Goal: Task Accomplishment & Management: Manage account settings

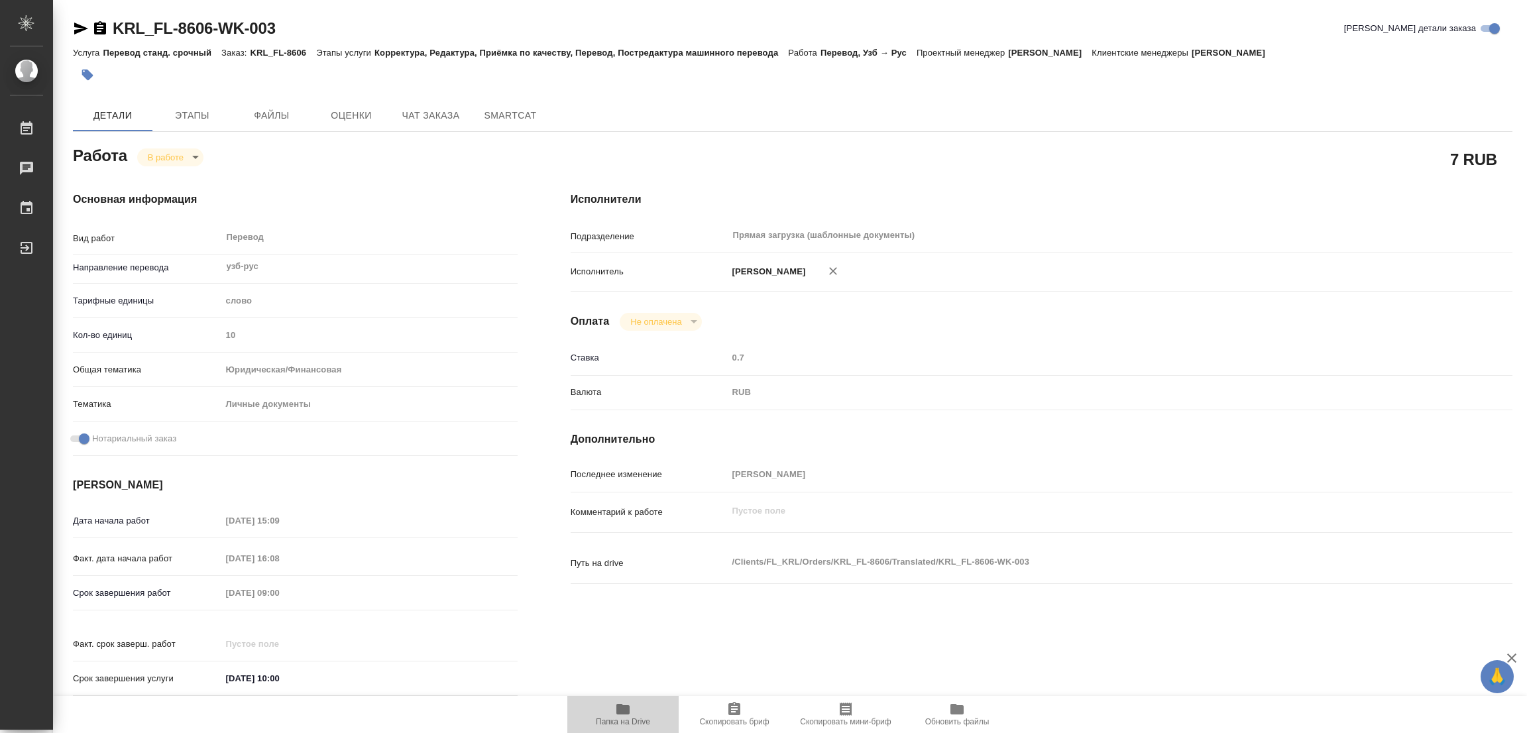
click at [624, 709] on icon "button" at bounding box center [622, 709] width 13 height 11
click at [186, 116] on span "Этапы" at bounding box center [192, 115] width 64 height 17
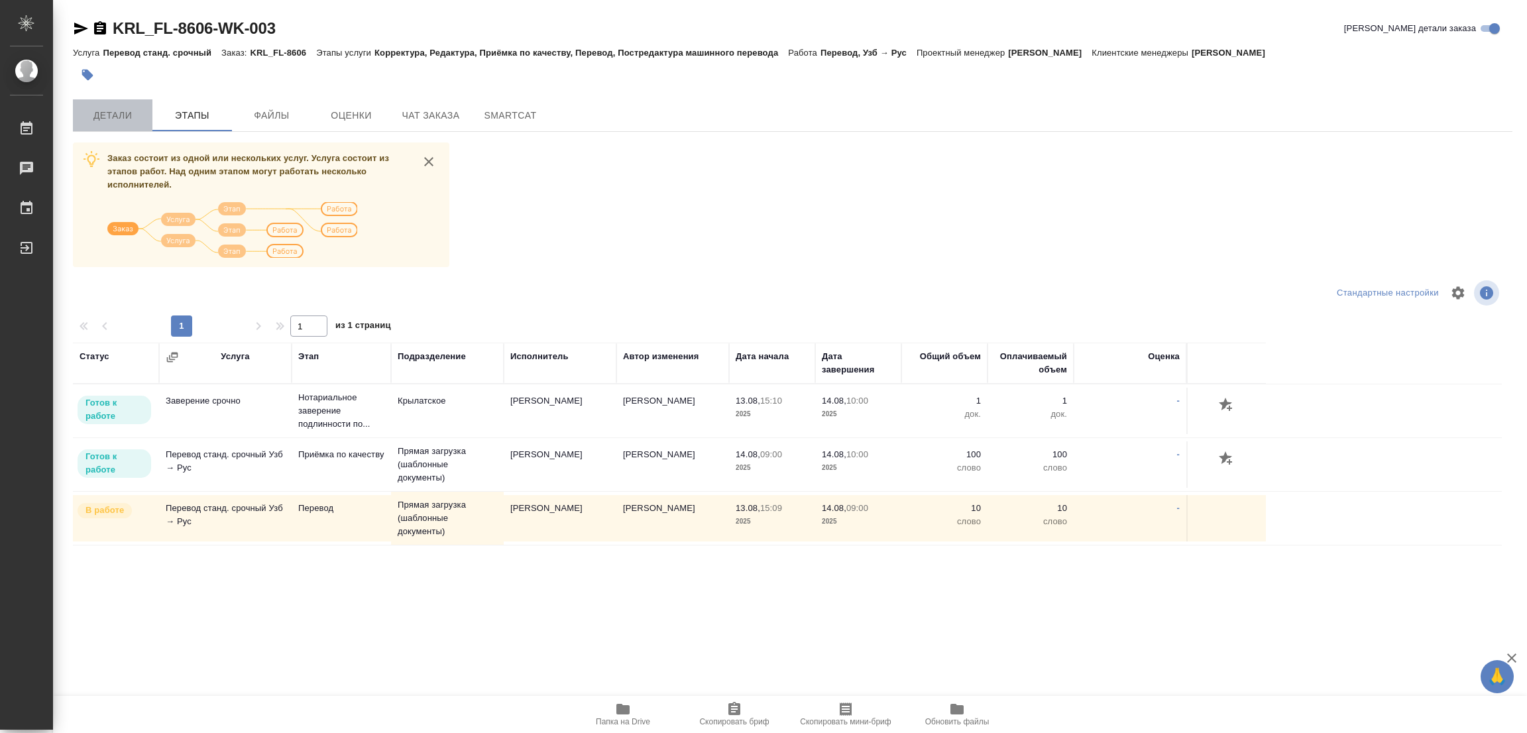
click at [109, 117] on span "Детали" at bounding box center [113, 115] width 64 height 17
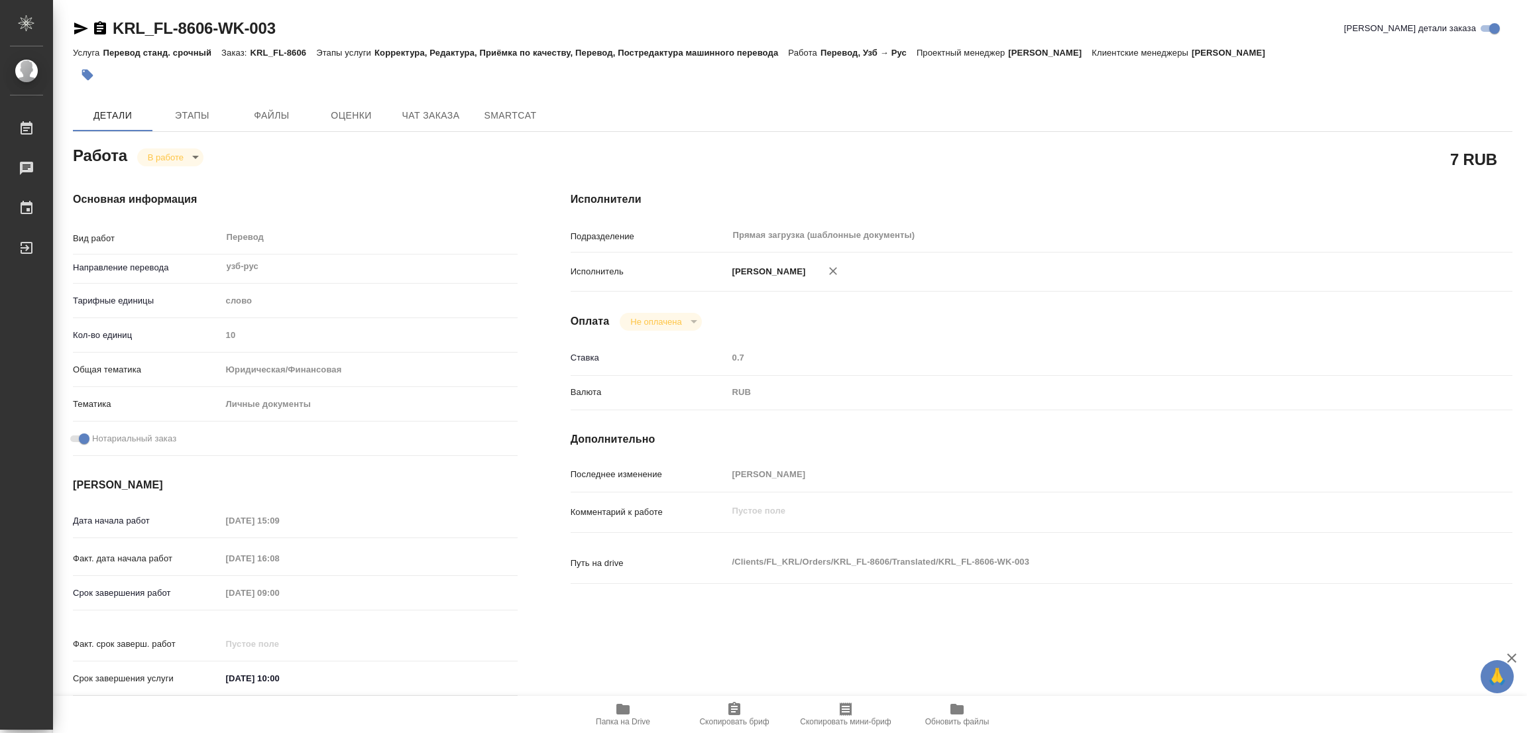
type textarea "x"
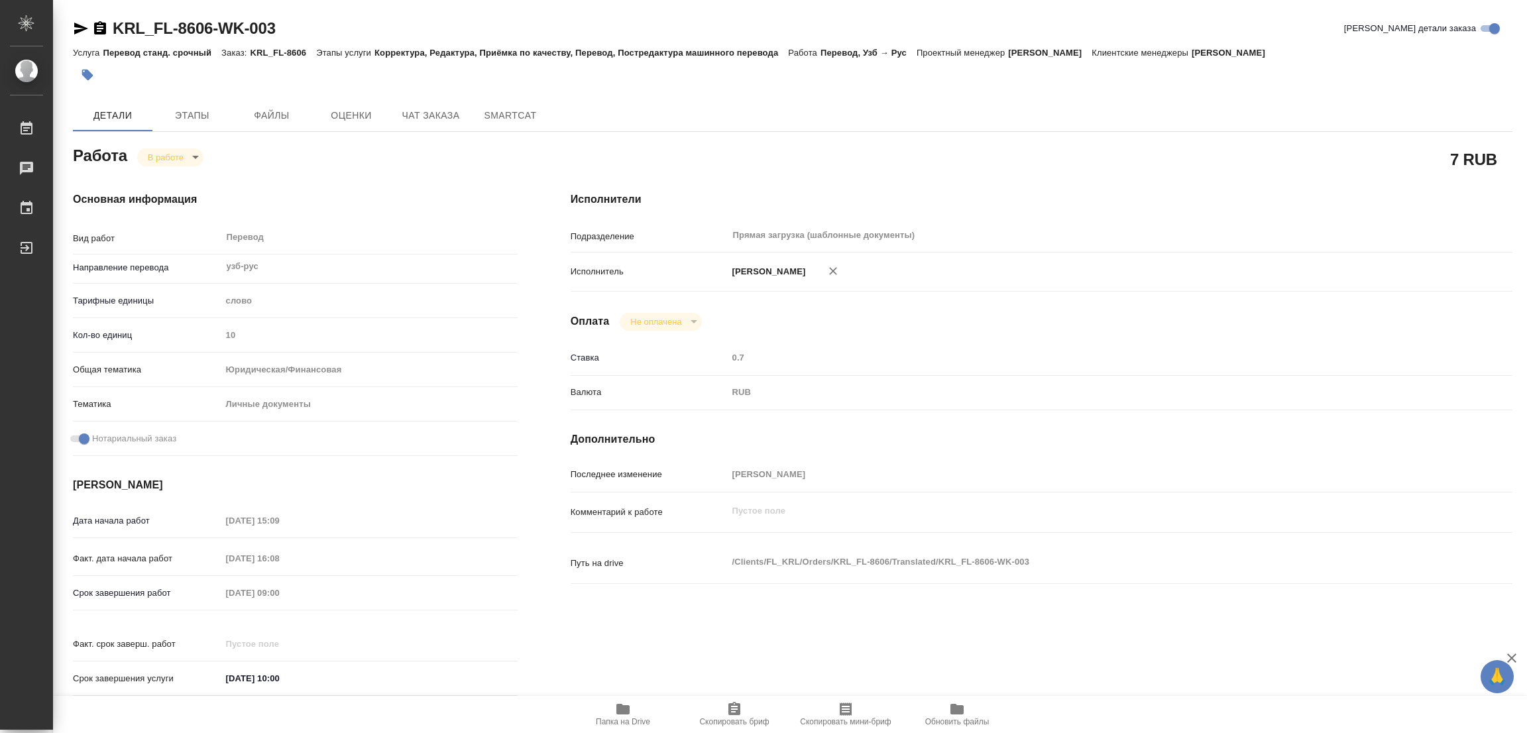
type textarea "x"
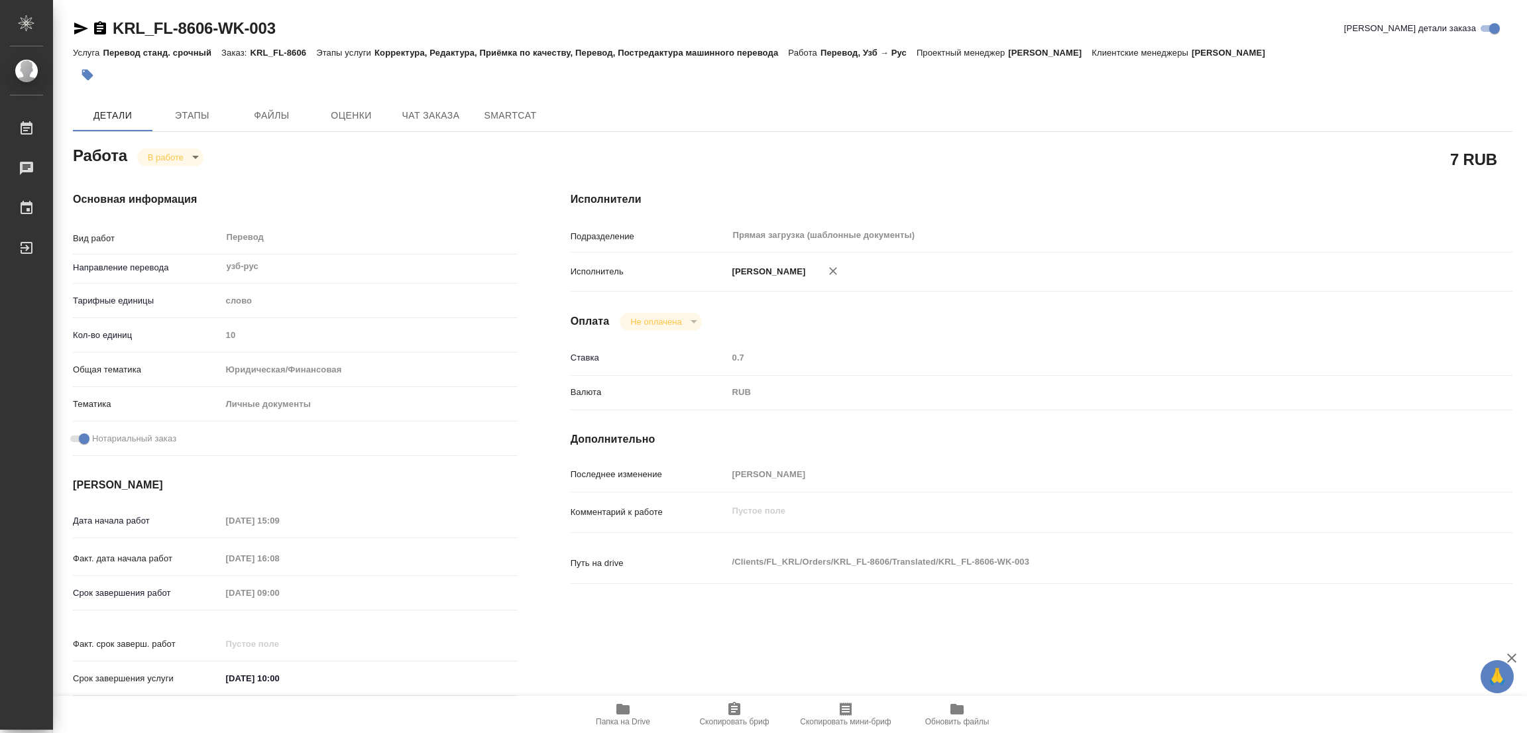
click at [162, 160] on body "🙏 .cls-1 fill:#fff; AWATERA Popova Galina Работы 0 Чаты График Выйти KRL_FL-860…" at bounding box center [763, 366] width 1527 height 733
type textarea "x"
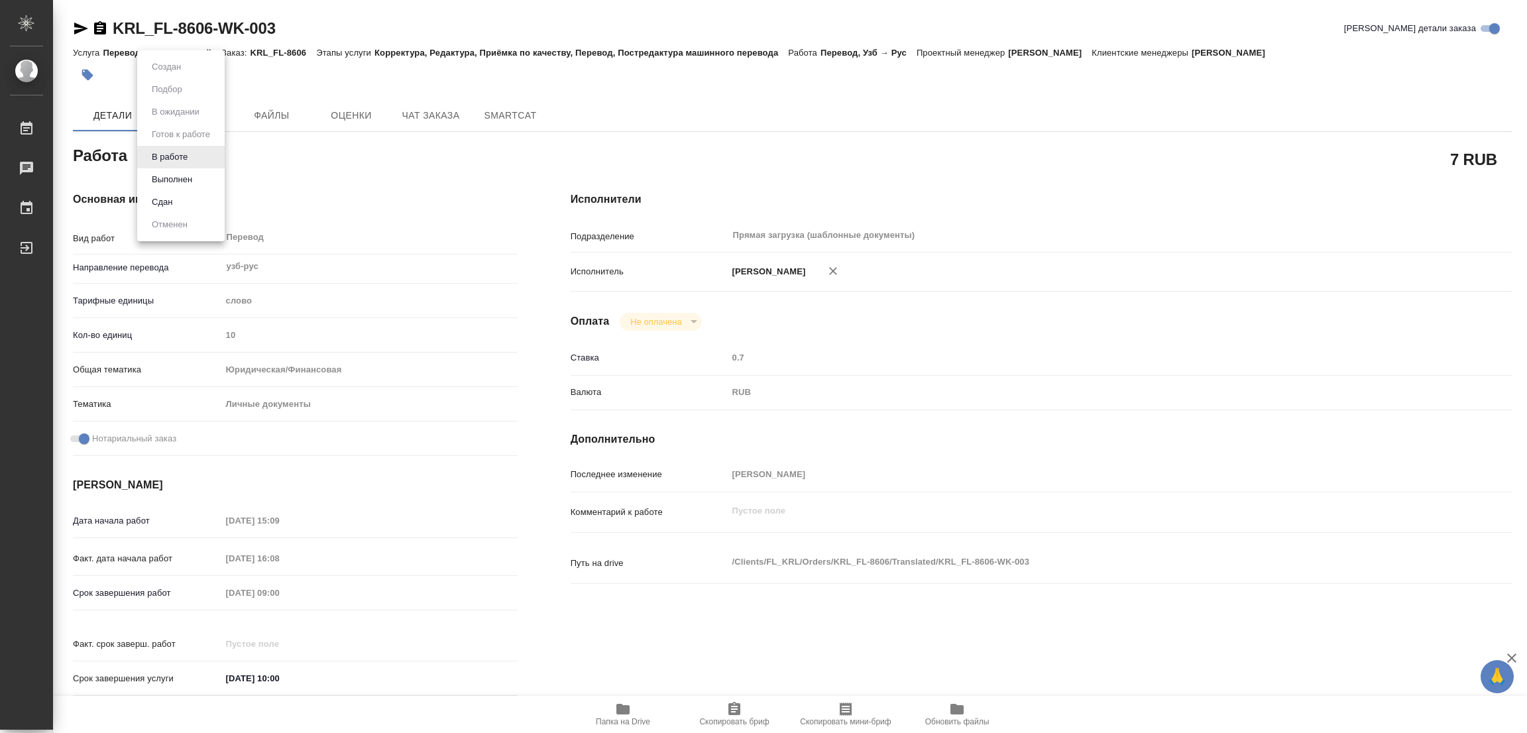
type textarea "x"
click at [158, 181] on button "Выполнен" at bounding box center [172, 179] width 48 height 15
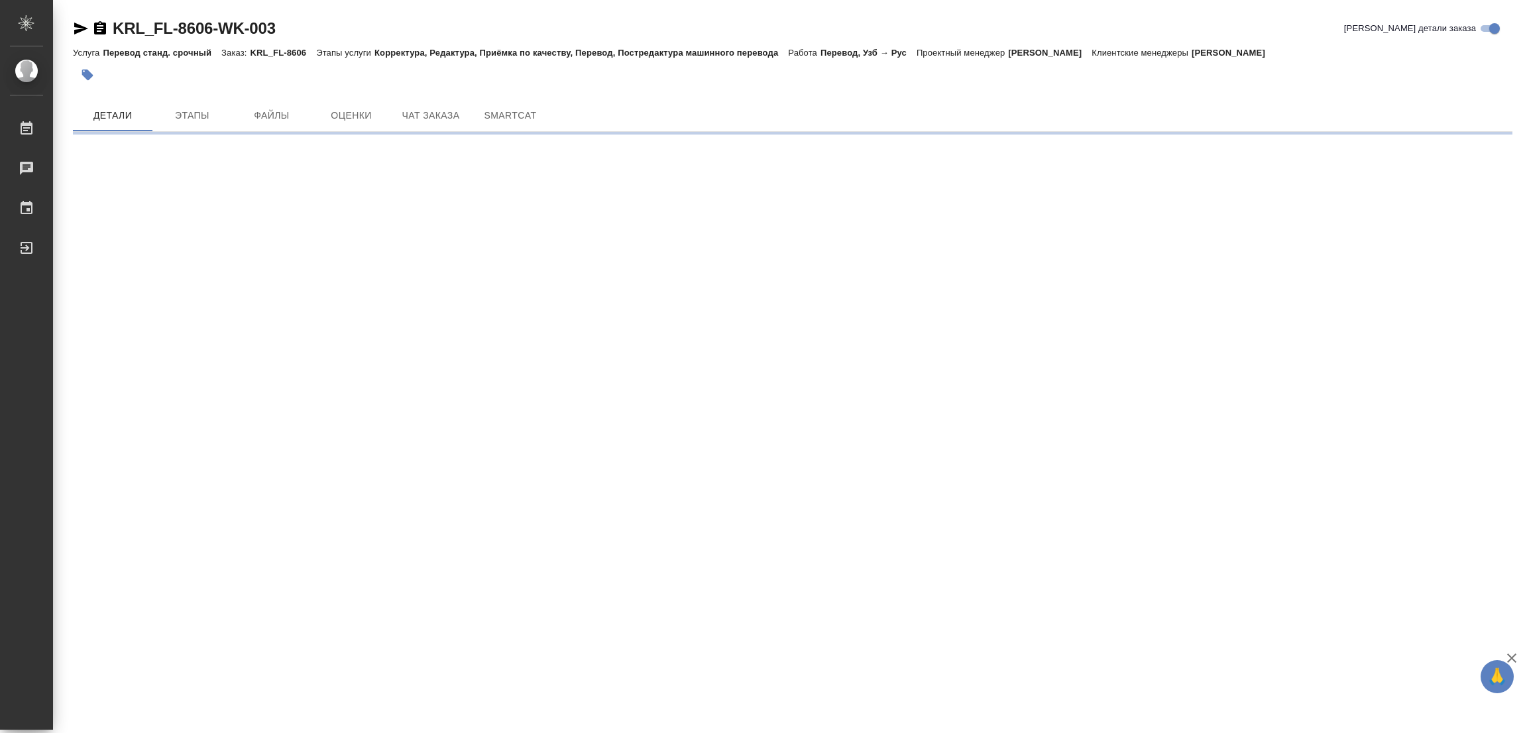
click at [87, 76] on icon "button" at bounding box center [87, 75] width 11 height 11
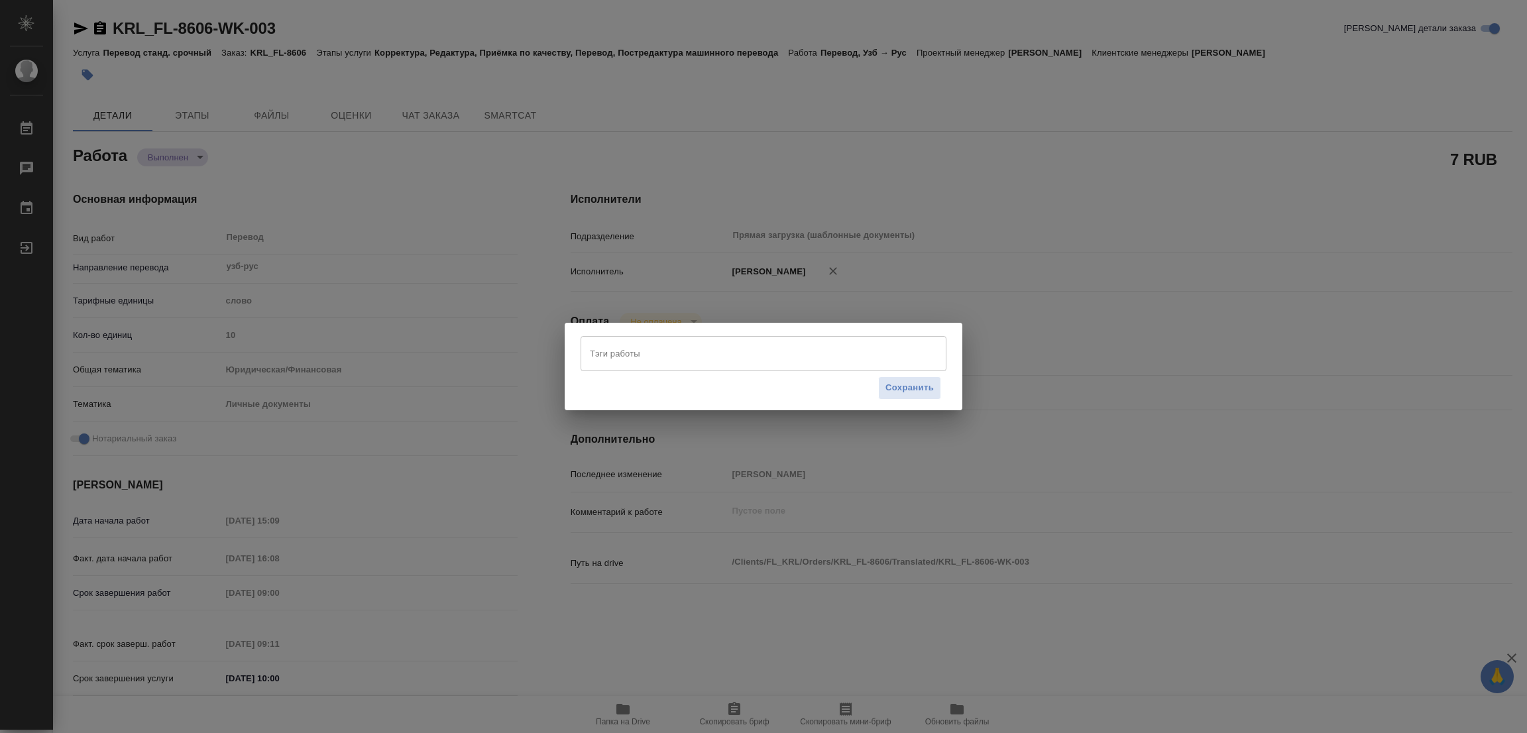
type textarea "x"
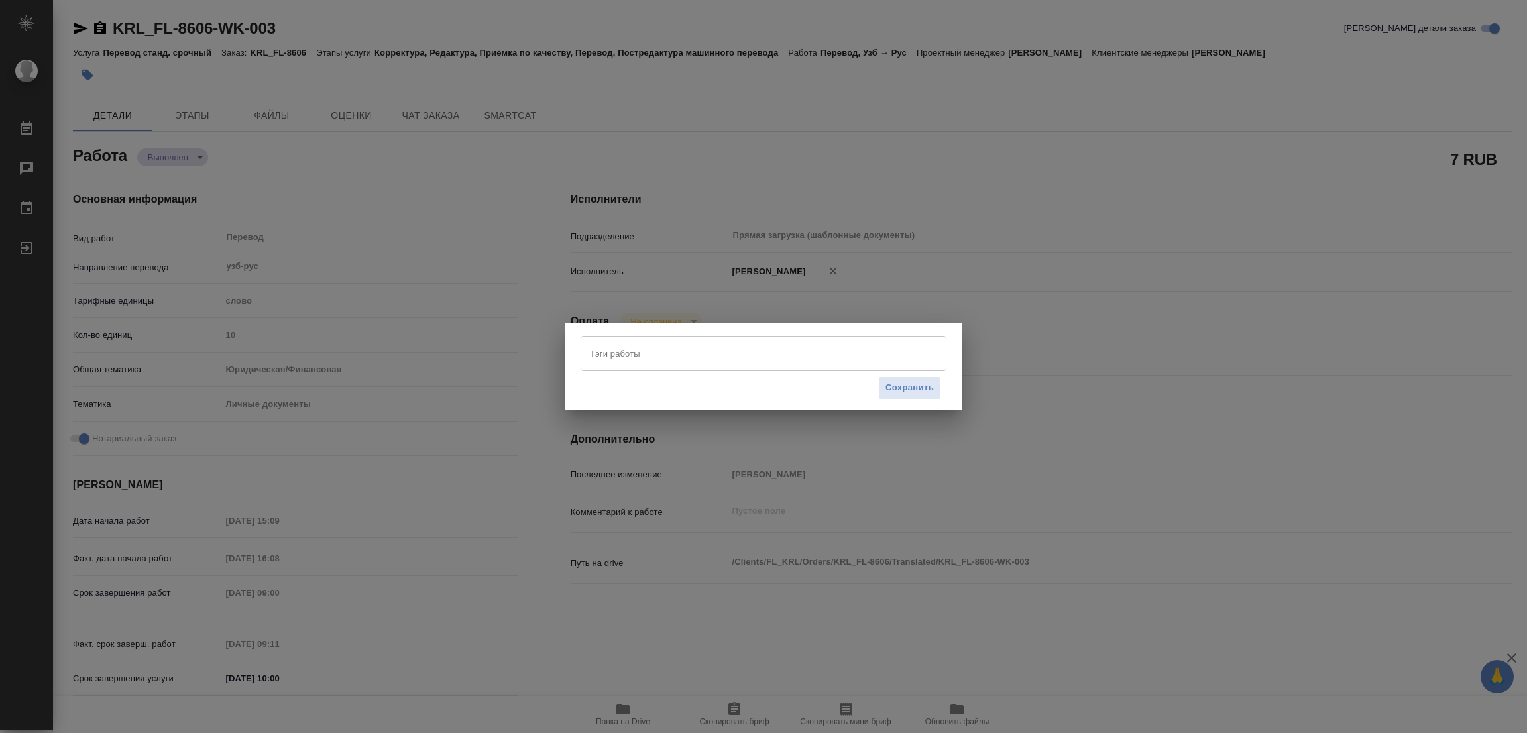
type textarea "x"
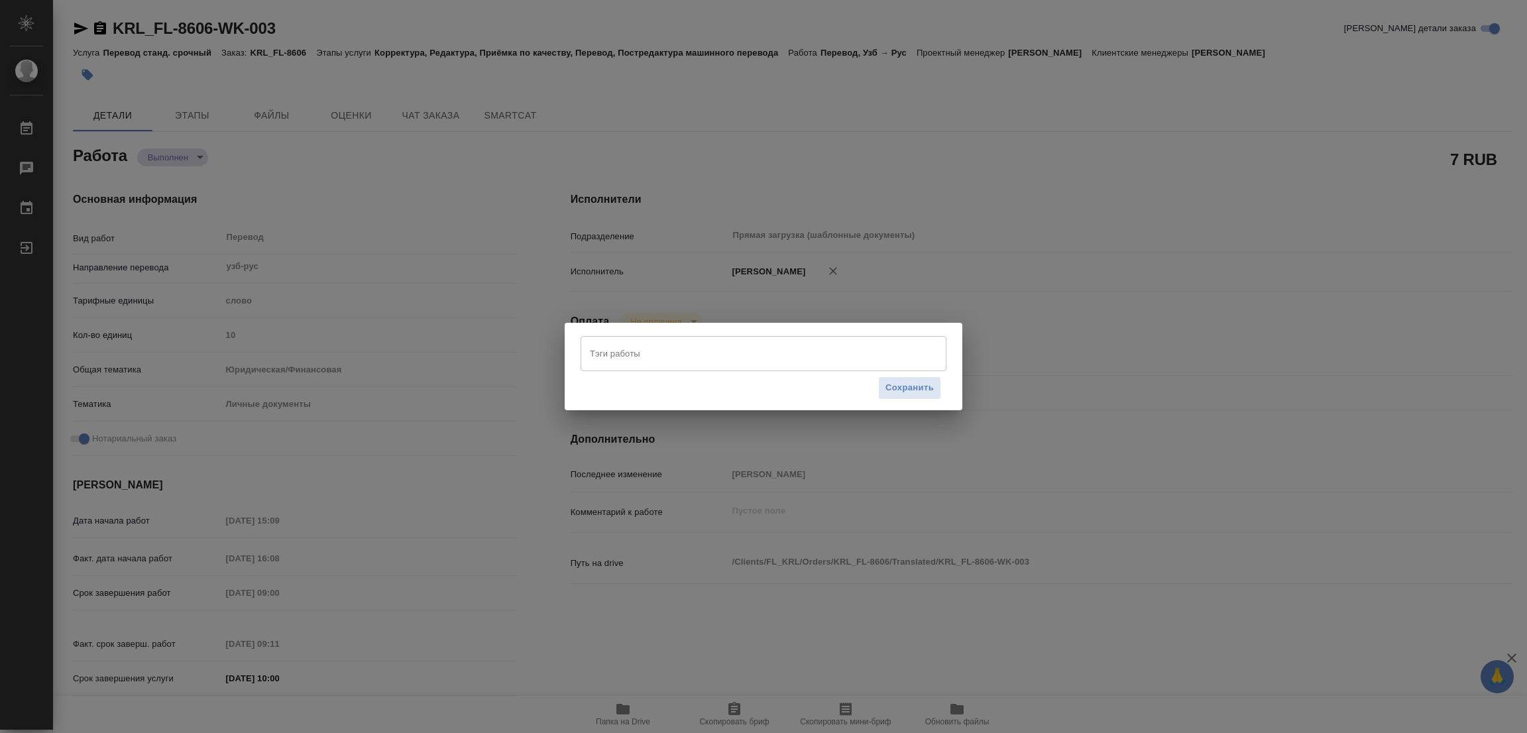
type textarea "x"
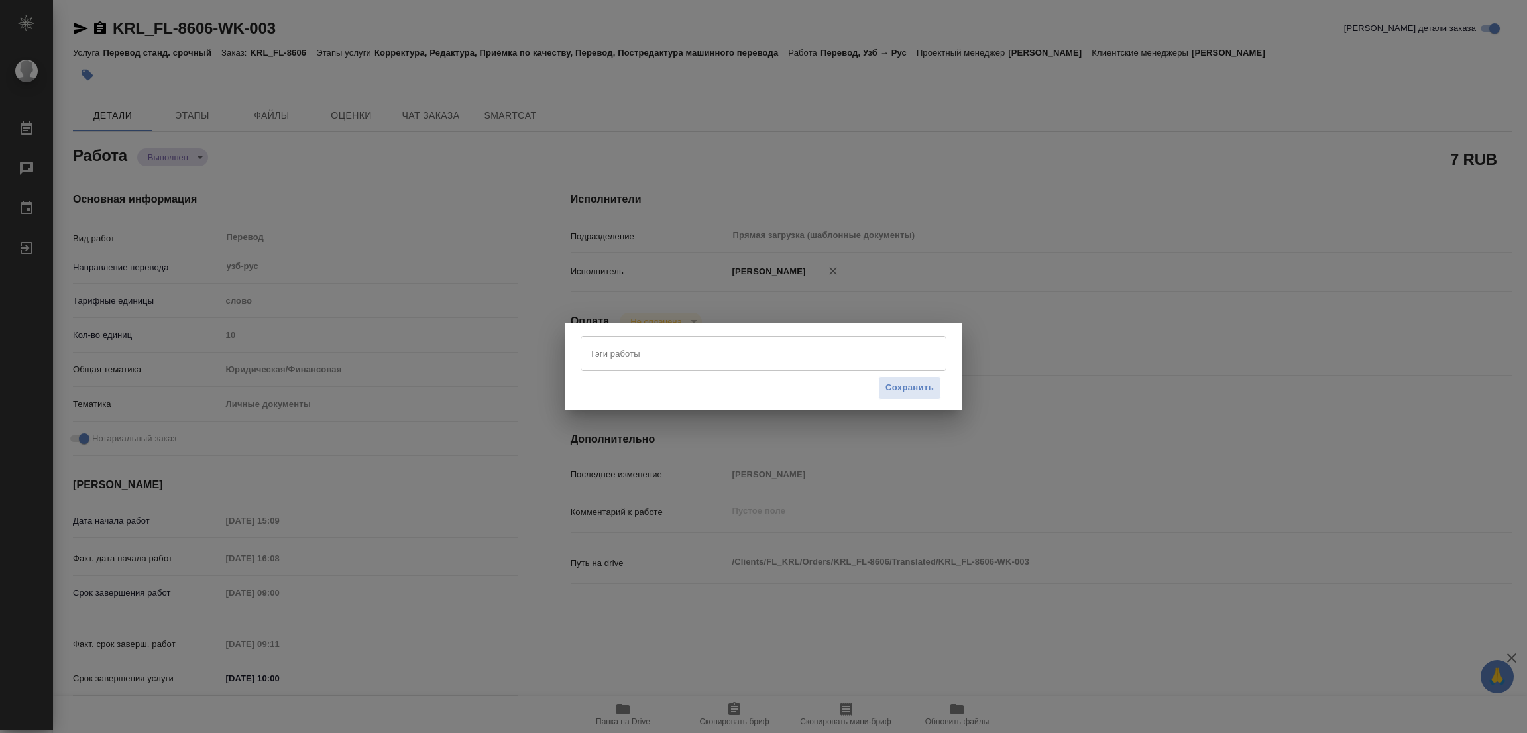
click at [663, 359] on input "Тэги работы" at bounding box center [750, 353] width 329 height 23
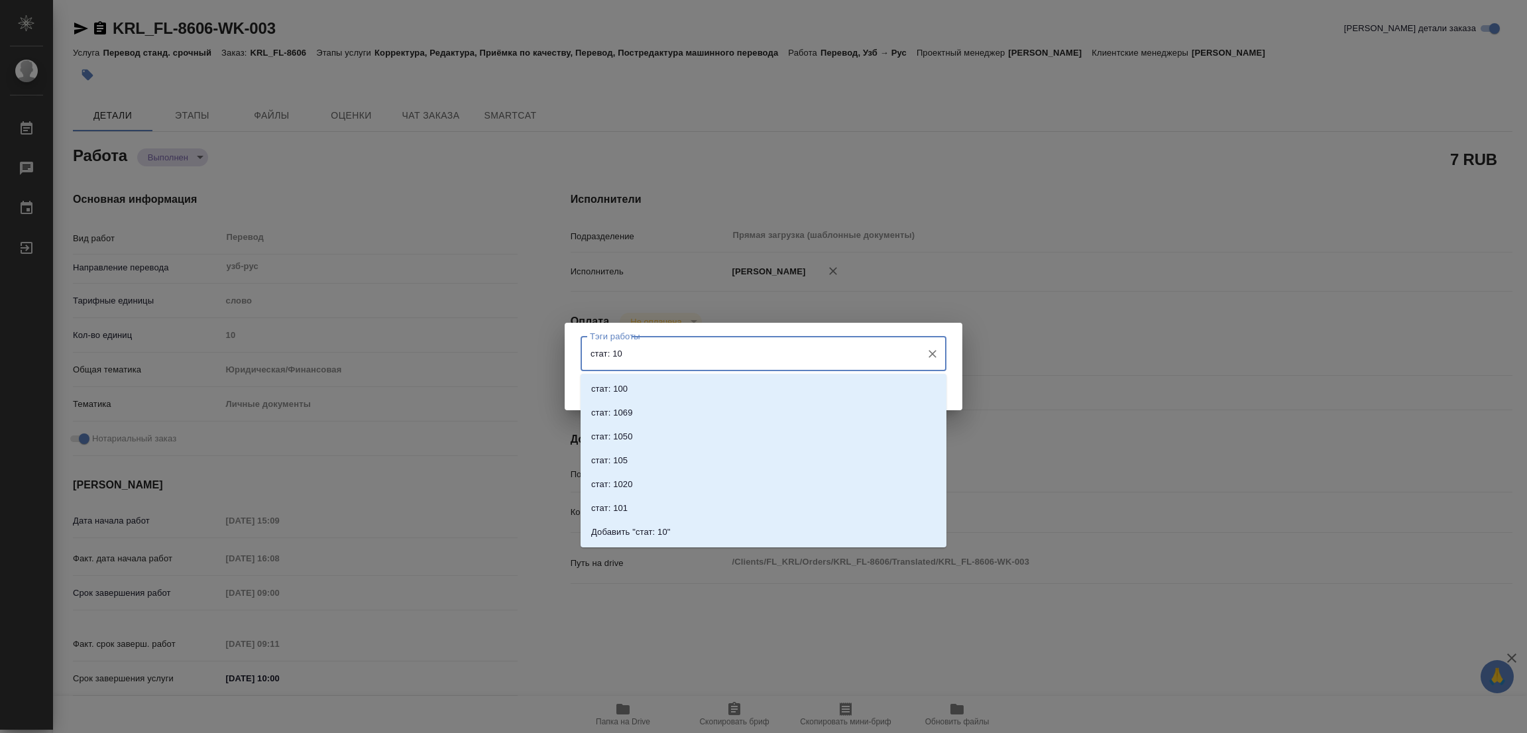
type input "стат: 100"
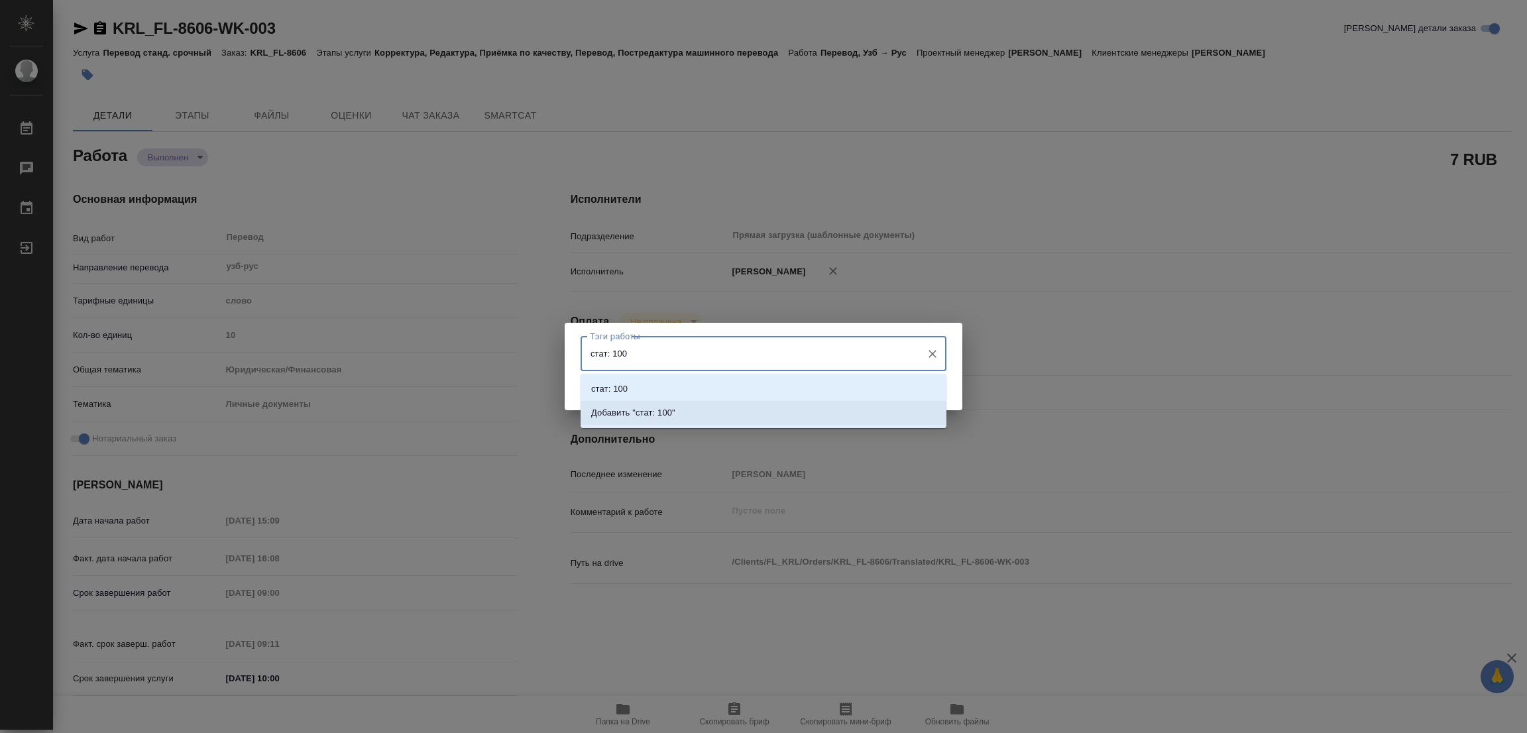
click at [665, 414] on p "Добавить "стат: 100"" at bounding box center [633, 412] width 84 height 13
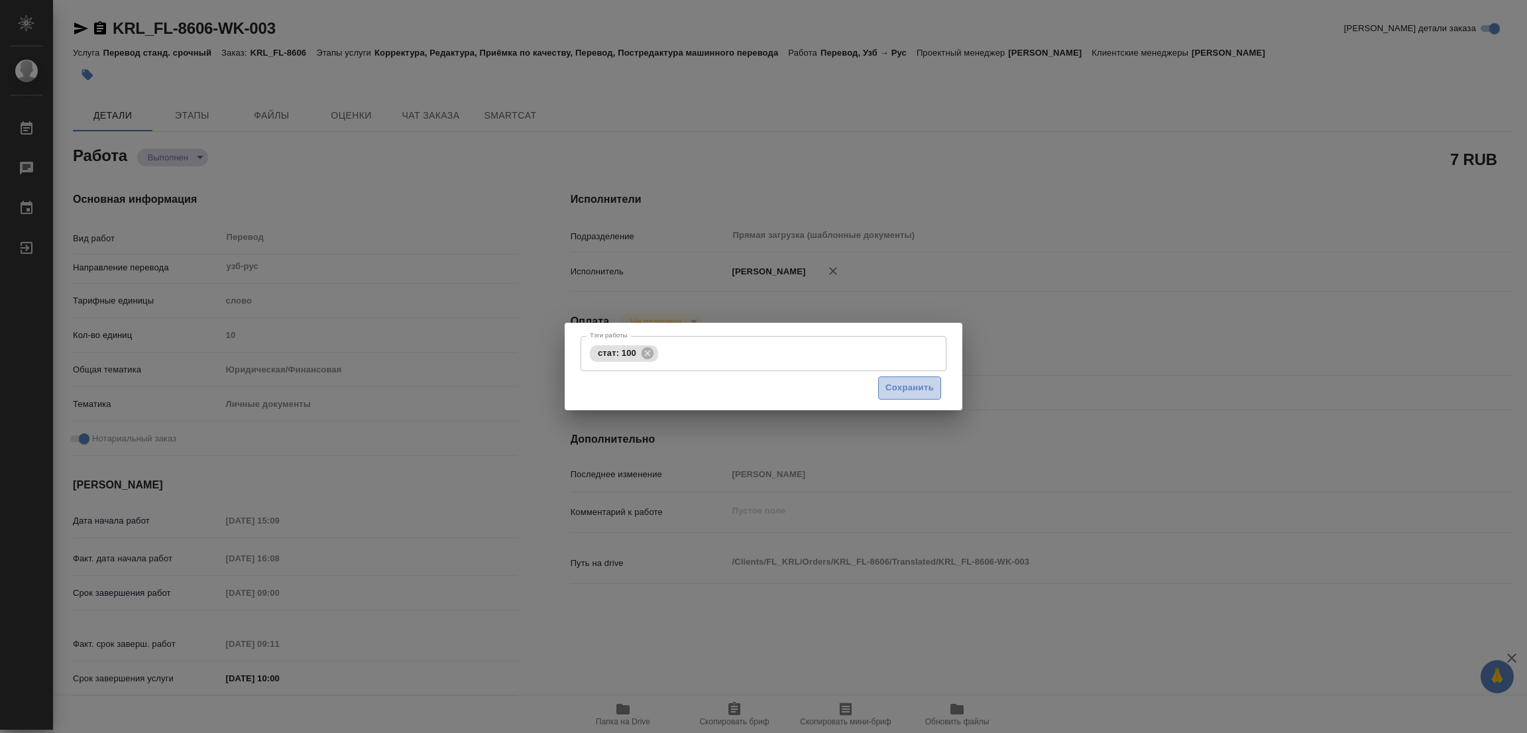
click at [924, 381] on span "Сохранить" at bounding box center [909, 387] width 48 height 15
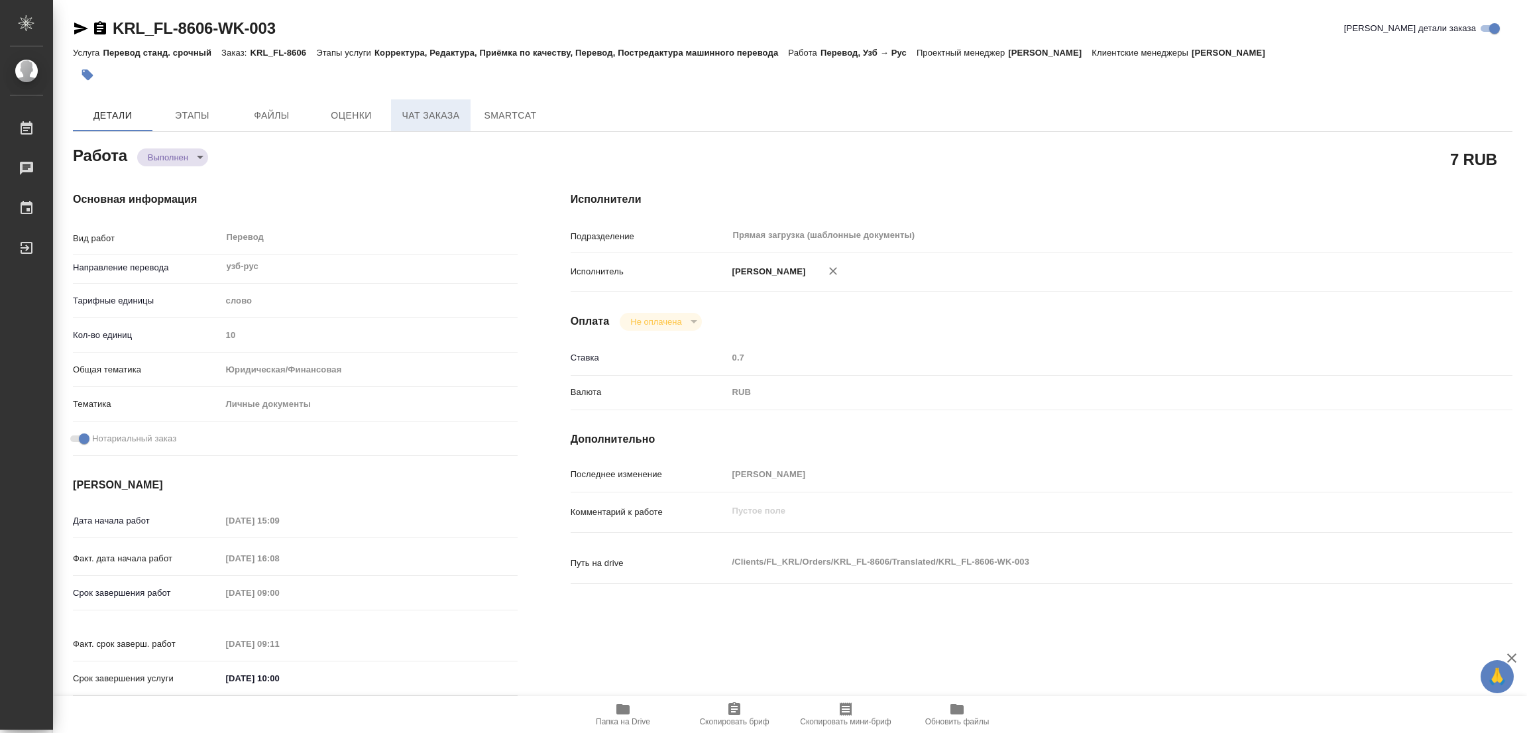
type input "completed"
type textarea "Перевод"
type textarea "x"
type input "узб-рус"
type input "5a8b1489cc6b4906c91bfd90"
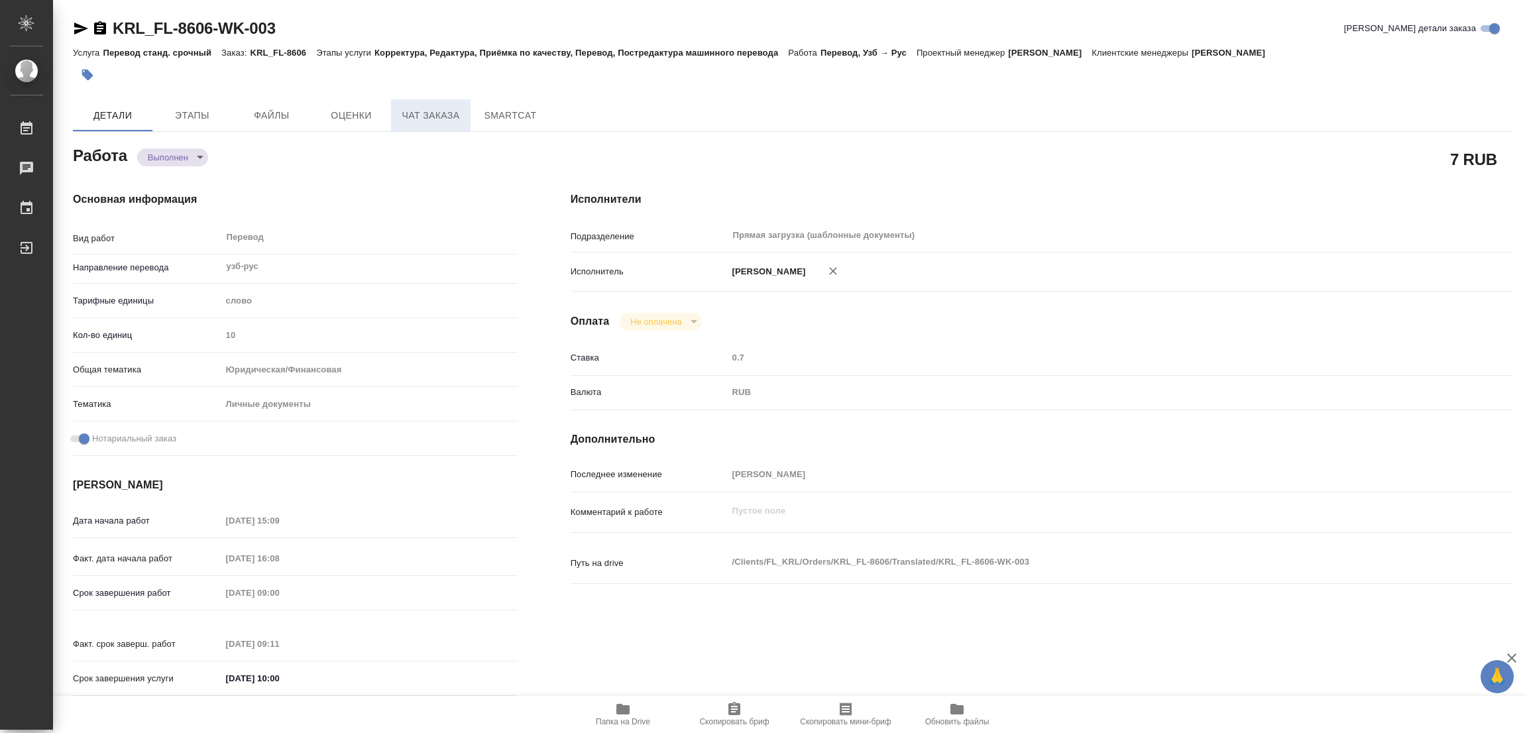
type input "10"
type input "yr-fn"
type input "5a8b8b956a9677013d343cfe"
checkbox input "true"
type input "13.08.2025 15:09"
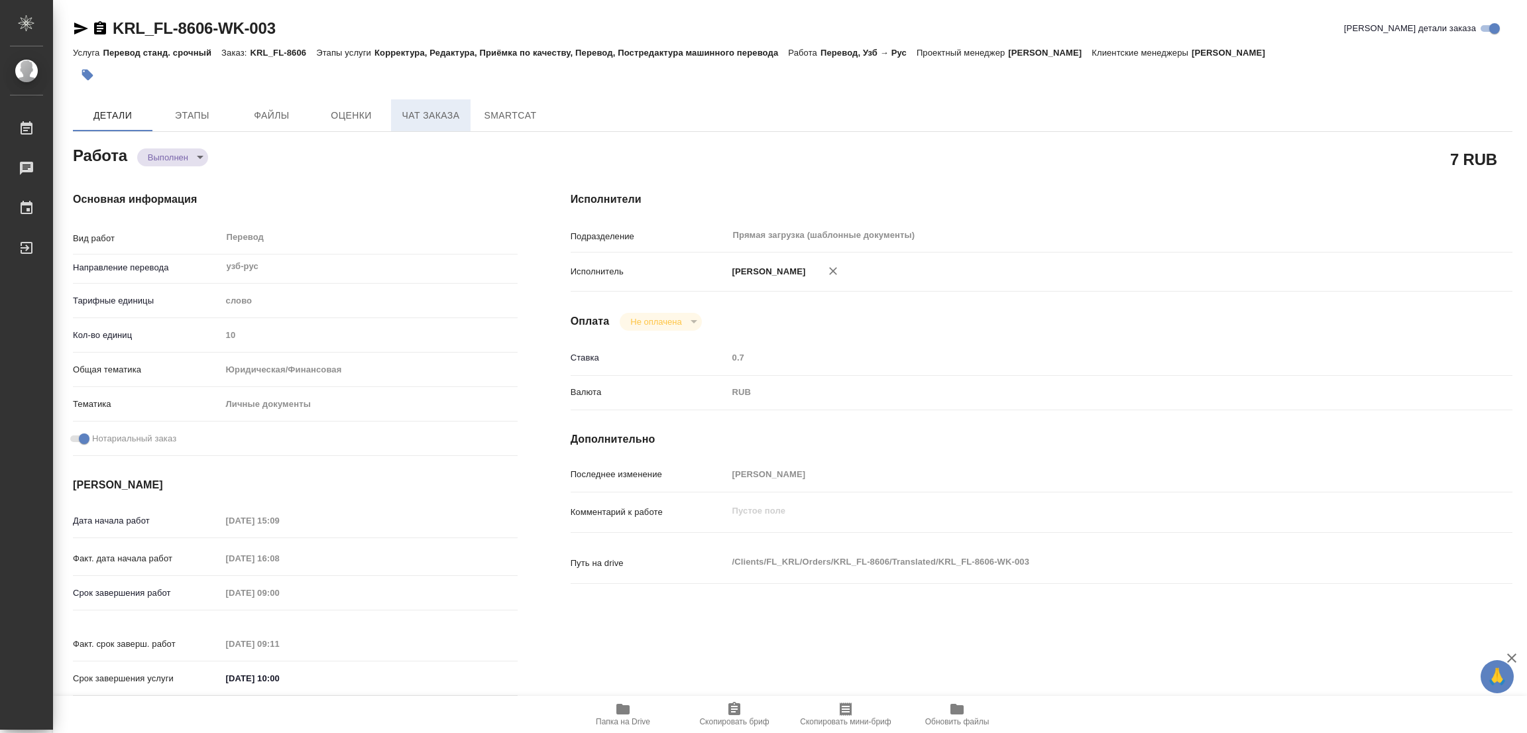
type input "13.08.2025 16:08"
type input "[DATE] 09:00"
type input "14.08.2025 09:11"
type input "[DATE] 10:00"
type input "Прямая загрузка (шаблонные документы)"
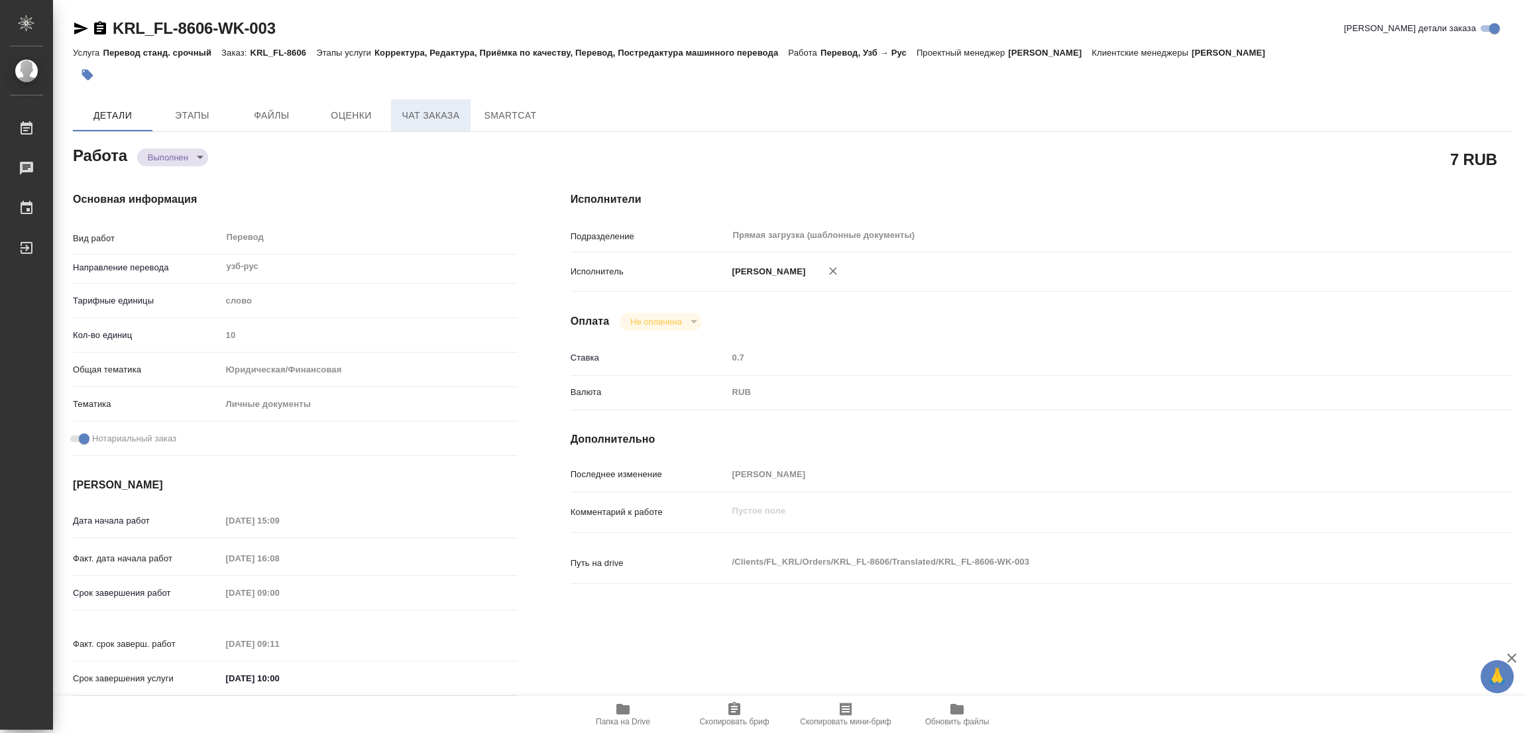
type input "notPayed"
type input "0.7"
type input "RUB"
type input "[PERSON_NAME]"
type textarea "x"
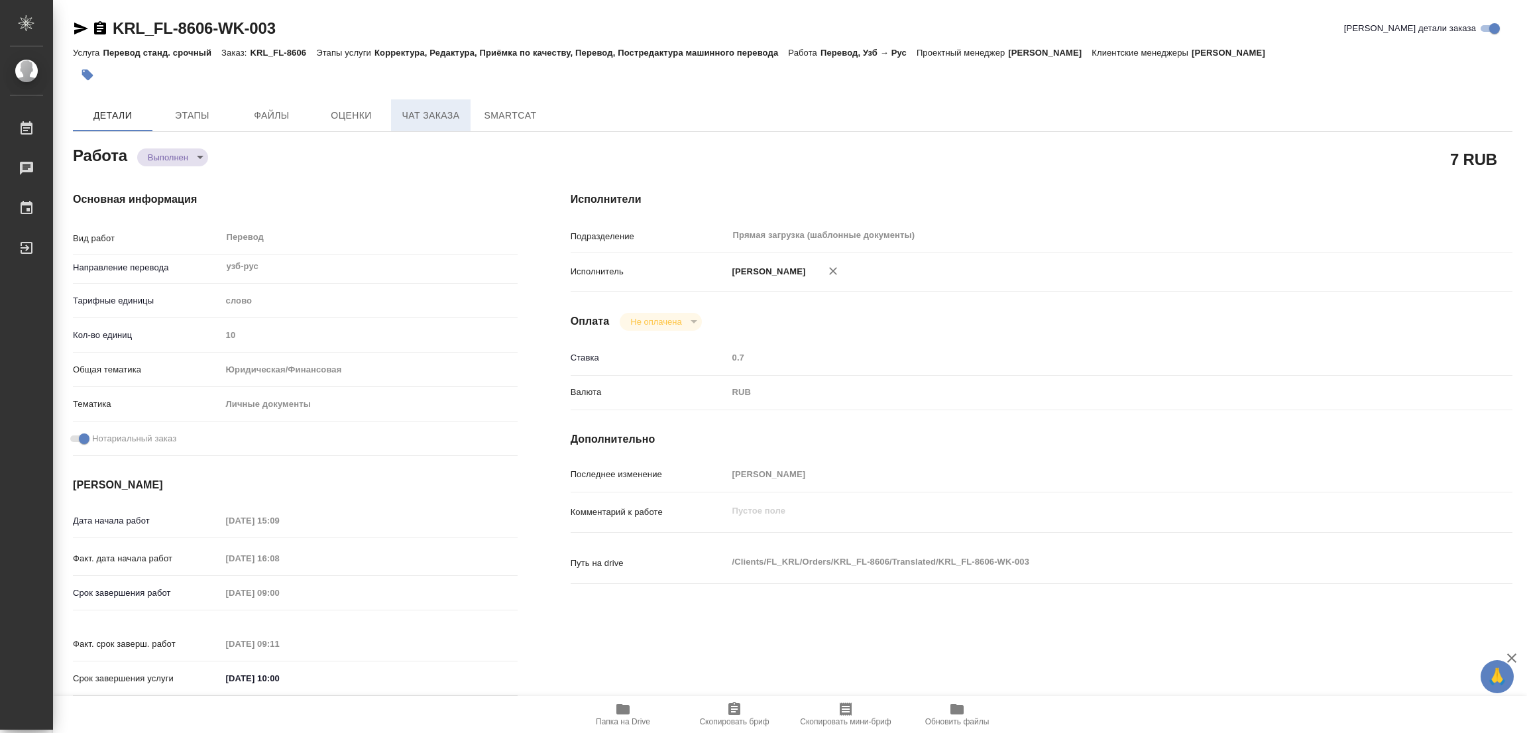
type textarea "/Clients/FL_KRL/Orders/KRL_FL-8606/Translated/KRL_FL-8606-WK-003"
type textarea "x"
type input "KRL_FL-8606"
type input "Перевод станд. срочный"
type input "Корректура, Редактура, Приёмка по качеству, Перевод, Постредактура машинного пе…"
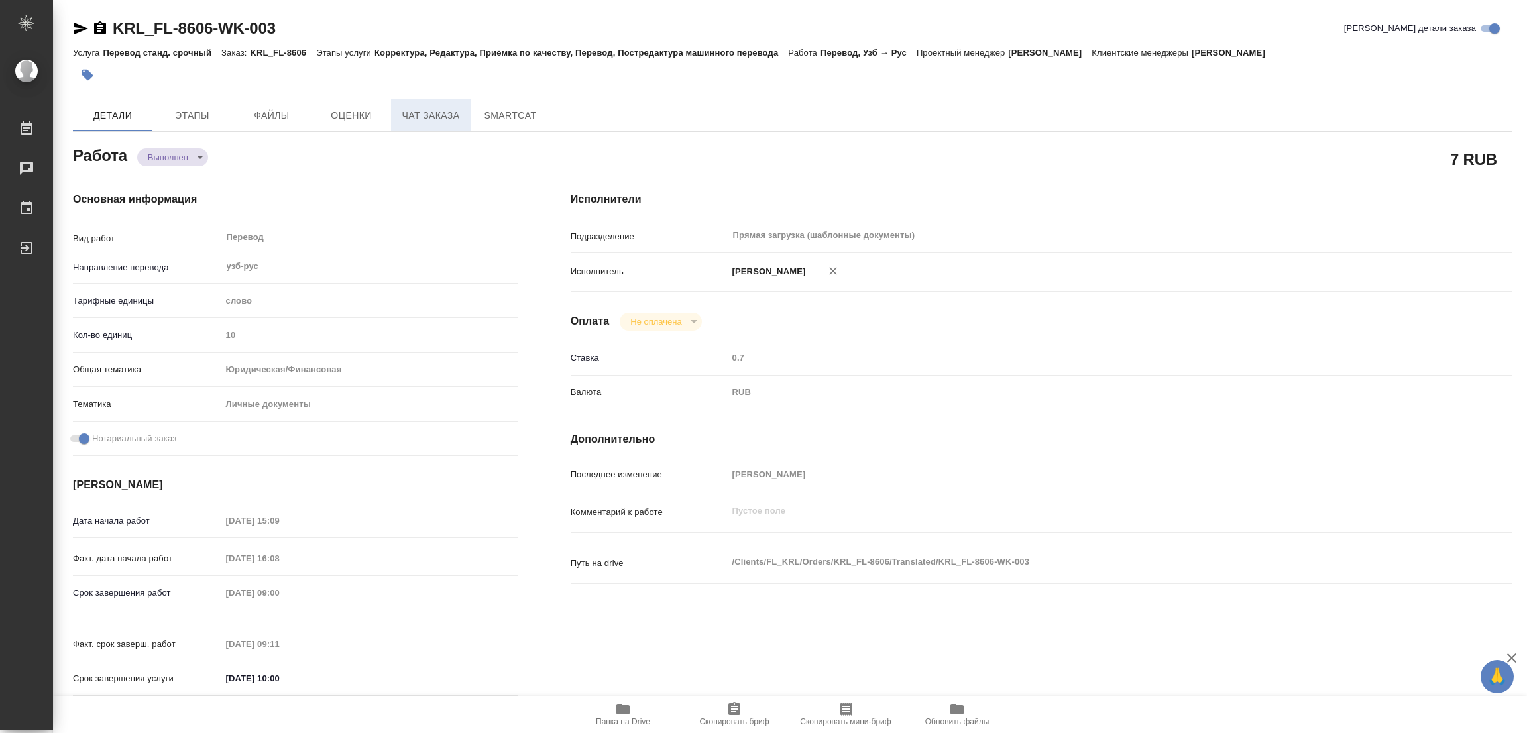
type input "[PERSON_NAME]"
type input "/Clients/FL_KRL/Orders/KRL_FL-8606"
type textarea "x"
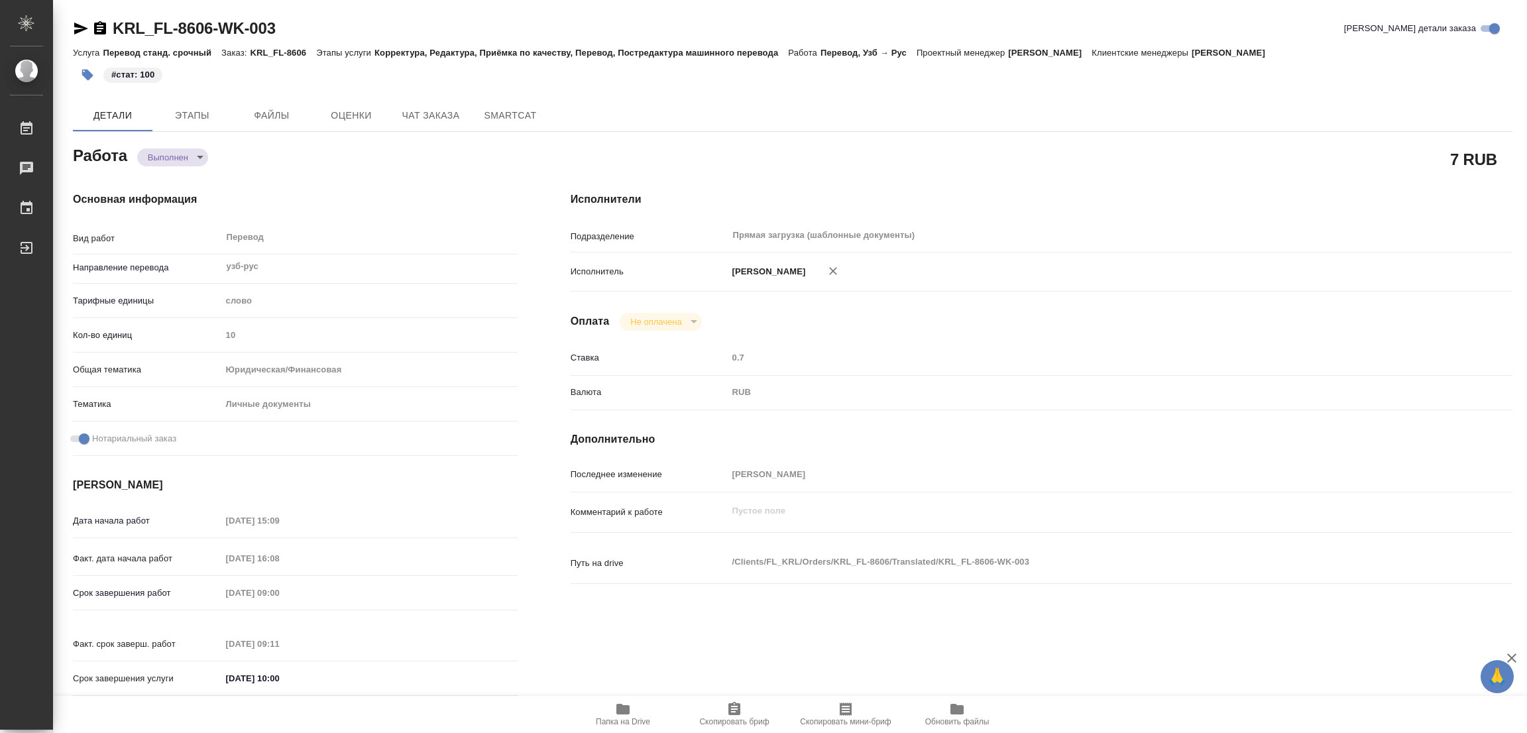
type textarea "x"
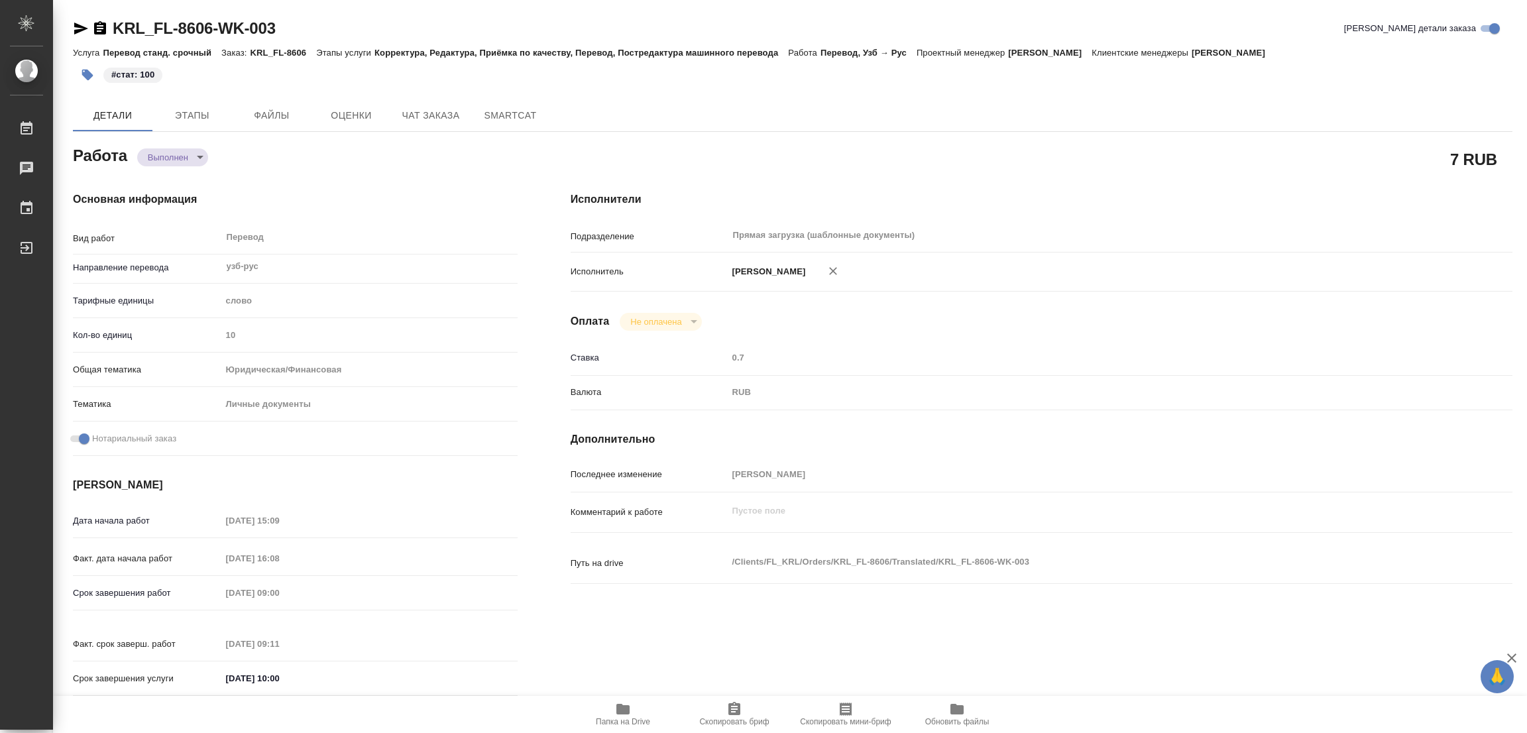
type textarea "x"
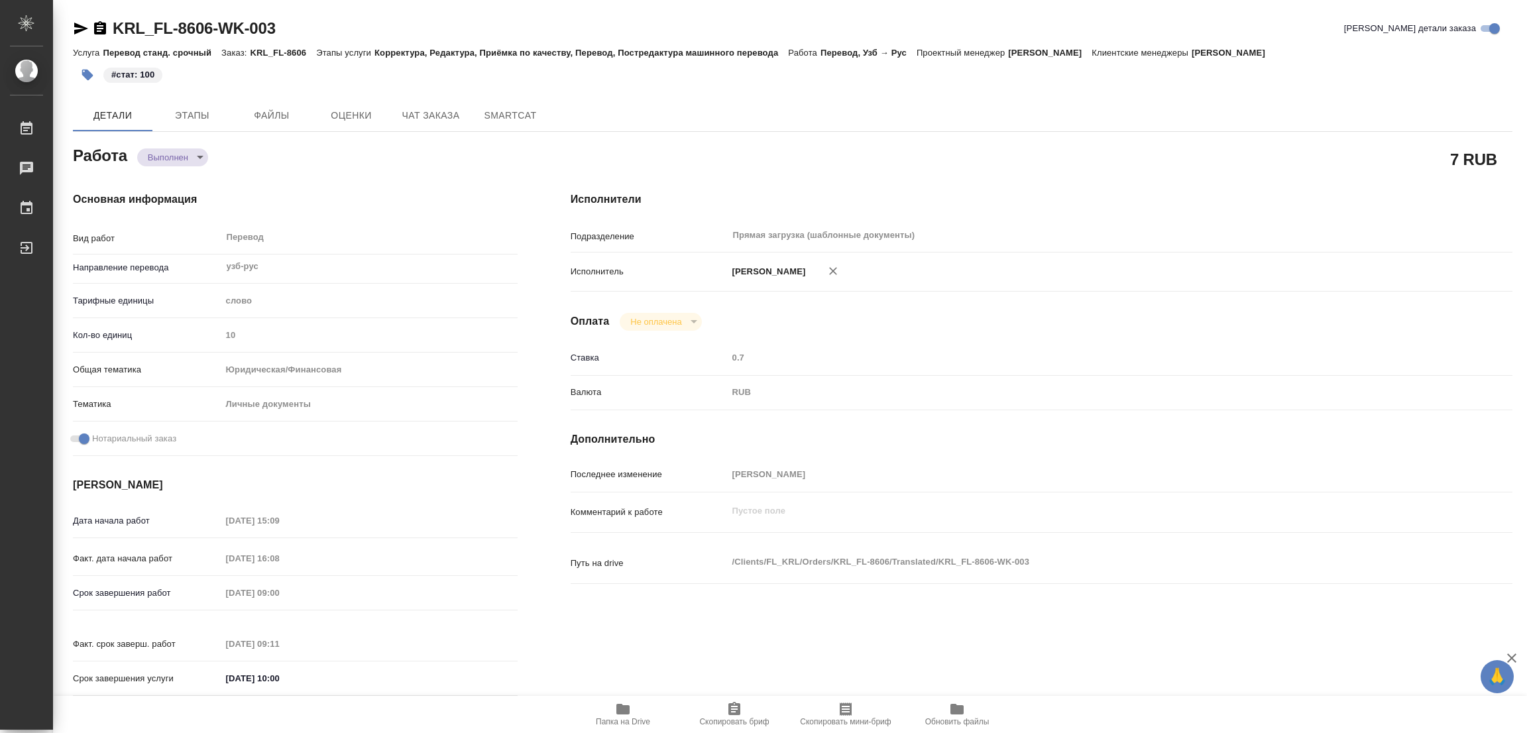
type textarea "x"
click at [651, 99] on div "Детали Этапы Файлы Оценки Чат заказа SmartCat" at bounding box center [792, 115] width 1439 height 32
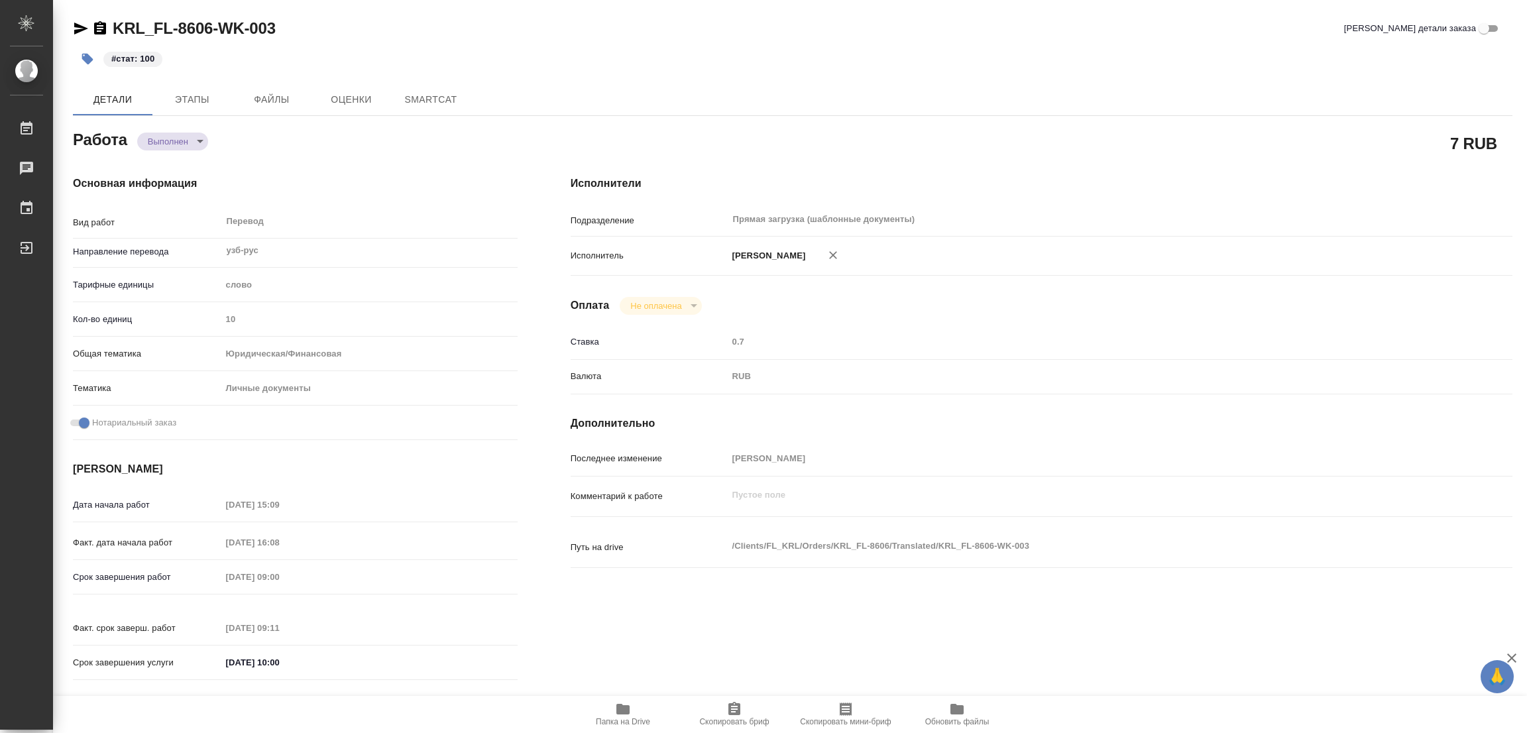
type textarea "x"
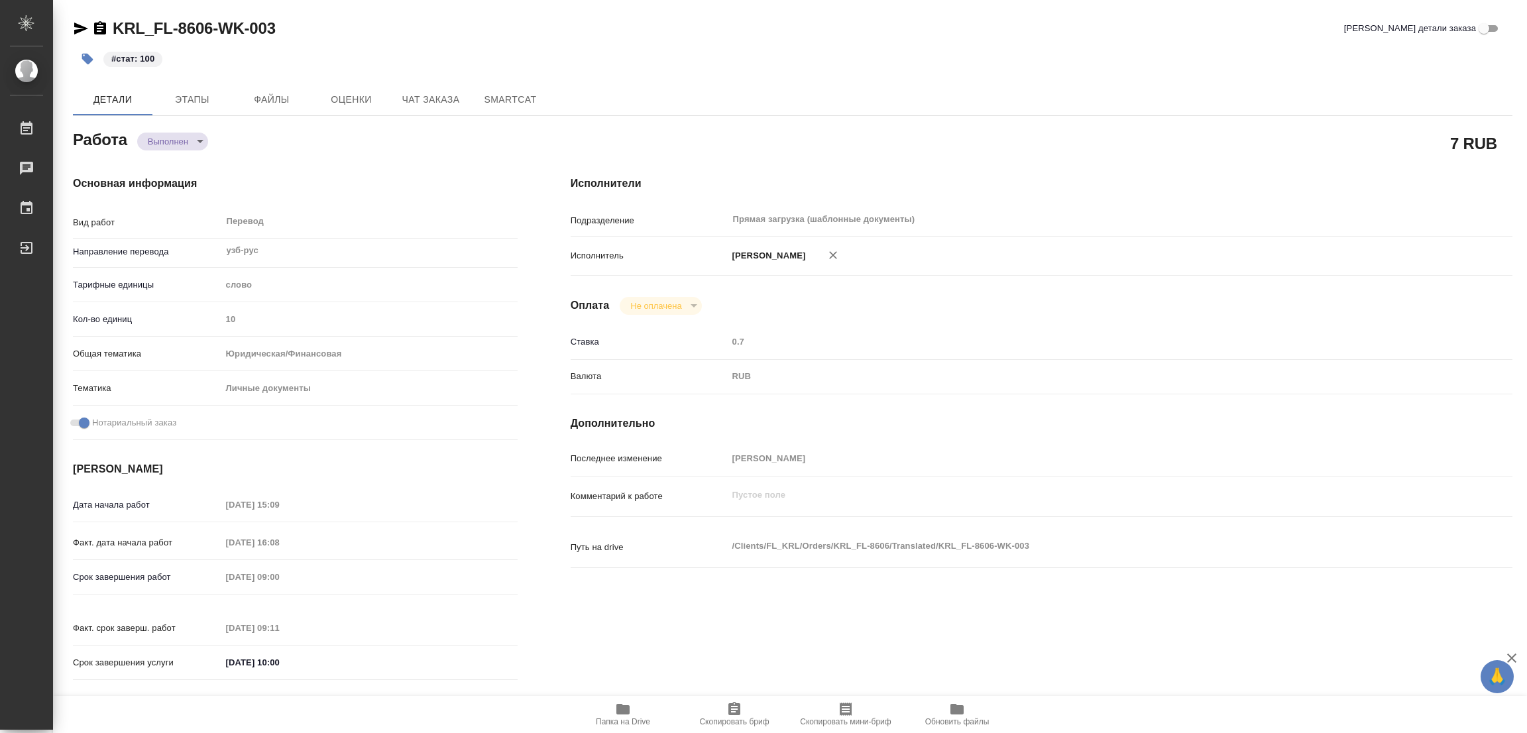
type textarea "x"
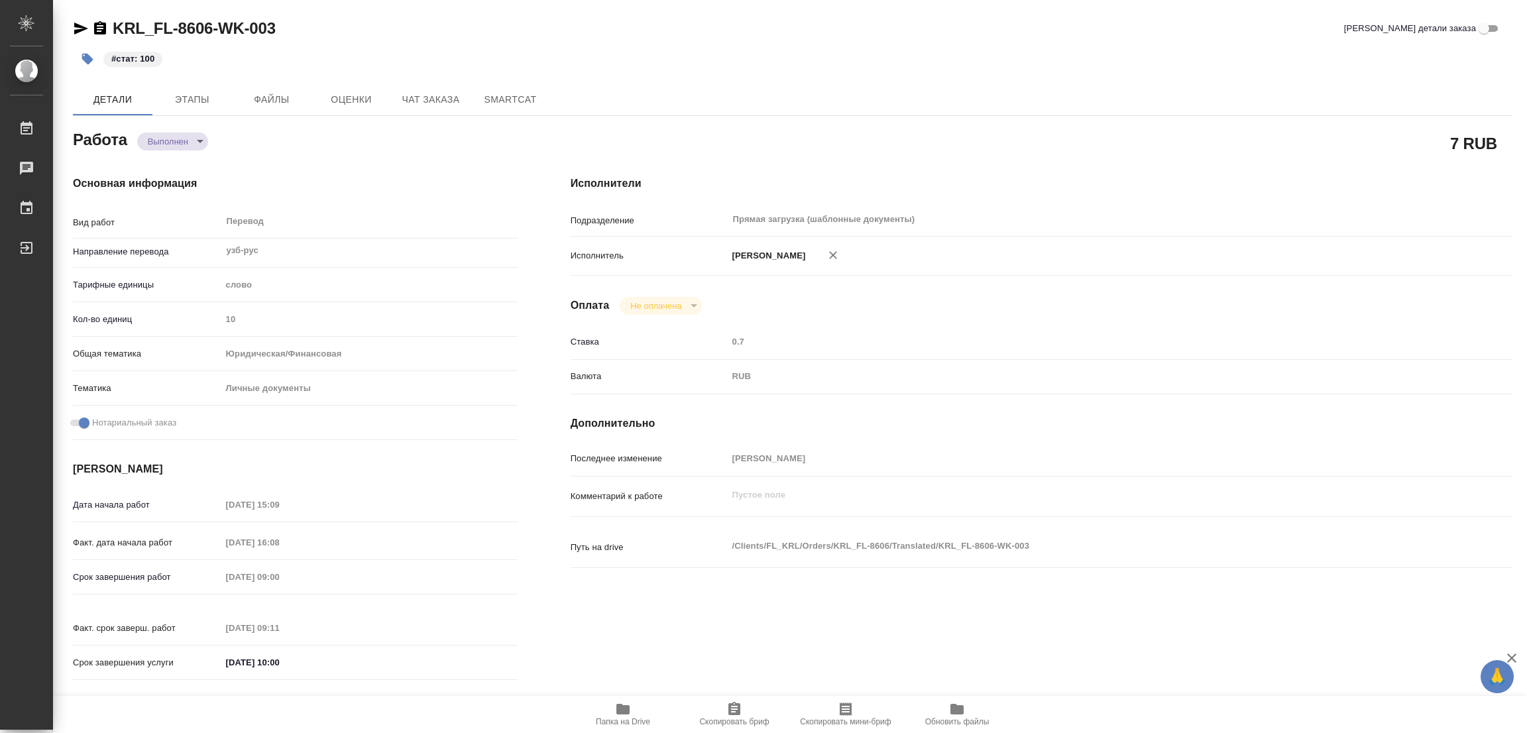
type textarea "x"
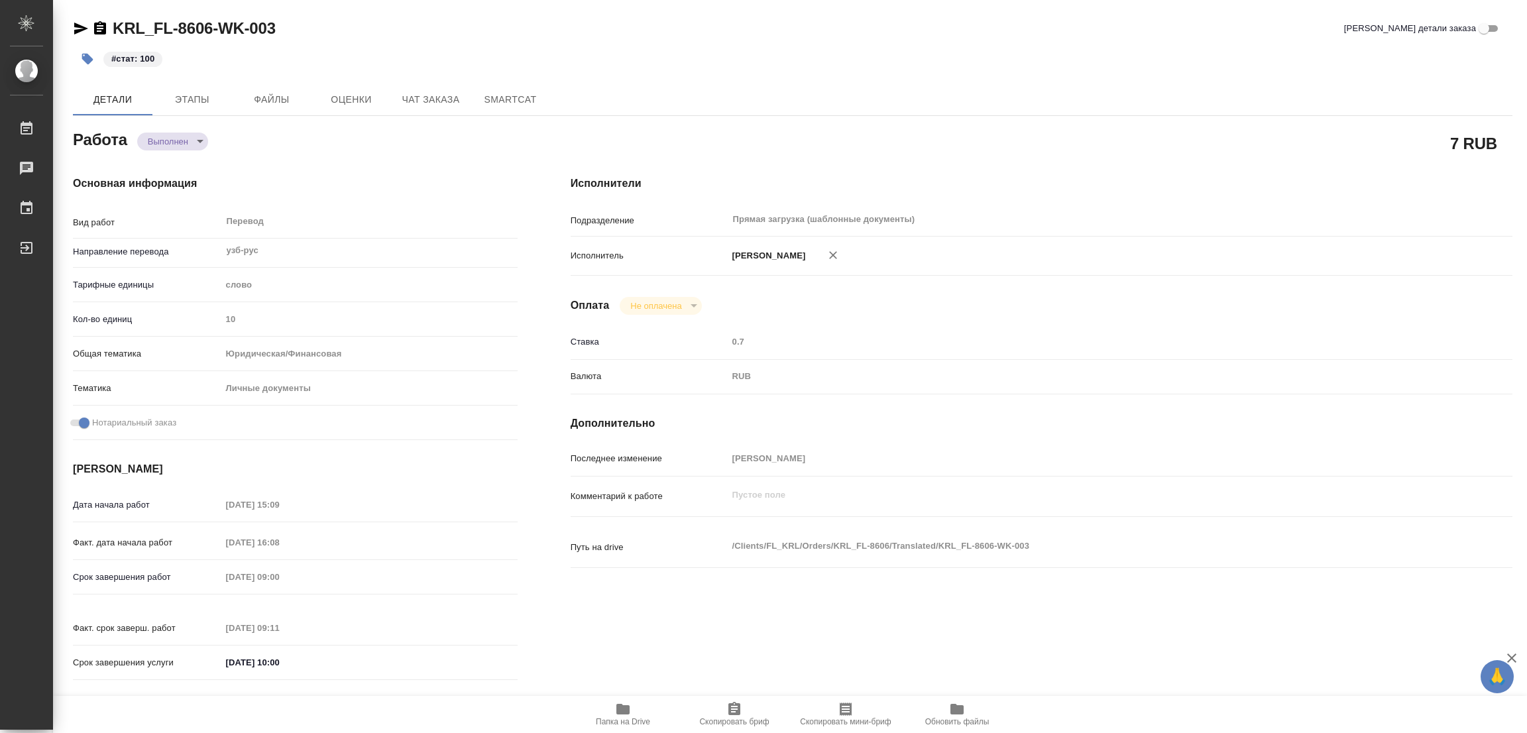
type textarea "x"
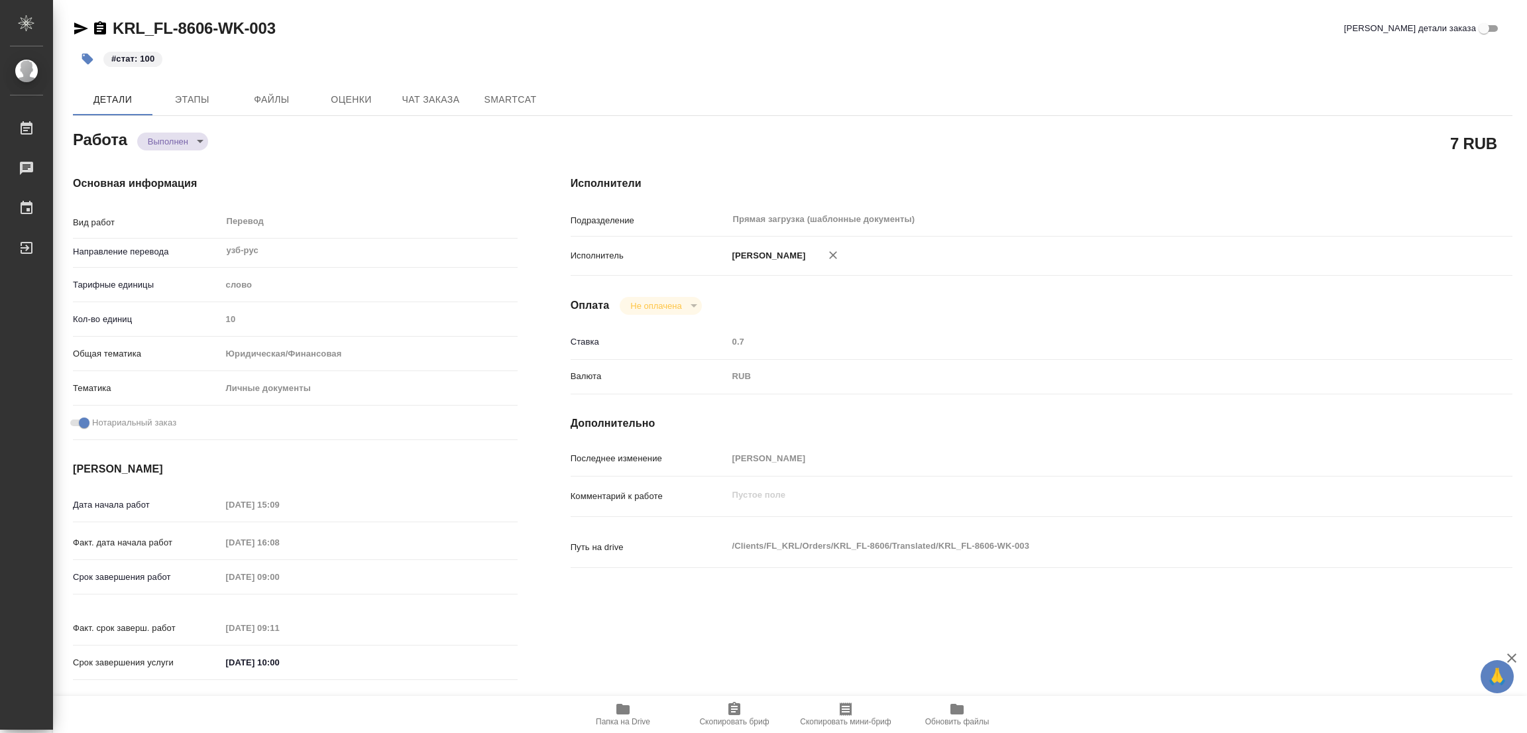
type textarea "x"
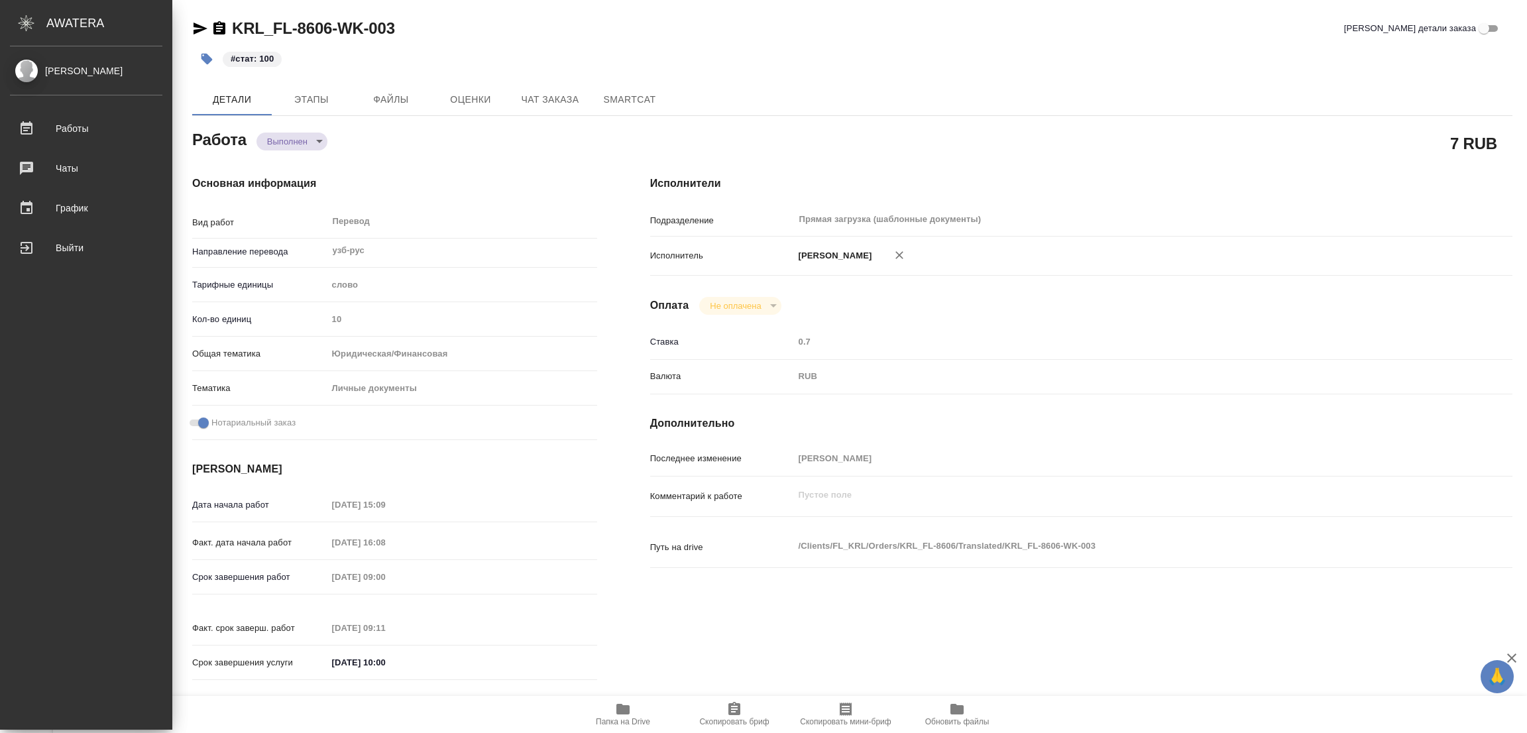
drag, startPoint x: 422, startPoint y: 137, endPoint x: 377, endPoint y: 123, distance: 47.4
click at [396, 129] on div "Работа Выполнен completed" at bounding box center [394, 139] width 405 height 24
type textarea "x"
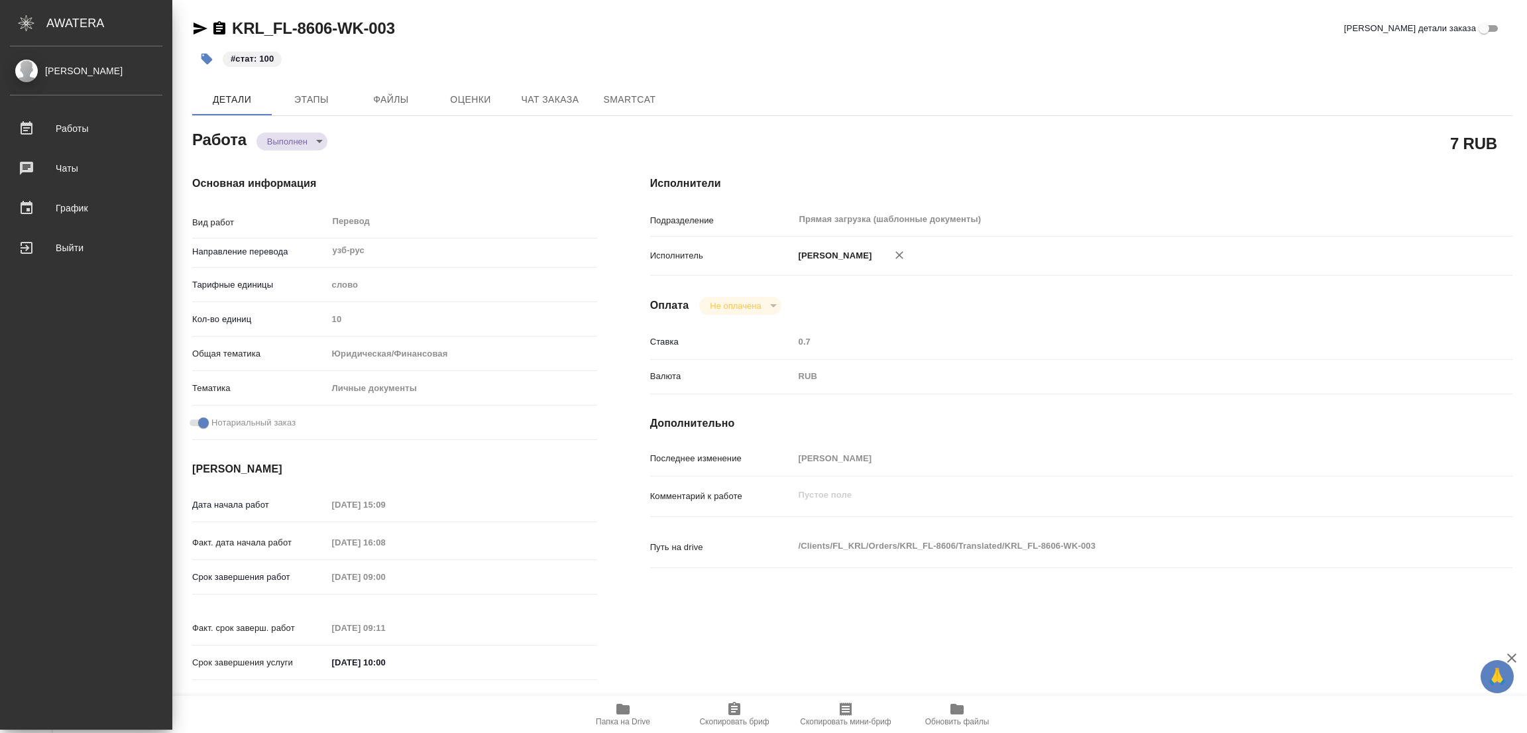
type textarea "x"
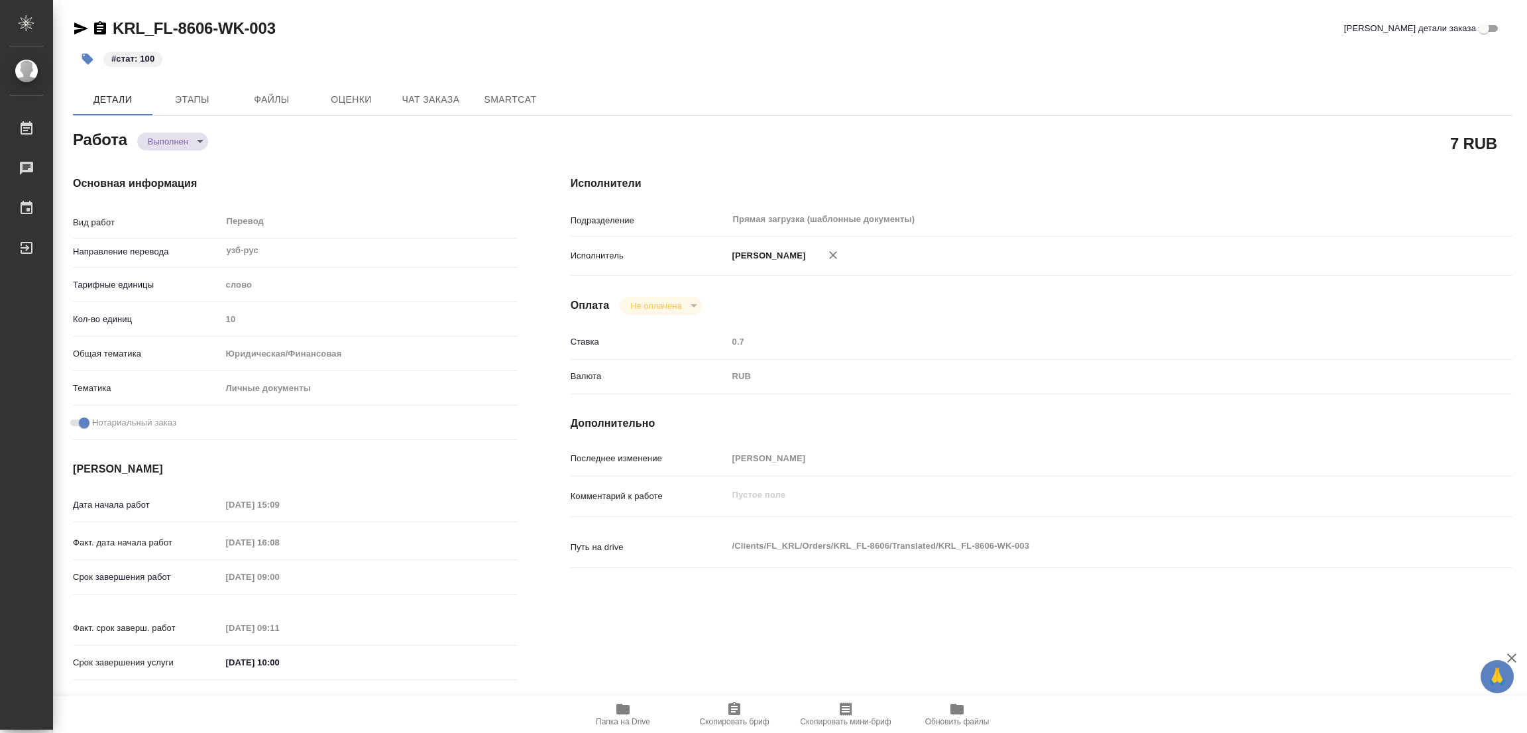
type textarea "x"
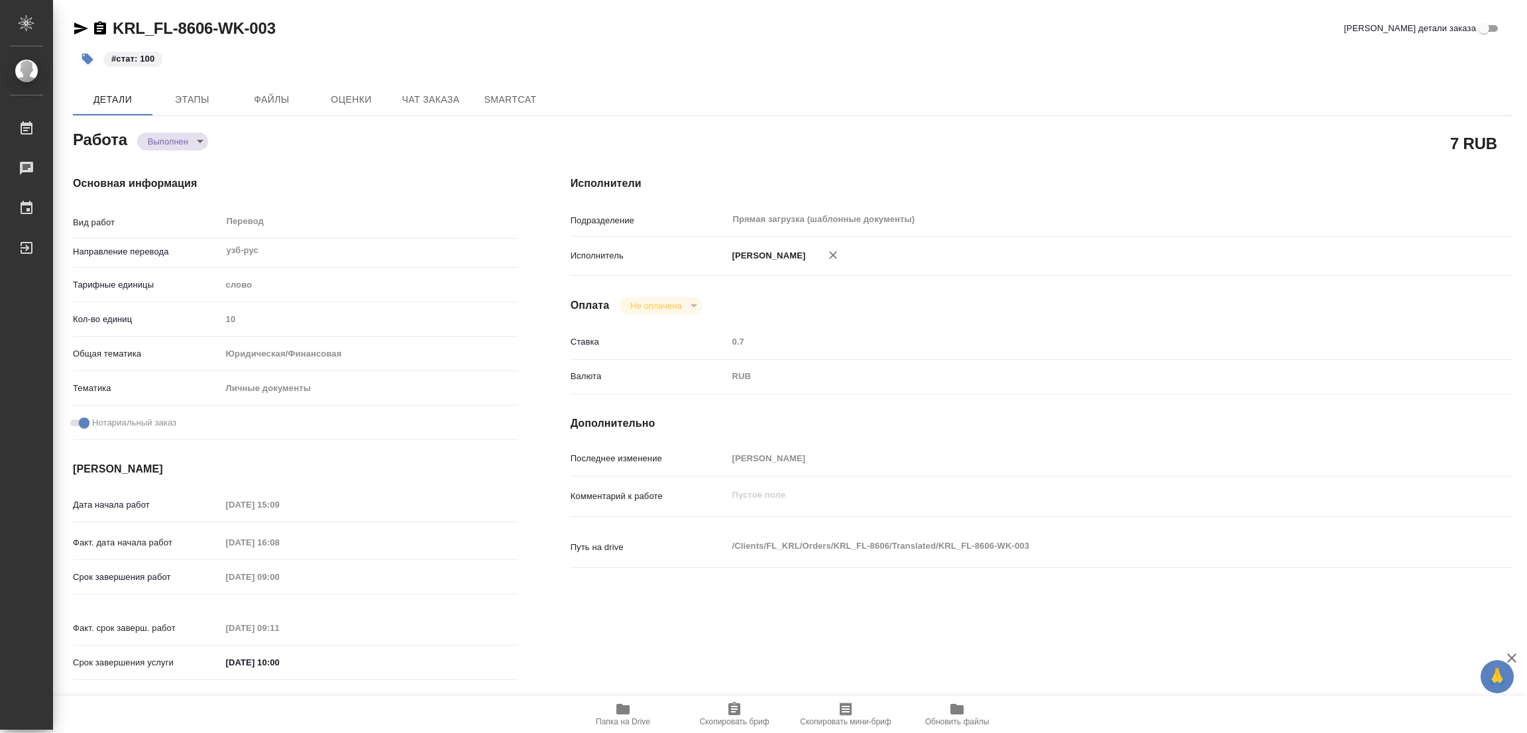
type textarea "x"
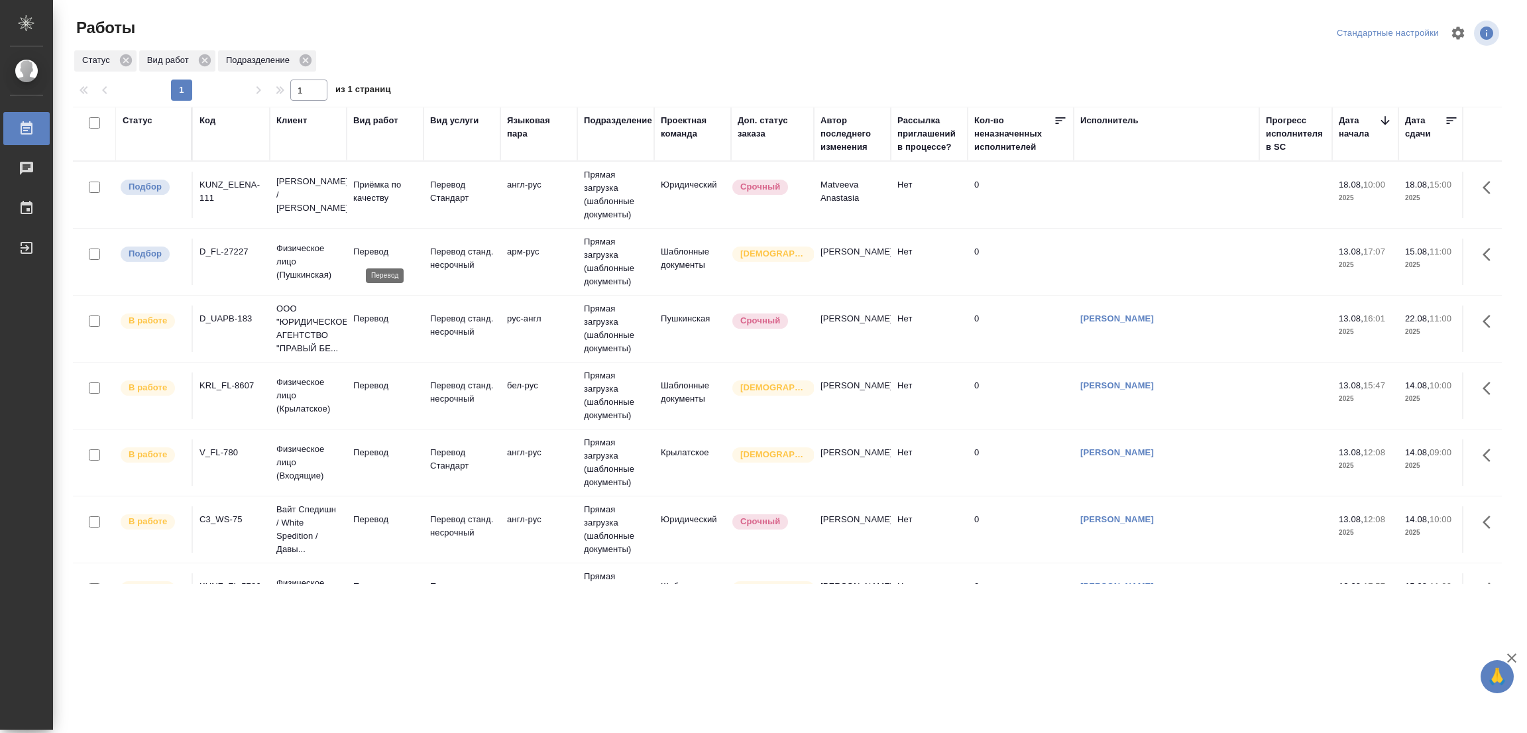
click at [358, 245] on p "Перевод" at bounding box center [385, 251] width 64 height 13
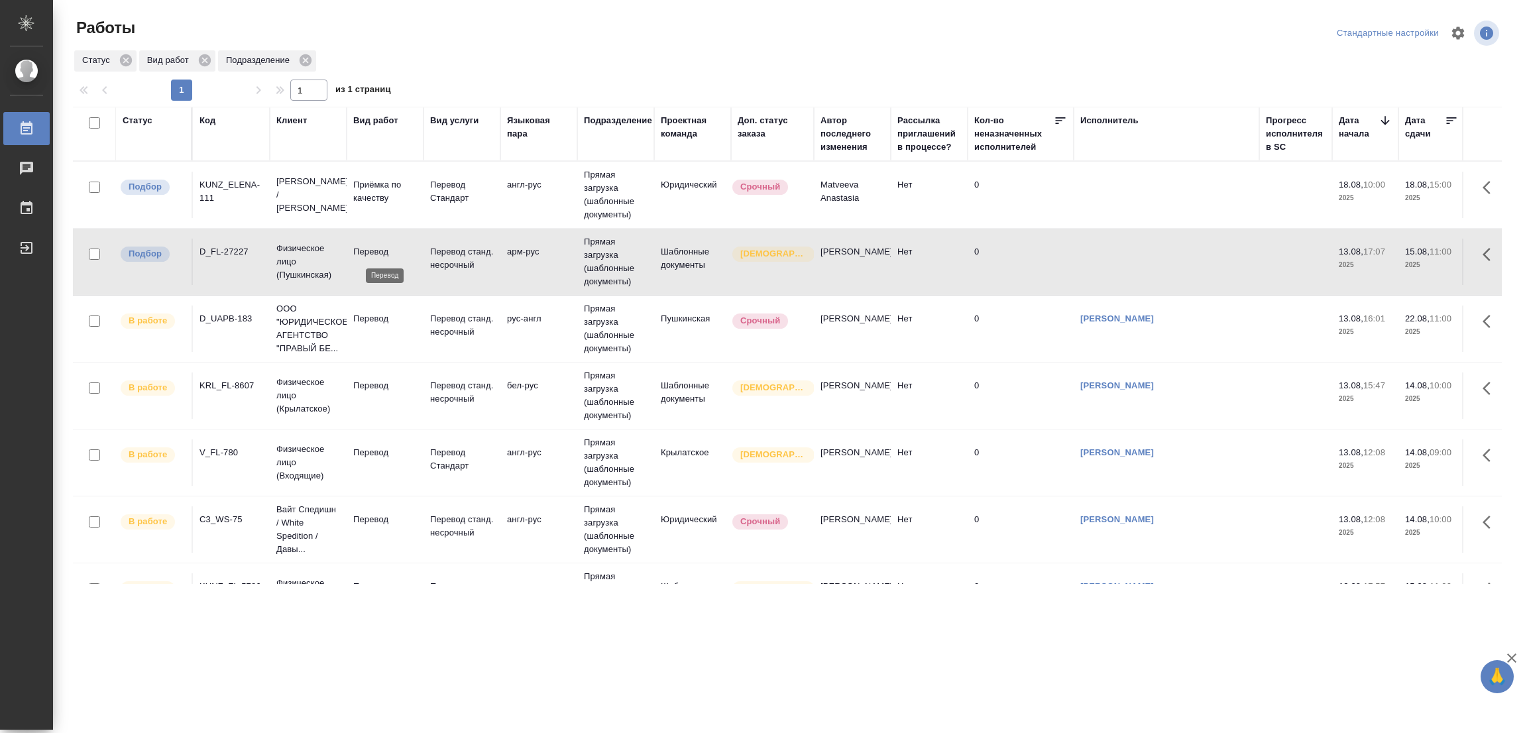
click at [358, 246] on p "Перевод" at bounding box center [385, 251] width 64 height 13
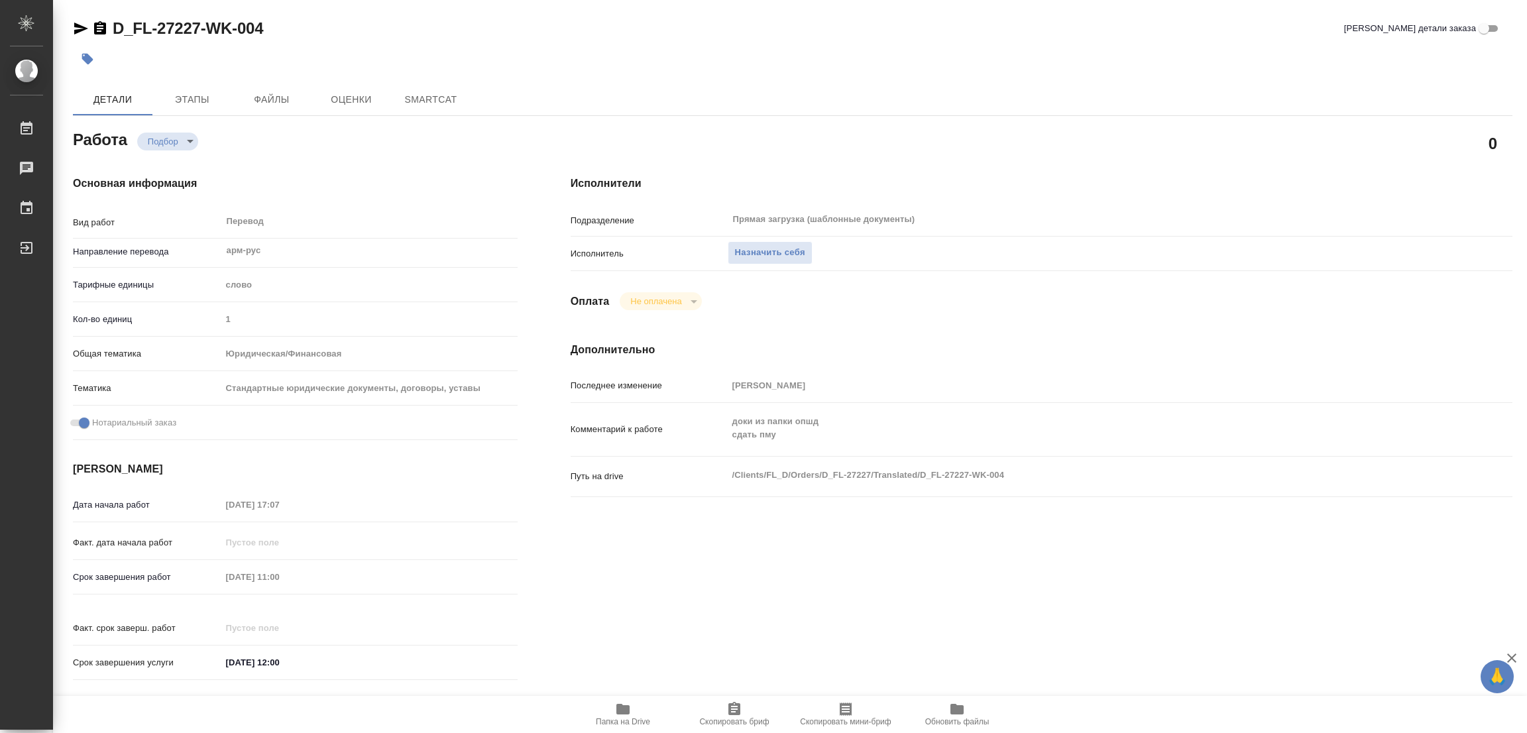
type textarea "x"
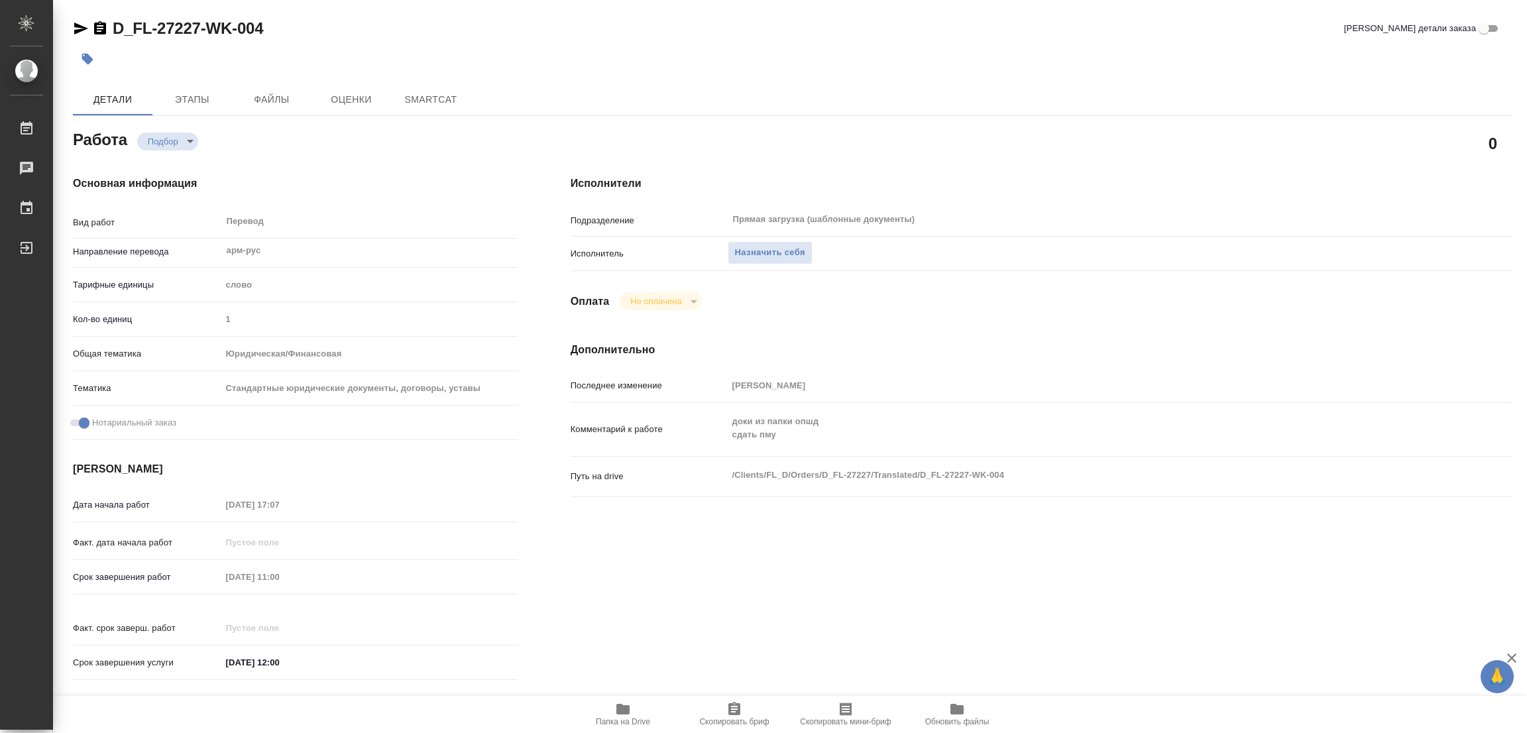
type textarea "x"
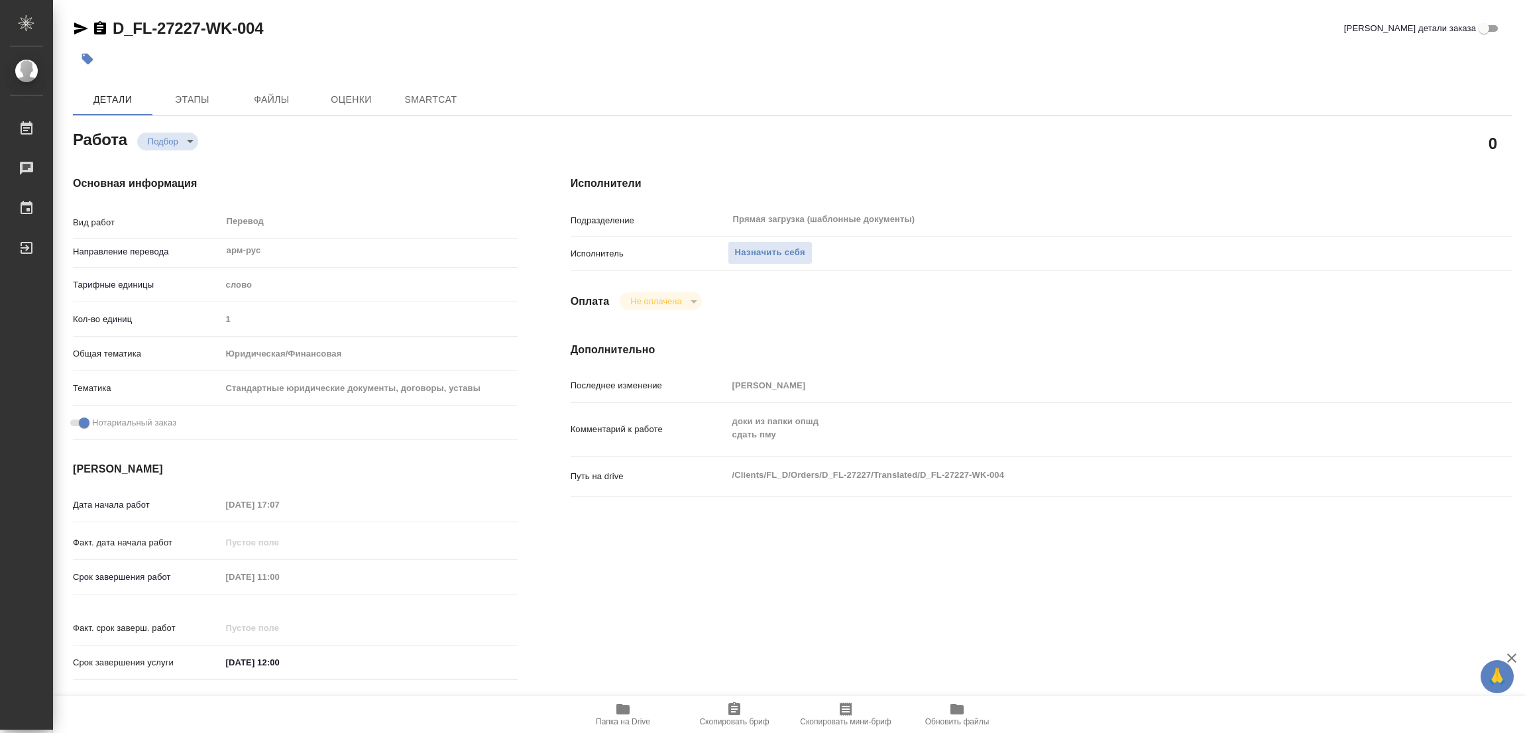
type textarea "x"
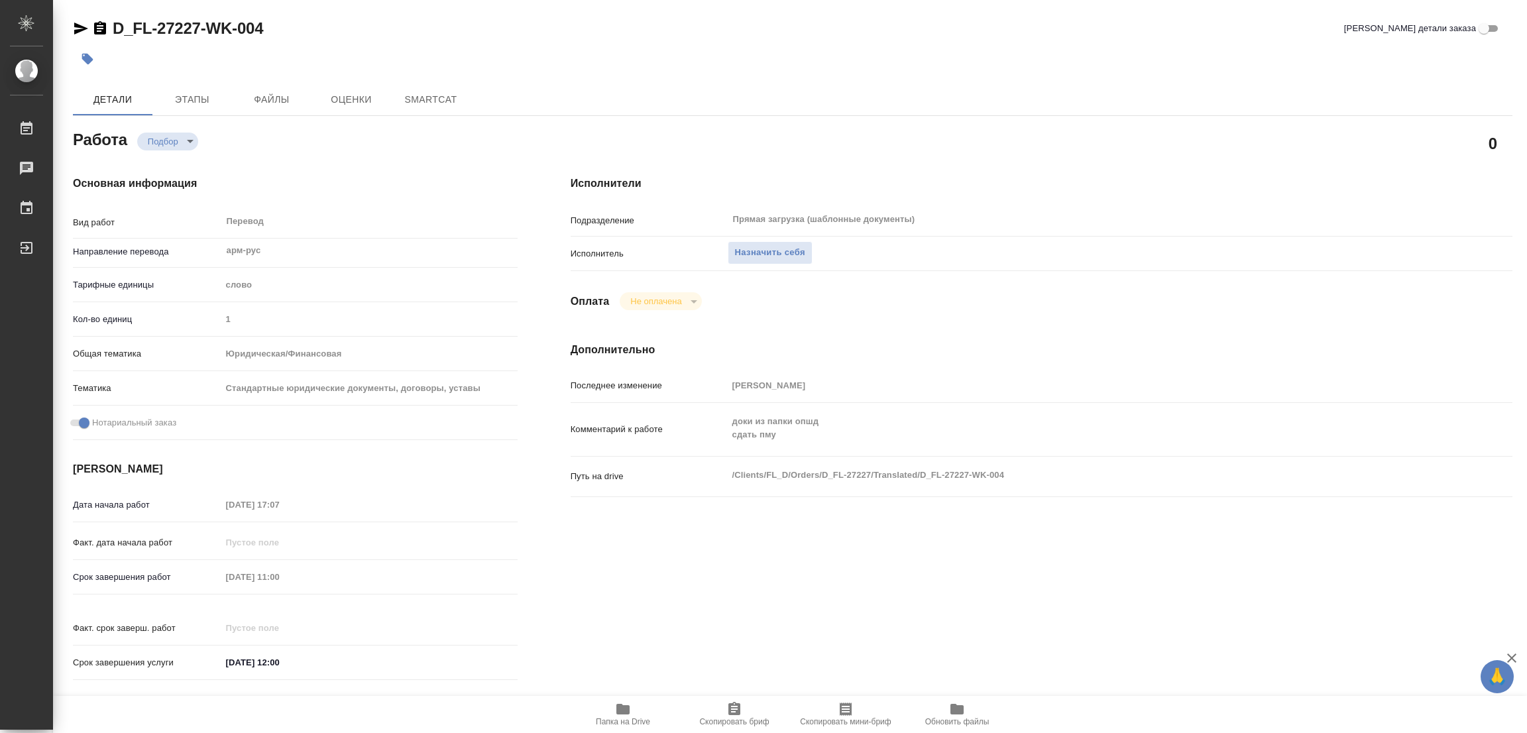
type textarea "x"
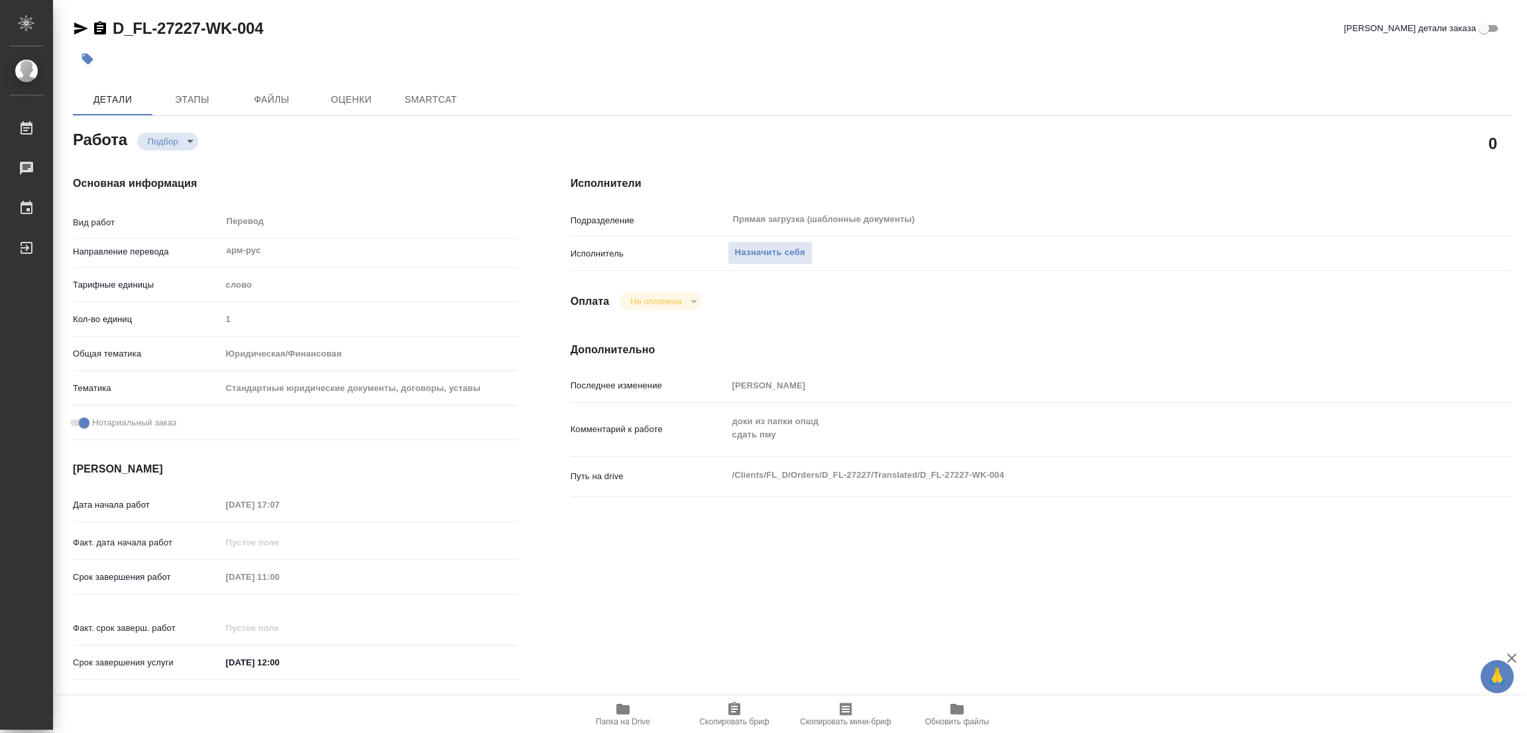
type textarea "x"
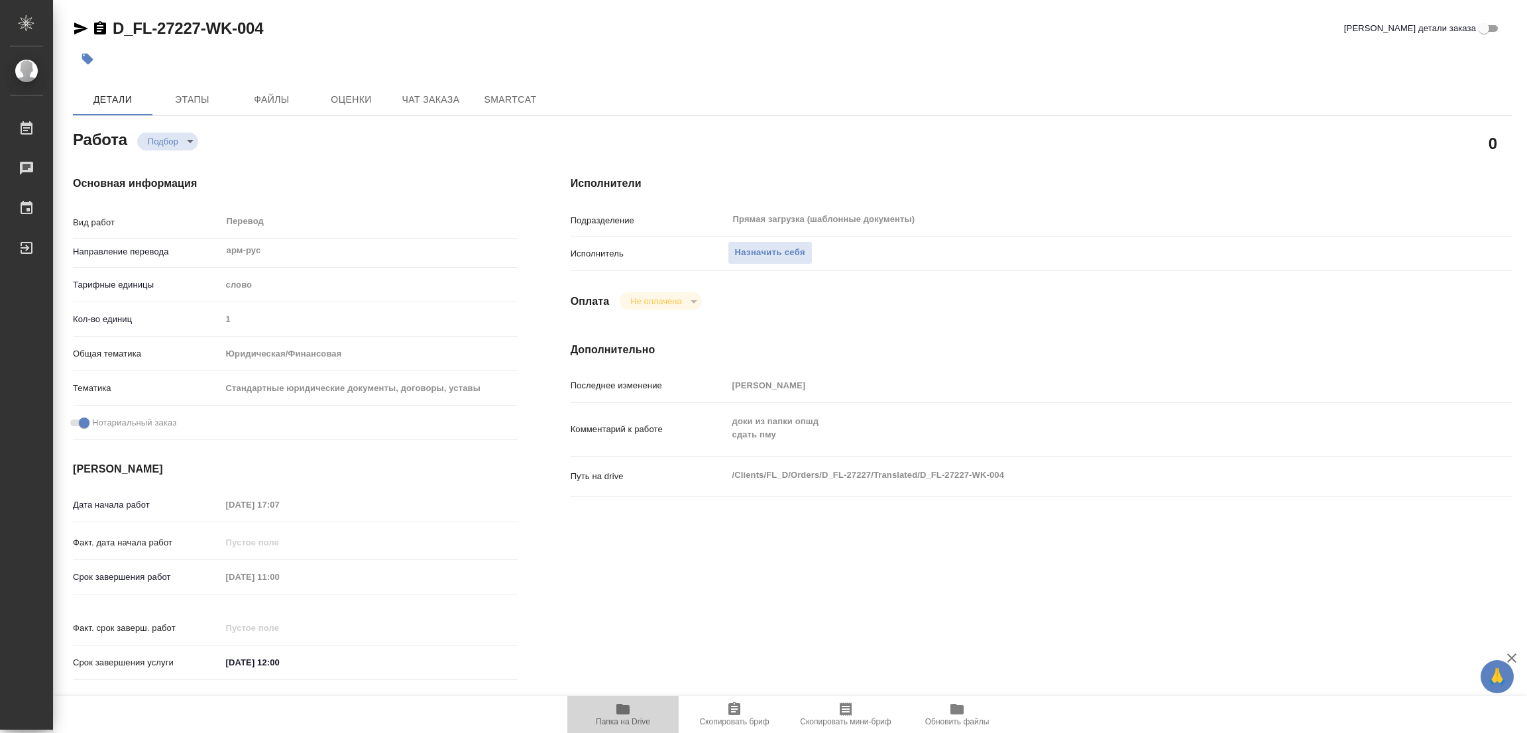
click at [615, 704] on icon "button" at bounding box center [623, 709] width 16 height 16
type textarea "x"
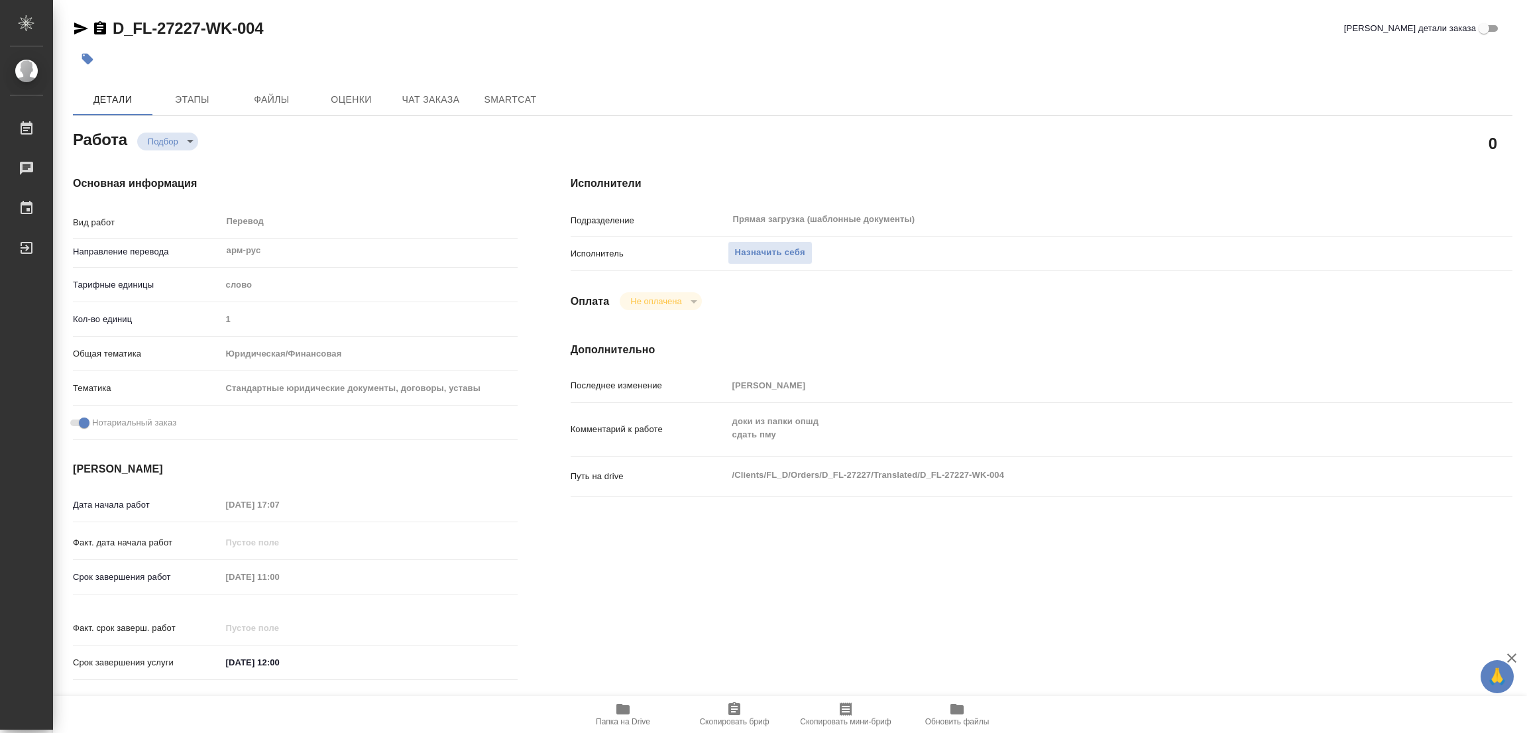
type textarea "x"
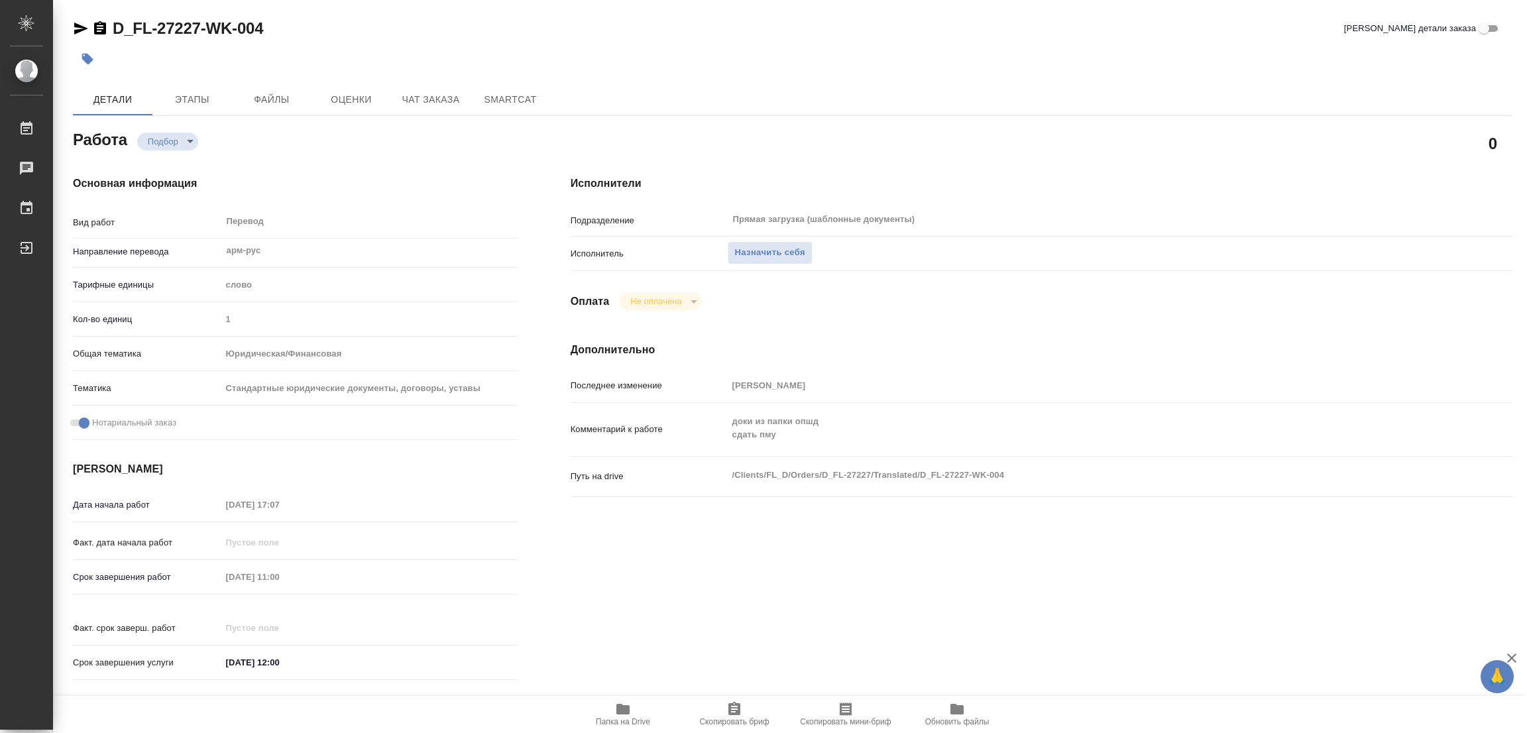
type textarea "x"
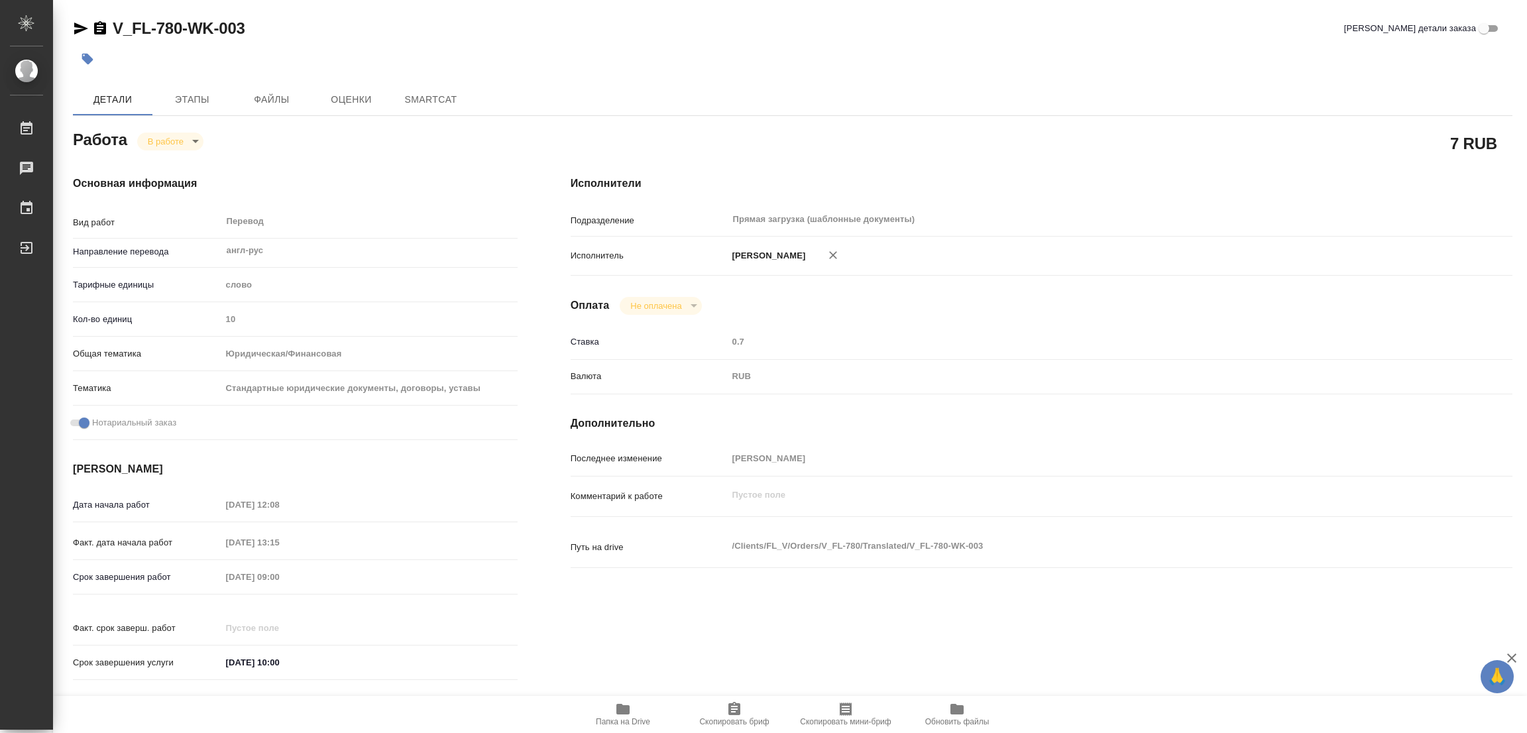
type textarea "x"
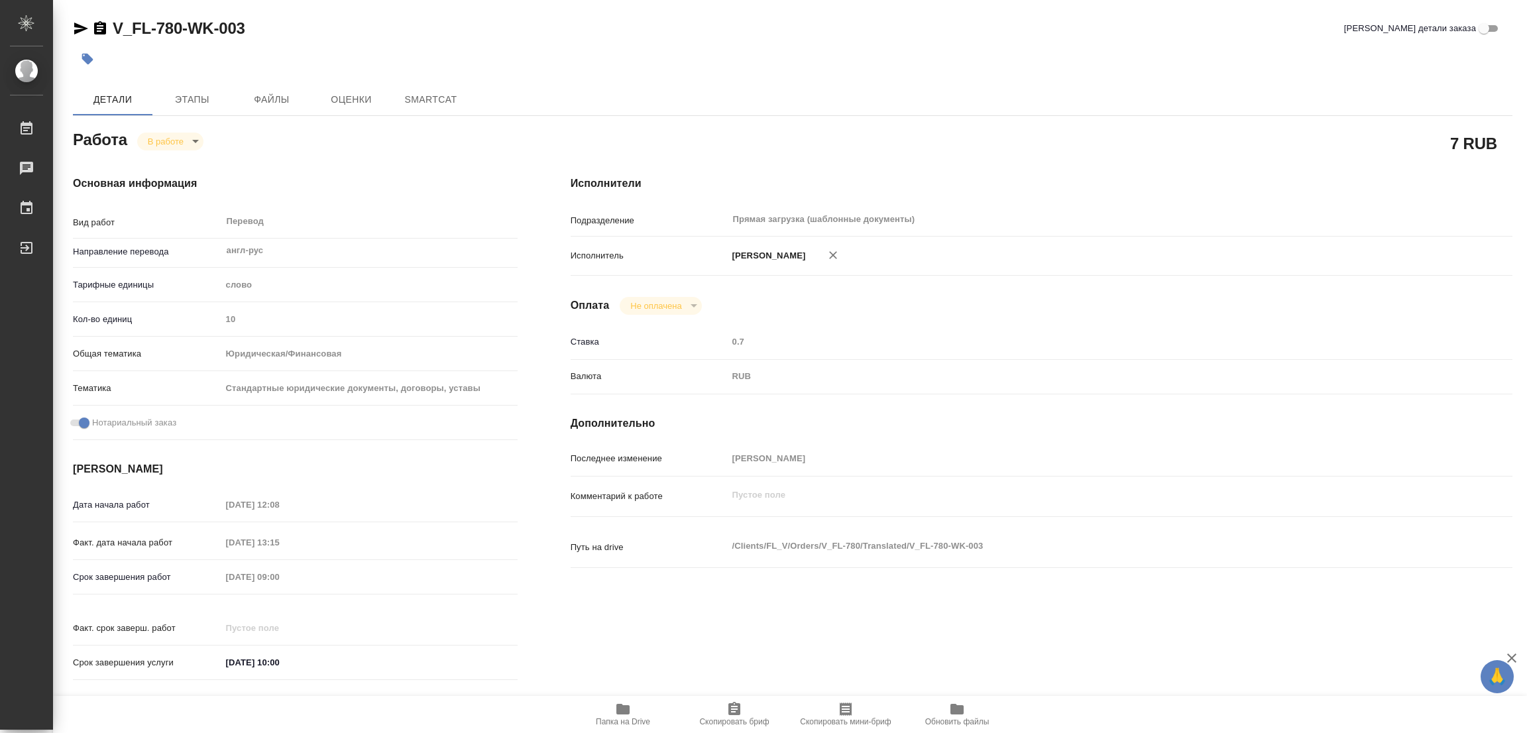
type textarea "x"
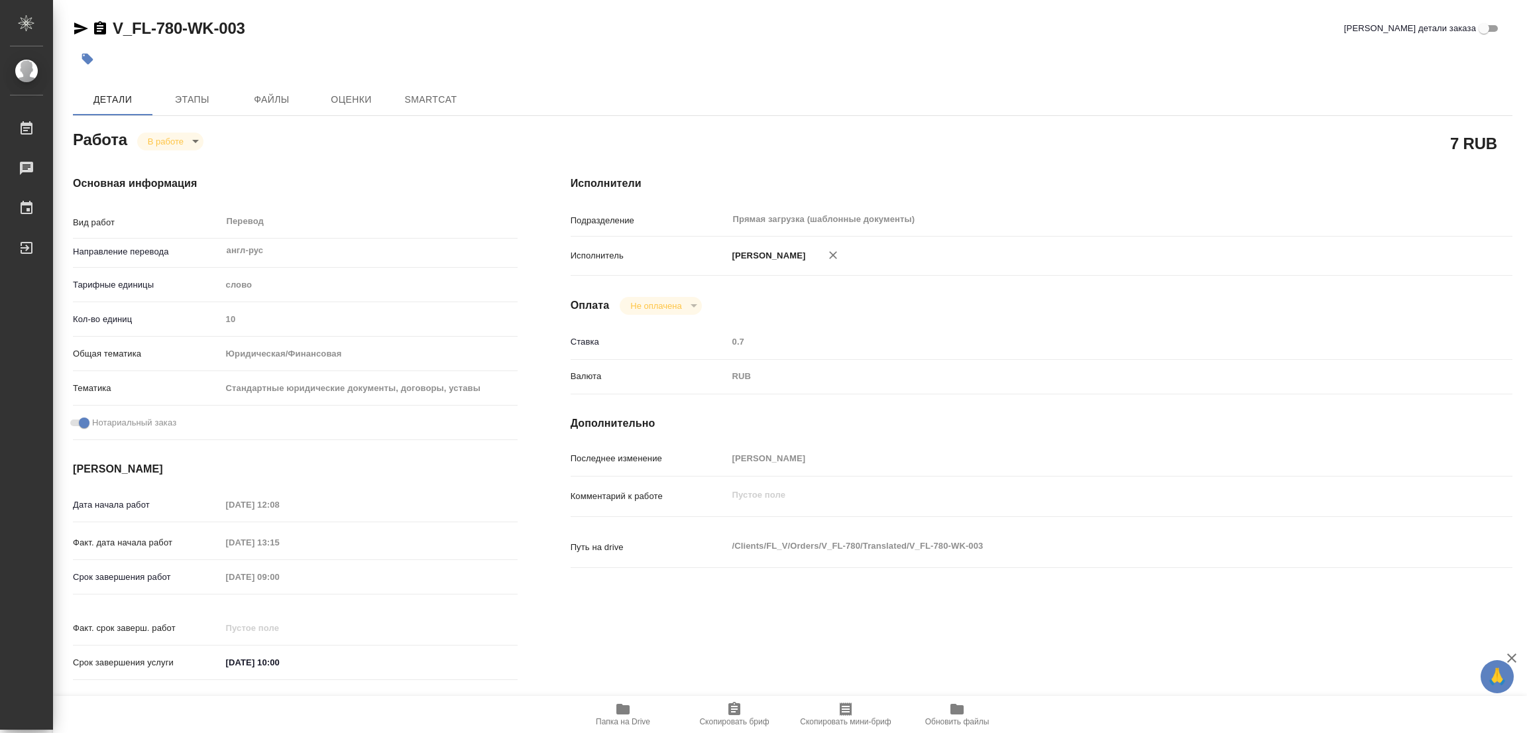
type textarea "x"
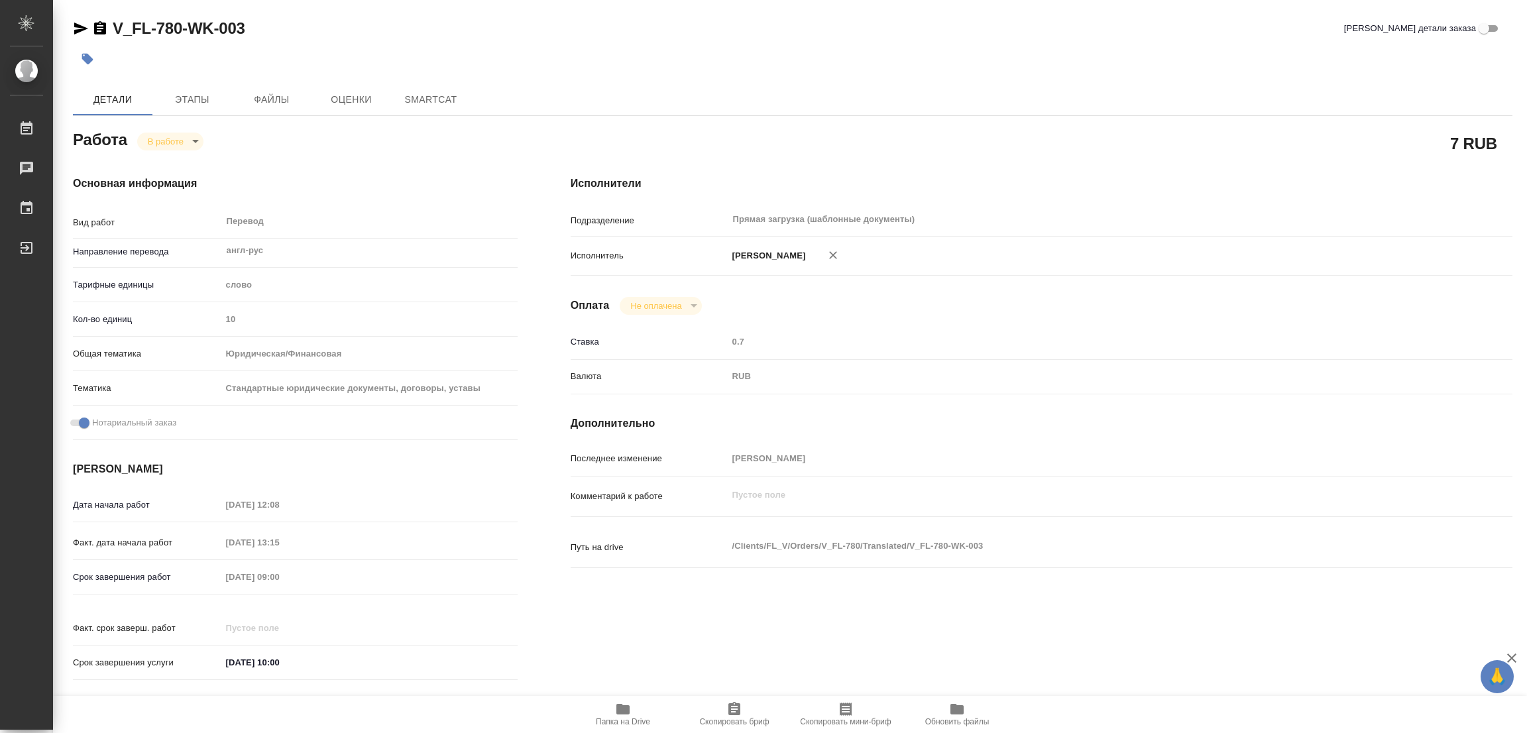
type textarea "x"
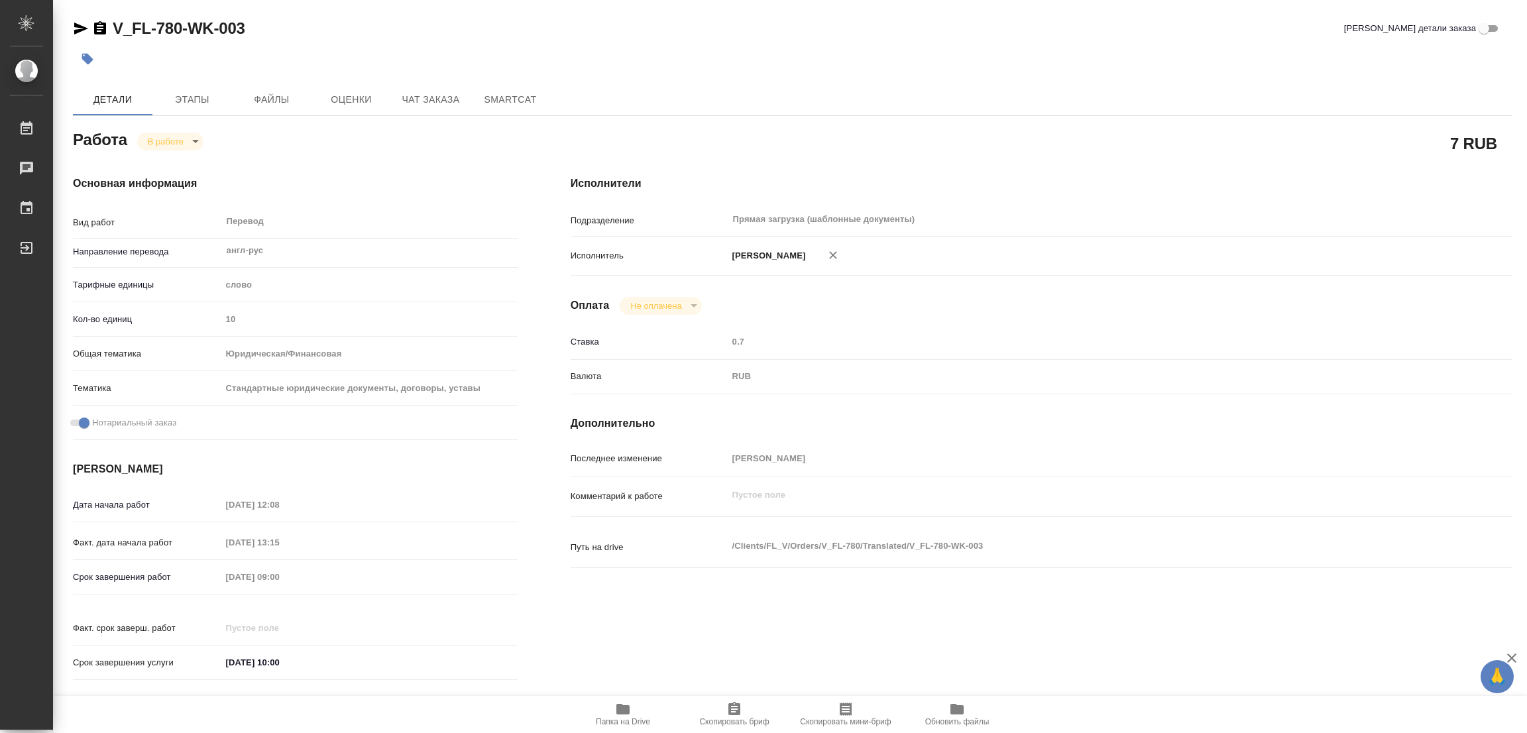
click at [622, 708] on icon "button" at bounding box center [622, 709] width 13 height 11
type textarea "x"
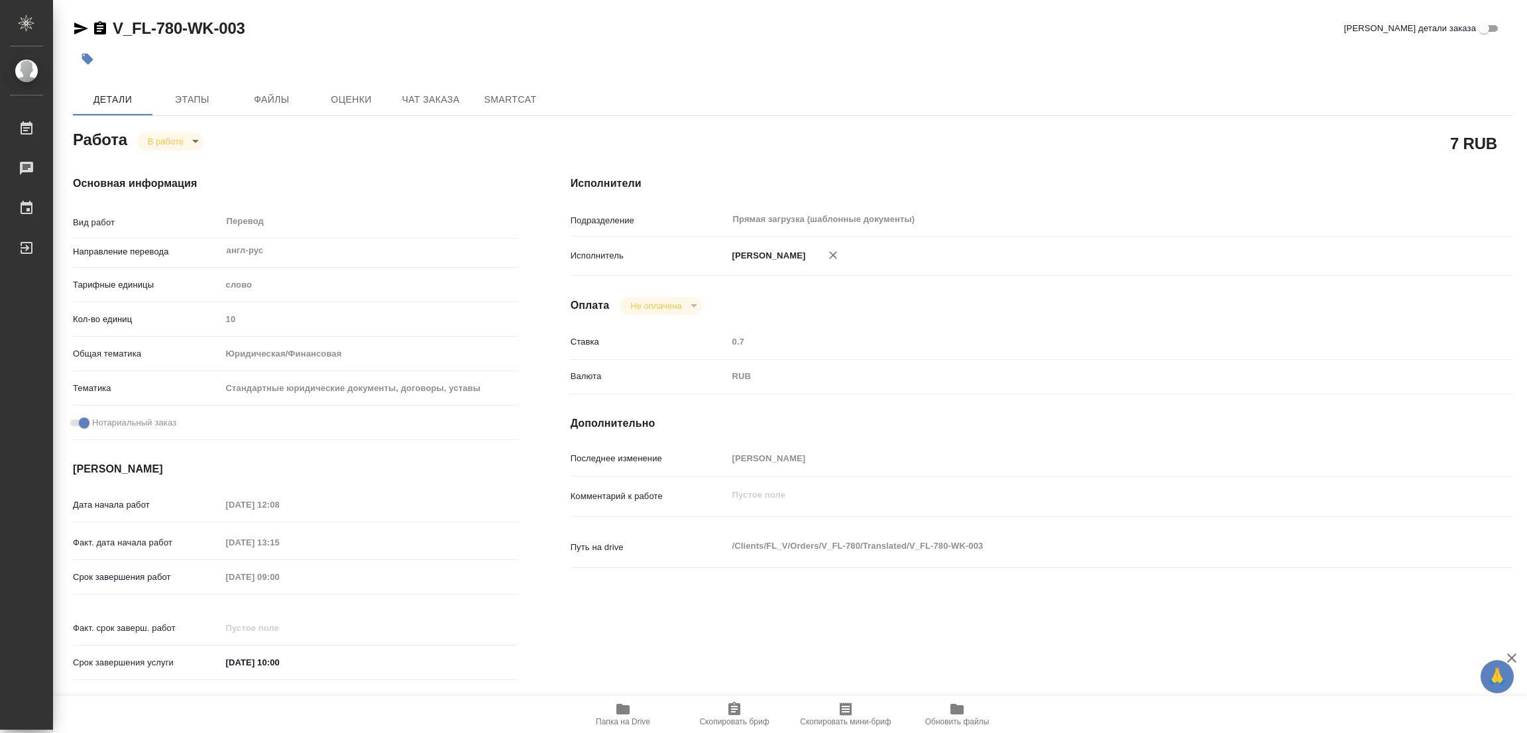
type textarea "x"
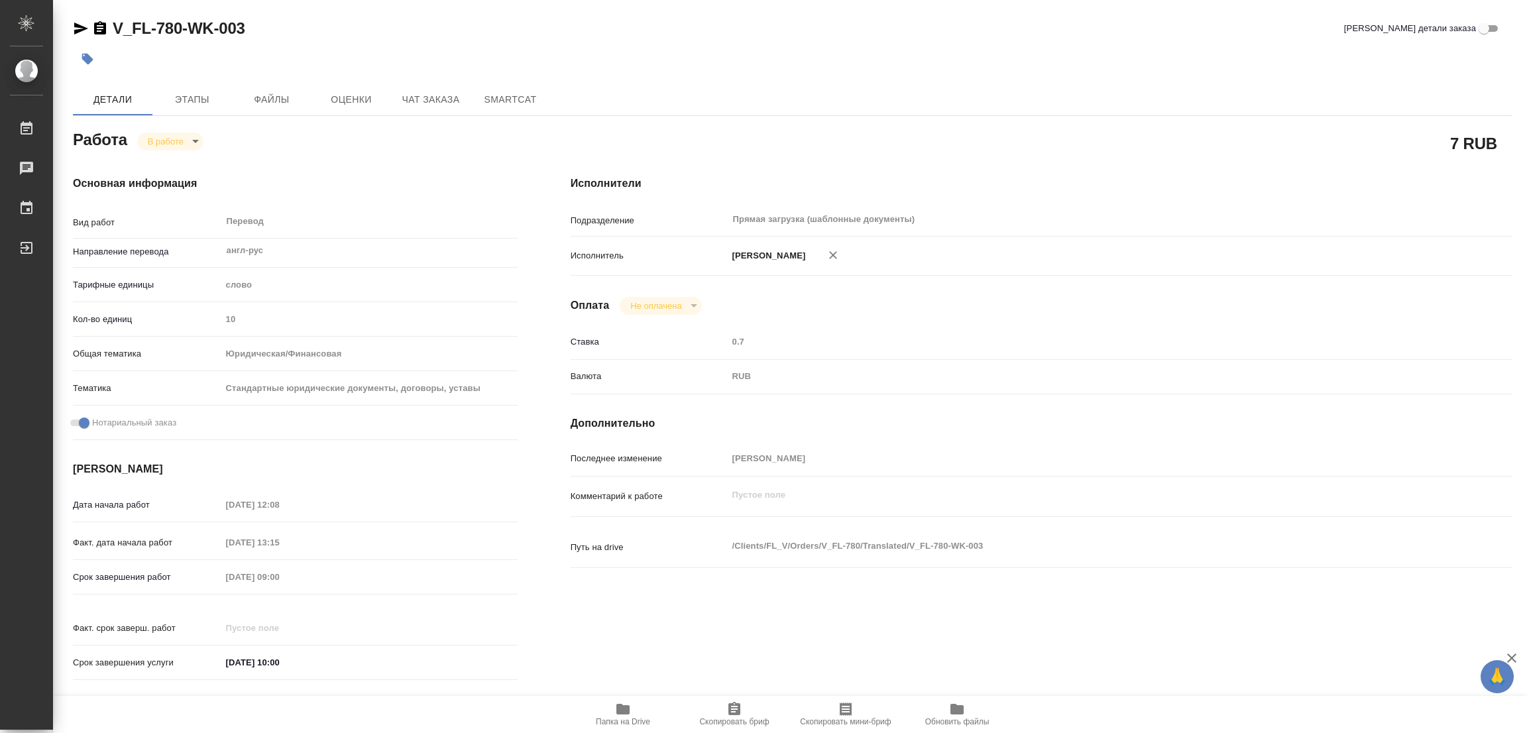
type textarea "x"
click at [195, 99] on span "Этапы" at bounding box center [192, 99] width 64 height 17
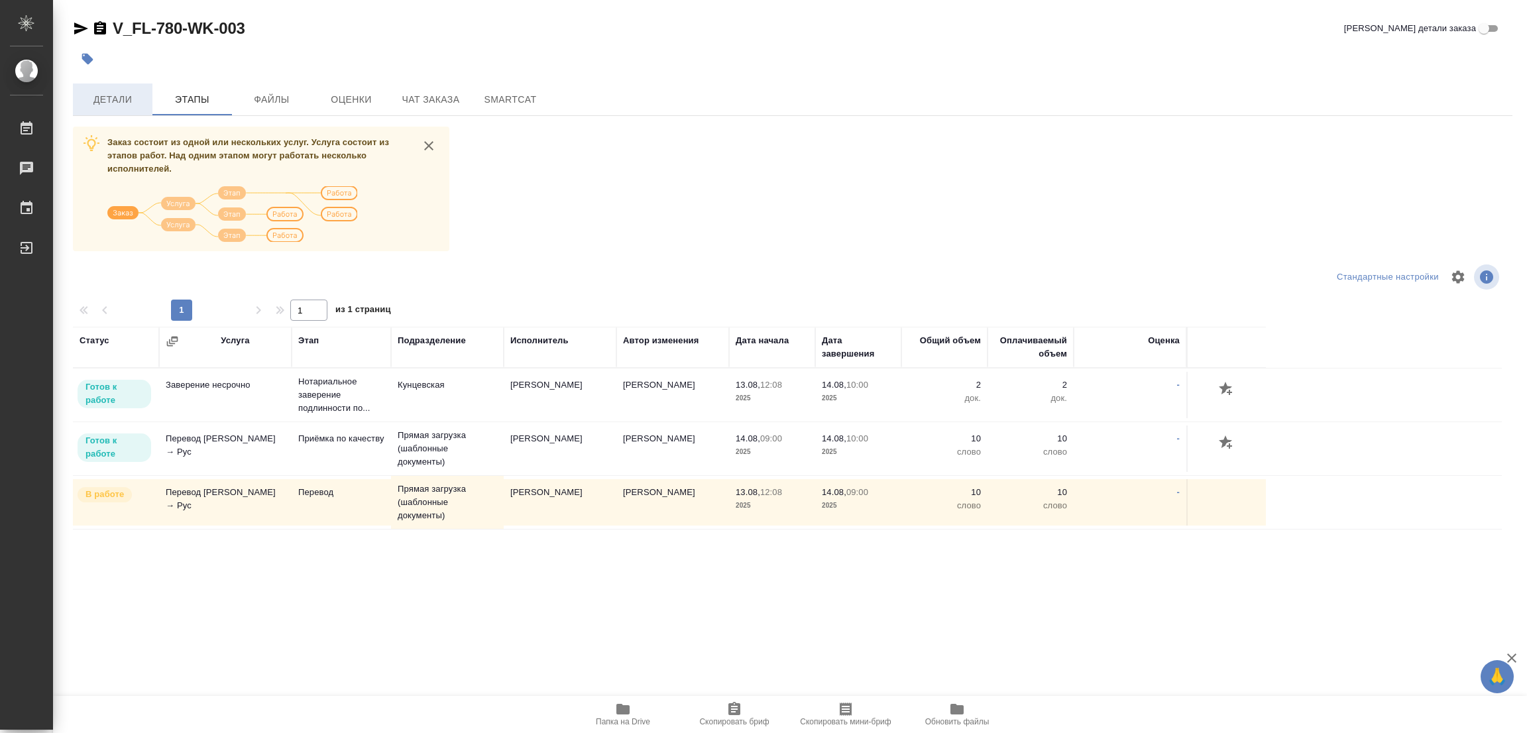
click at [110, 91] on span "Детали" at bounding box center [113, 99] width 64 height 17
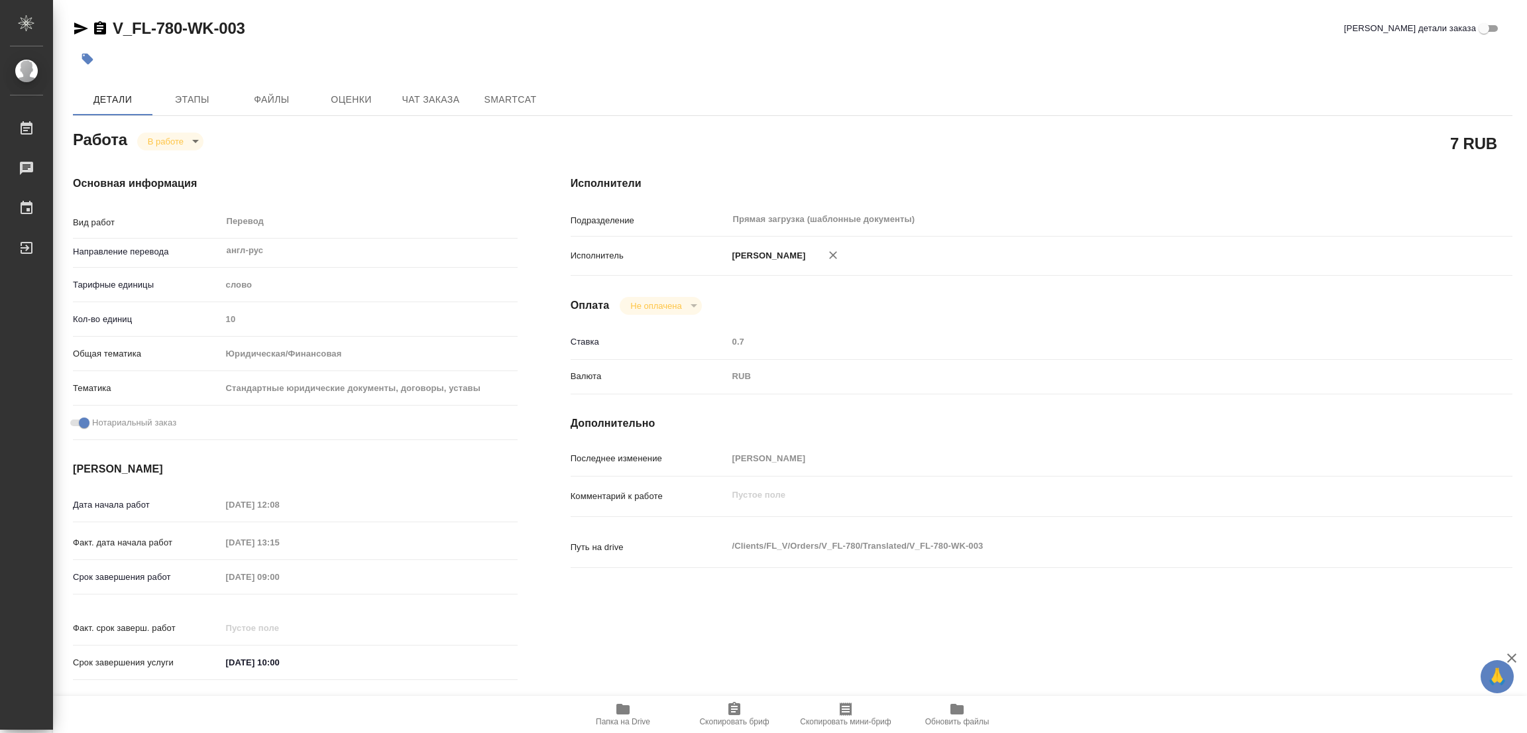
type textarea "x"
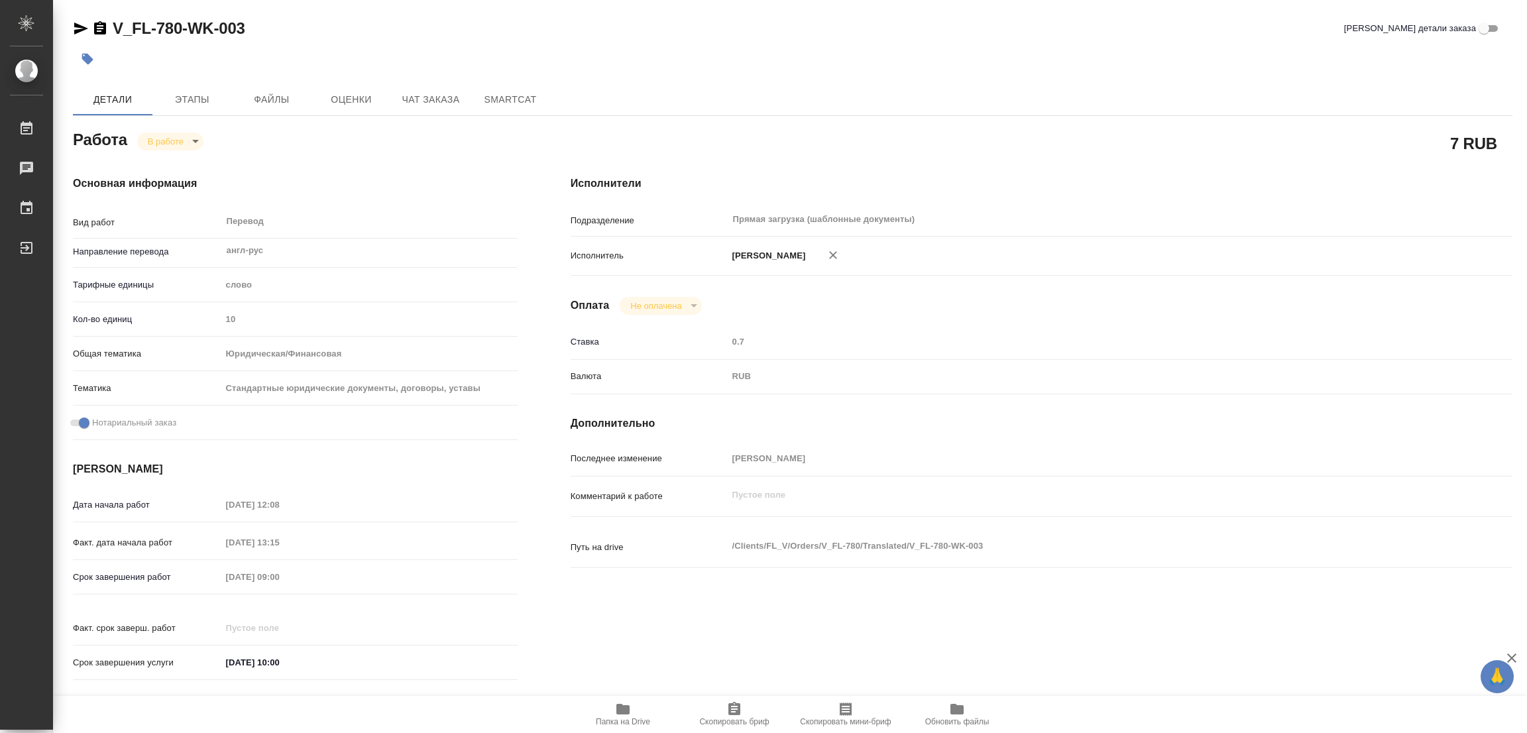
type textarea "x"
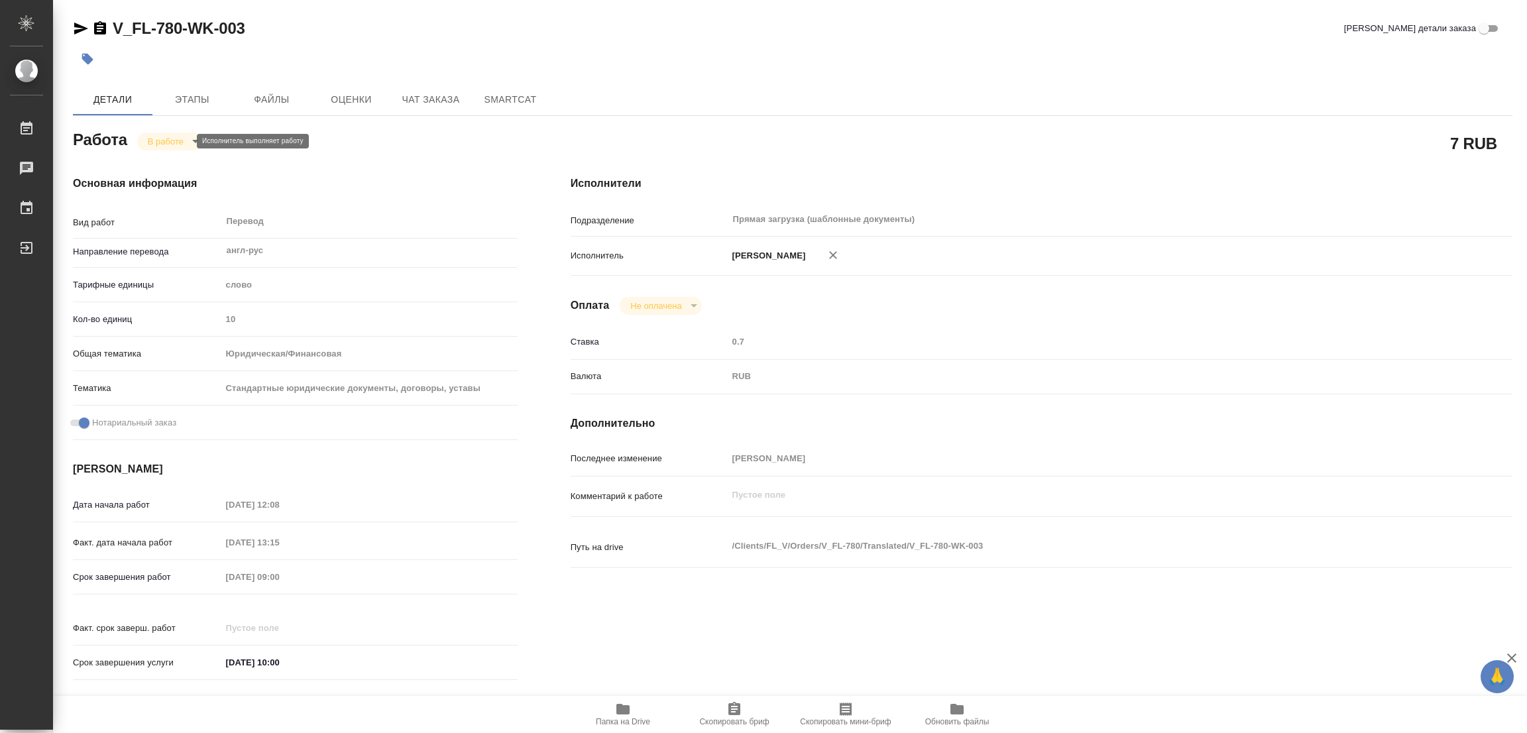
click at [156, 139] on body "🙏 .cls-1 fill:#fff; AWATERA Popova Galina Работы 0 Чаты График Выйти V_FL-780-W…" at bounding box center [763, 366] width 1527 height 733
type textarea "x"
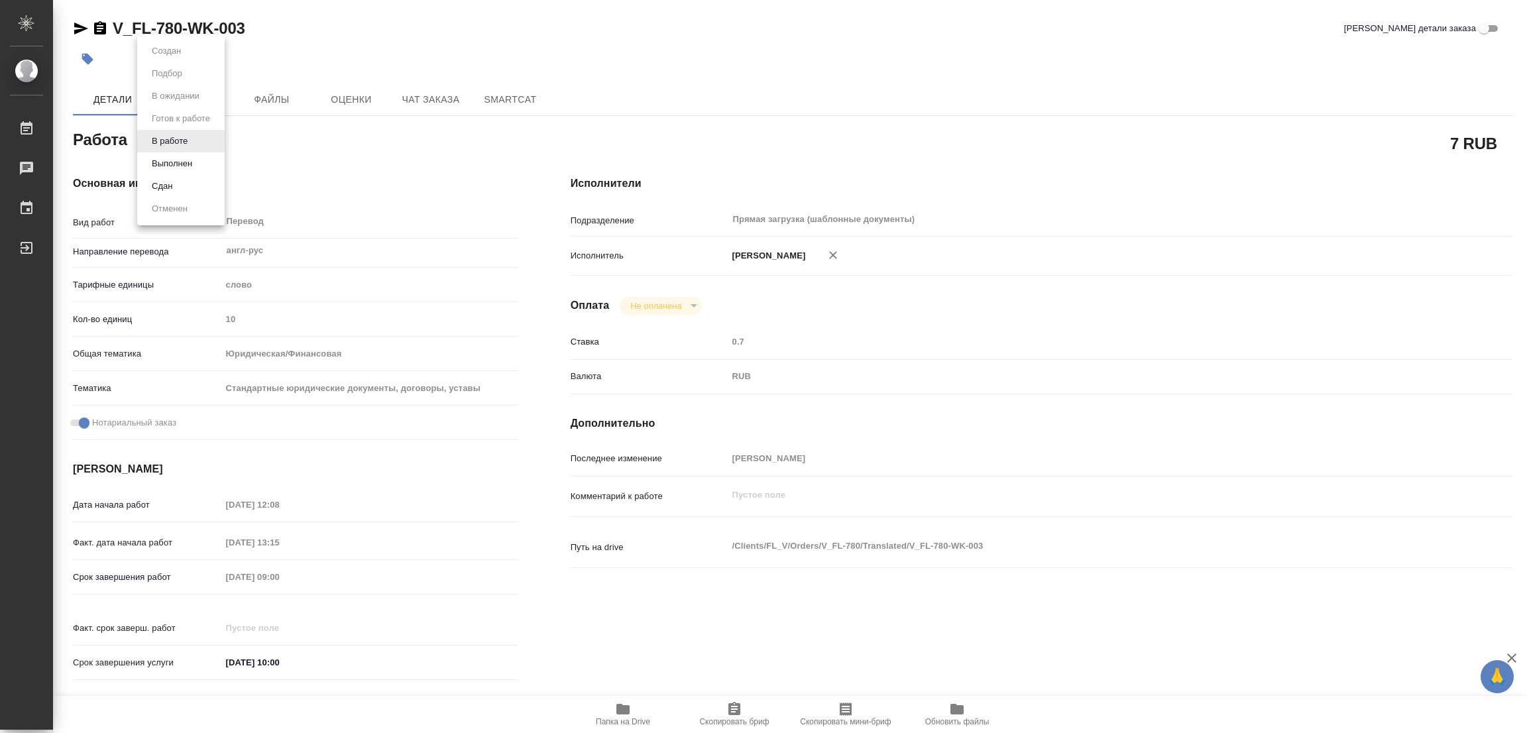
type textarea "x"
click at [162, 160] on button "Выполнен" at bounding box center [172, 163] width 48 height 15
type textarea "x"
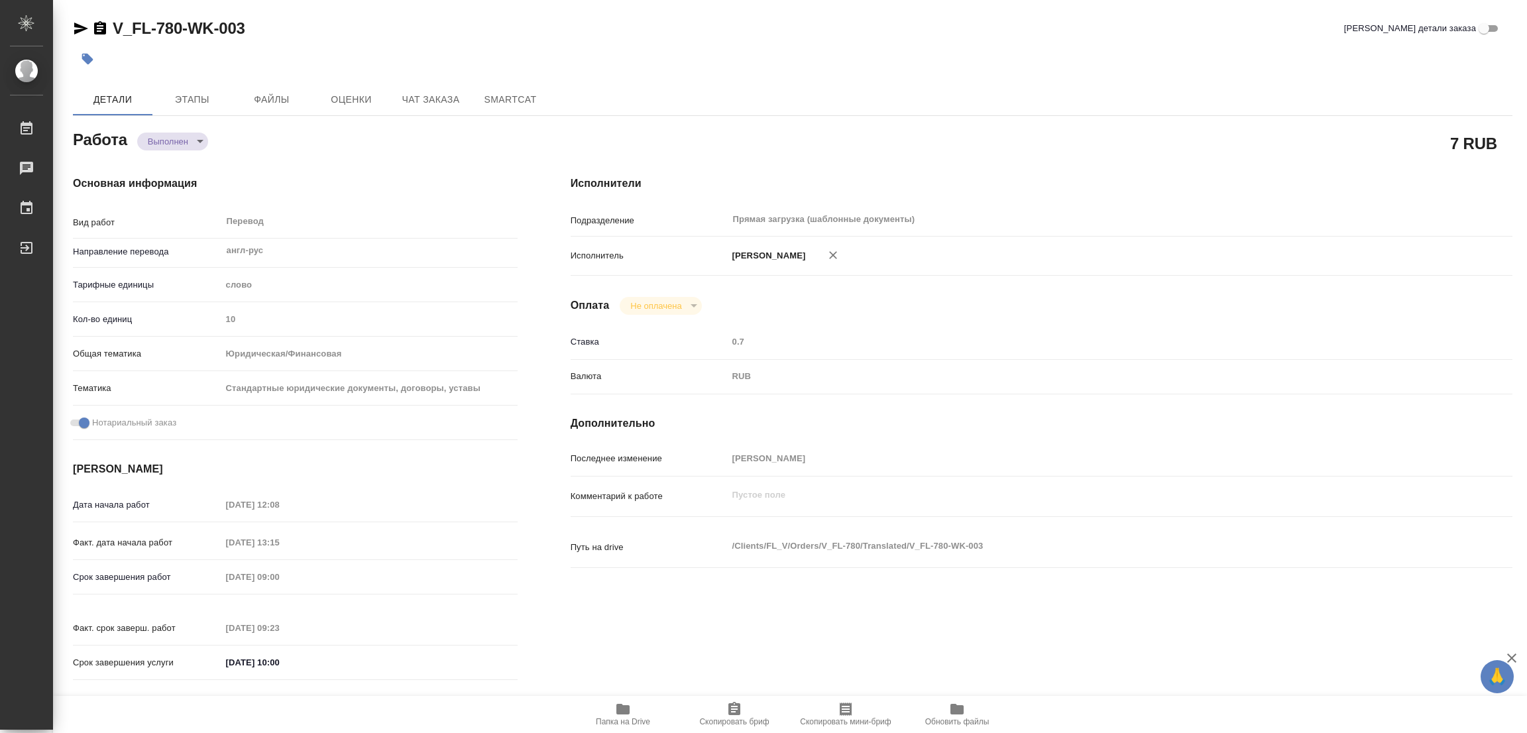
type textarea "x"
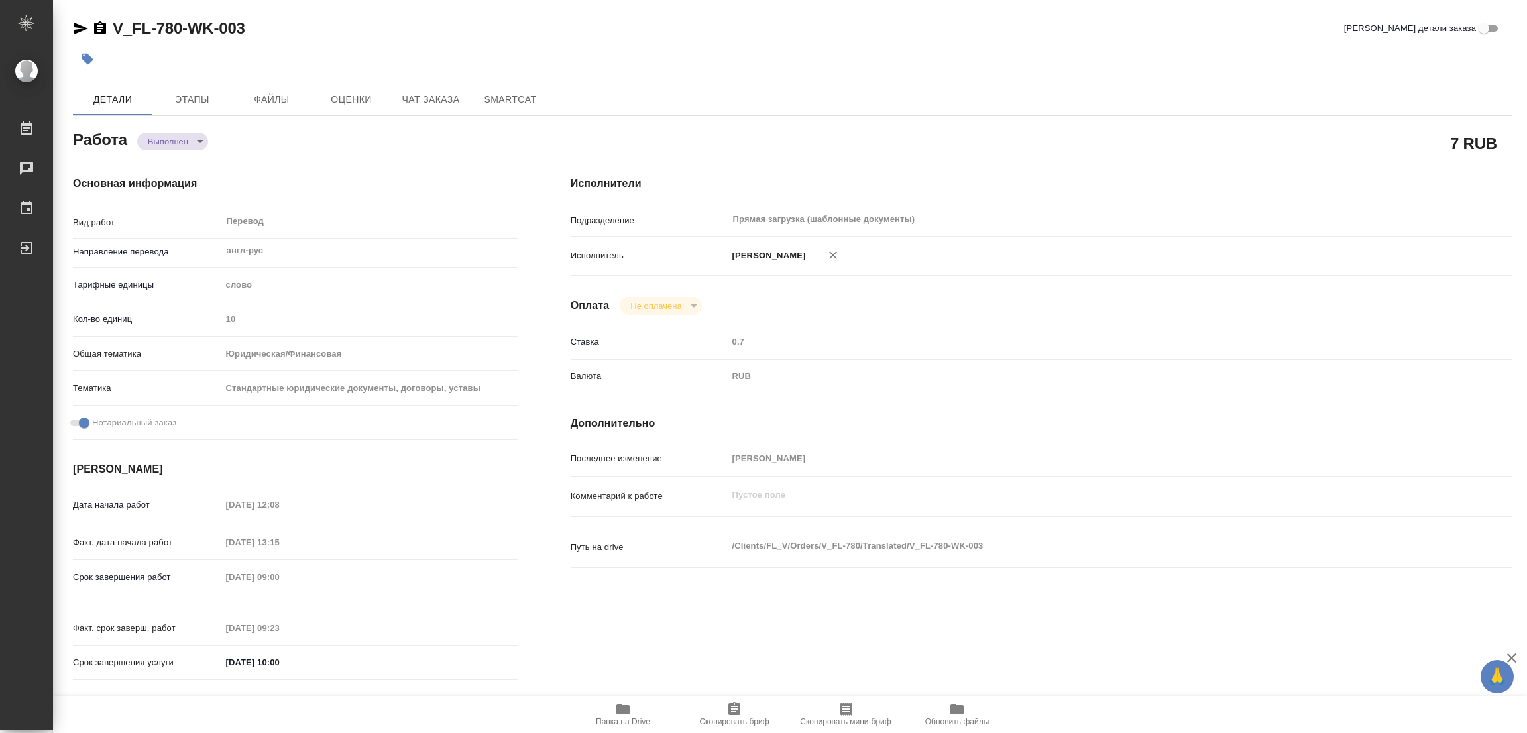
type textarea "x"
click at [85, 56] on icon "button" at bounding box center [87, 59] width 11 height 11
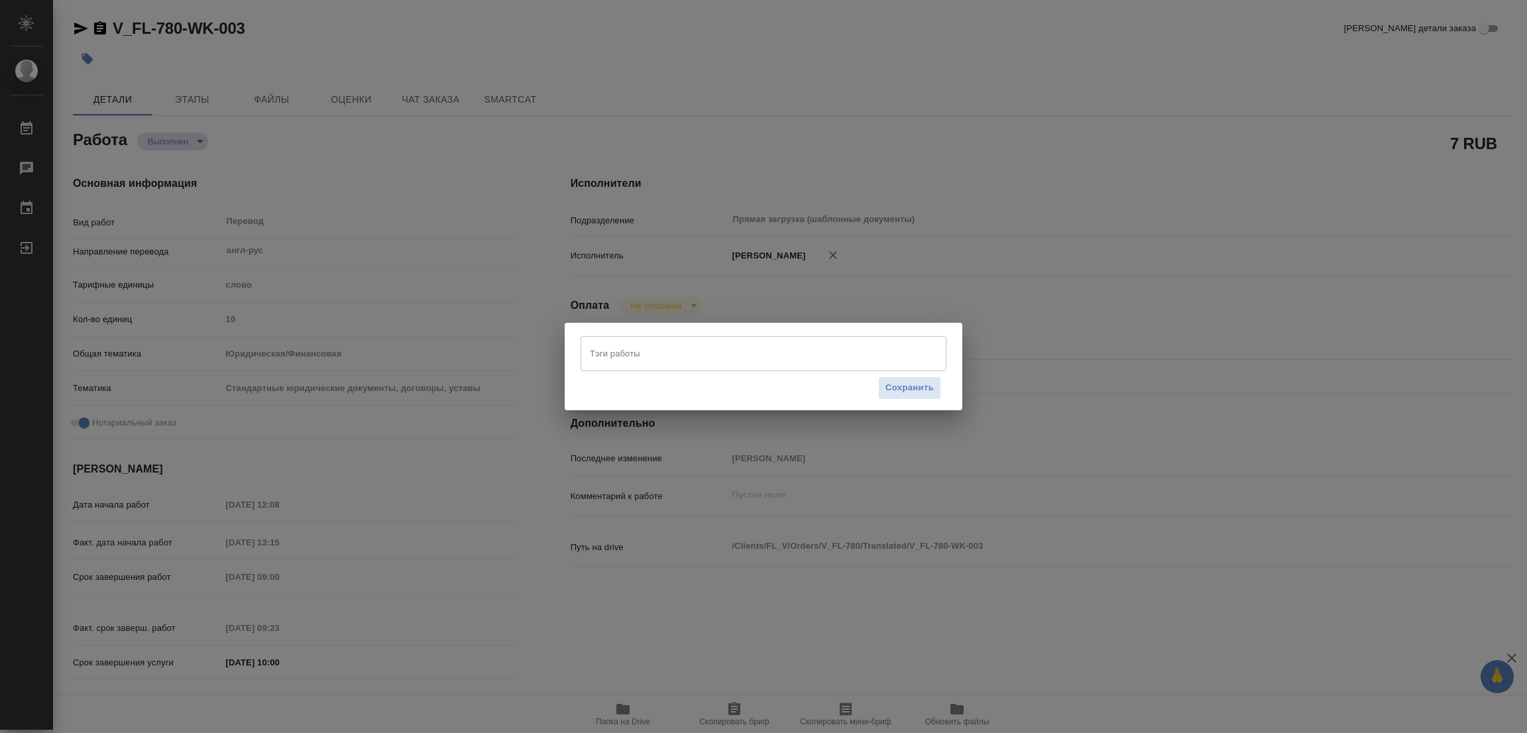
type textarea "x"
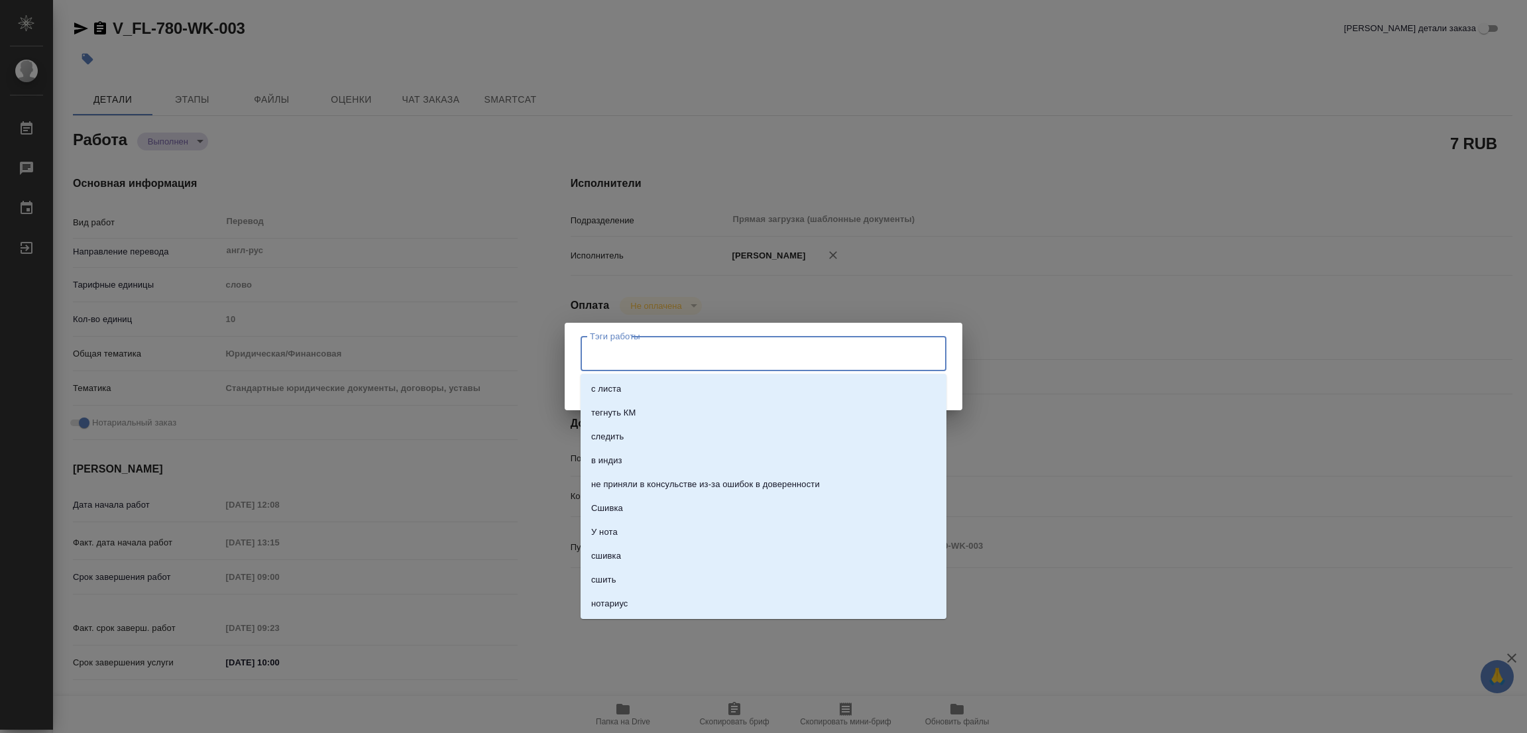
click at [637, 352] on input "Тэги работы" at bounding box center [750, 353] width 329 height 23
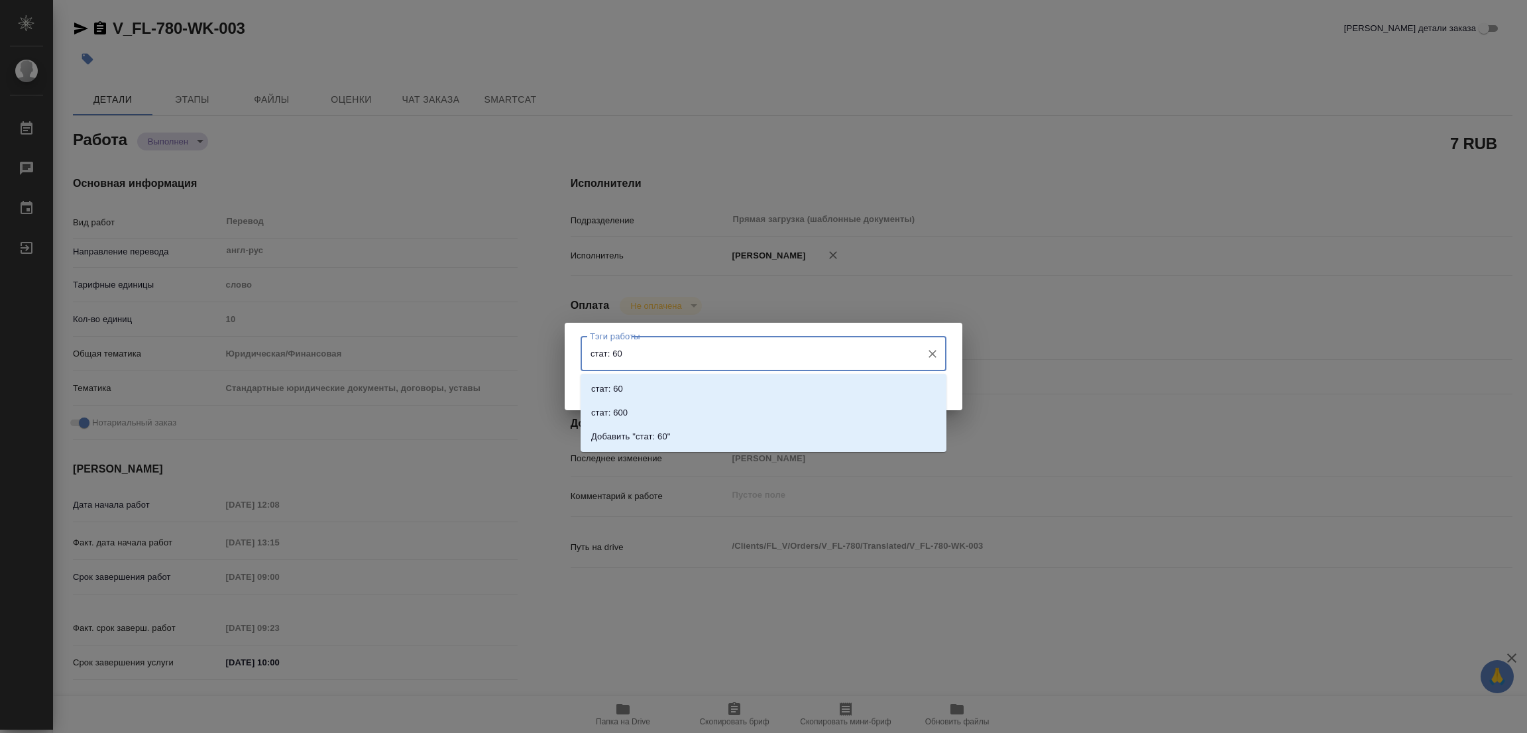
type input "стат: 600"
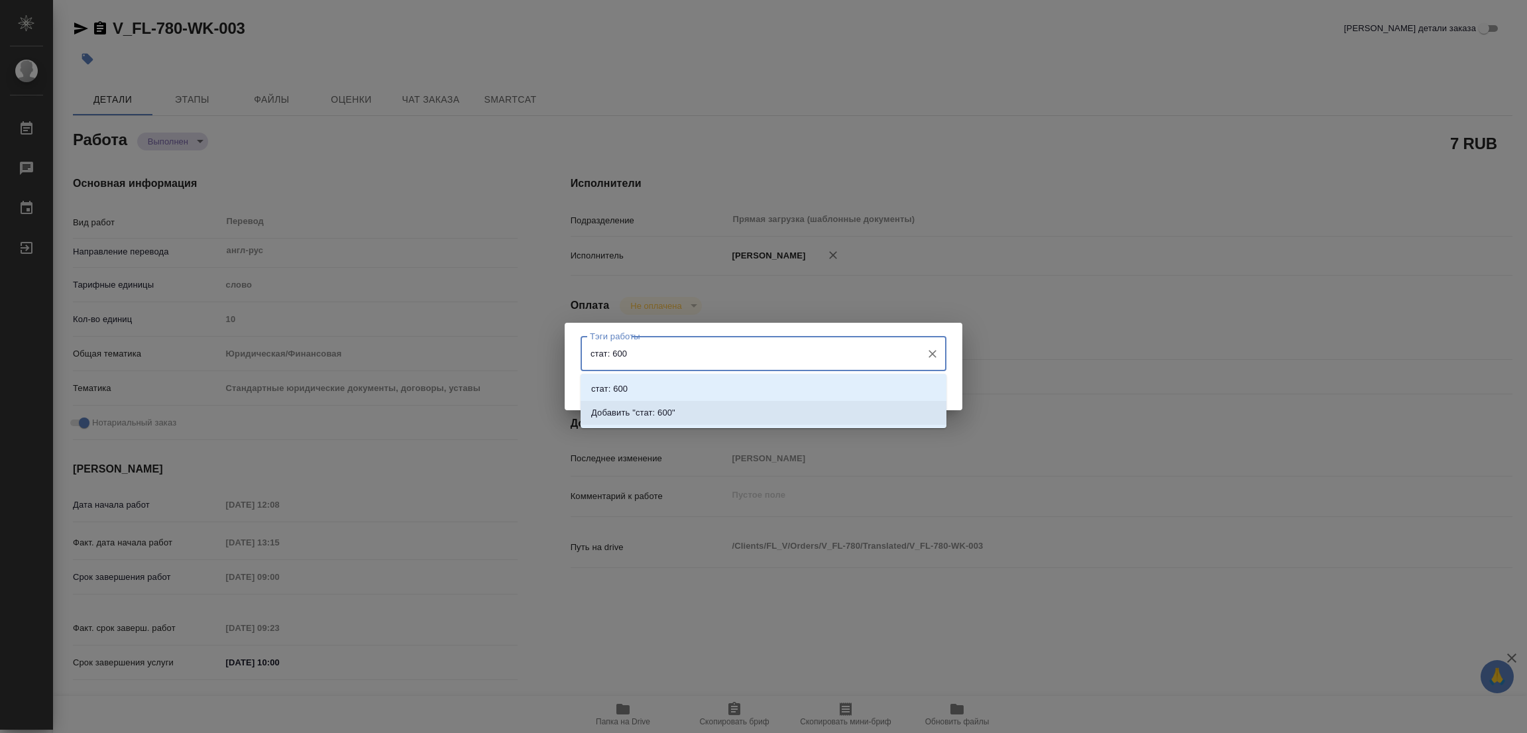
click at [663, 414] on p "Добавить "стат: 600"" at bounding box center [633, 412] width 84 height 13
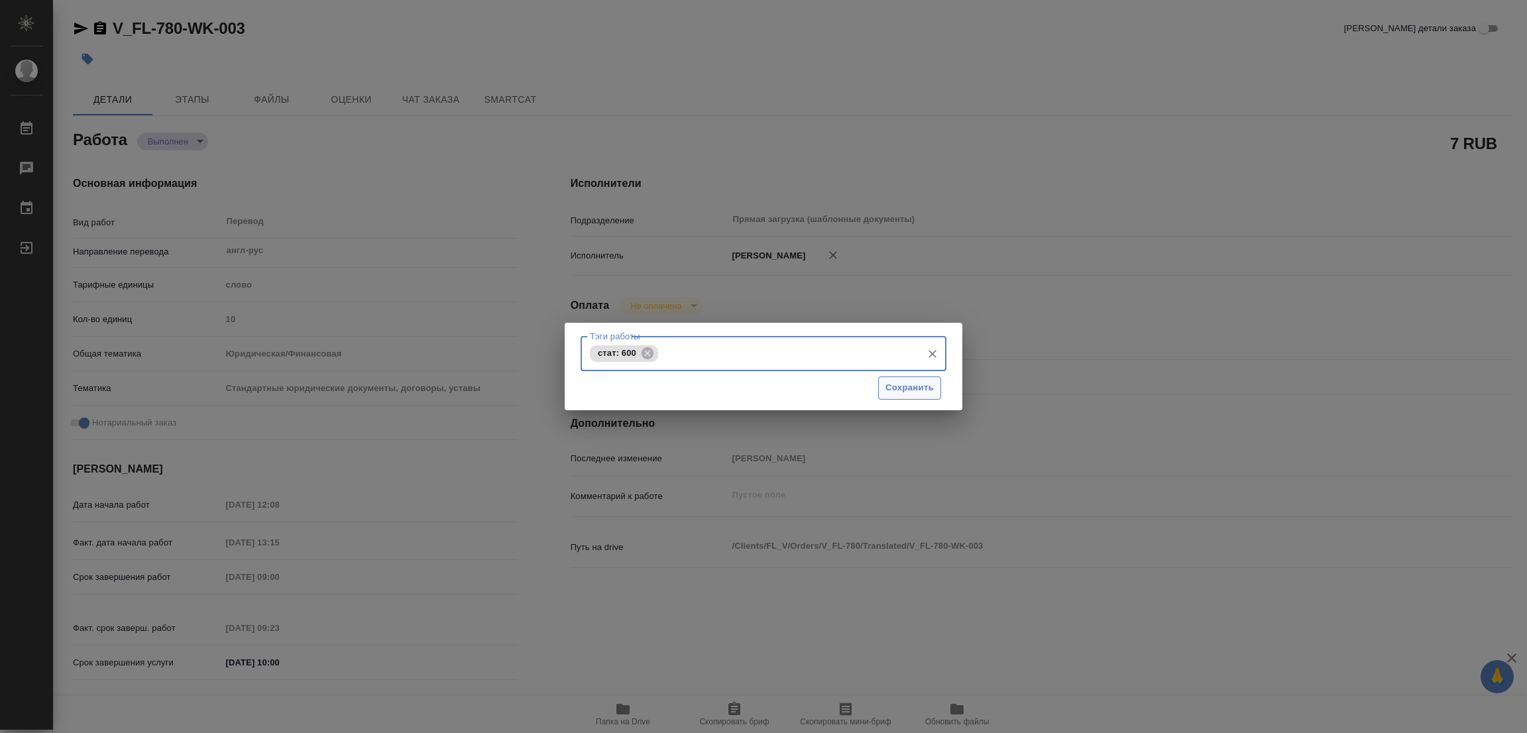
click at [908, 388] on span "Сохранить" at bounding box center [909, 387] width 48 height 15
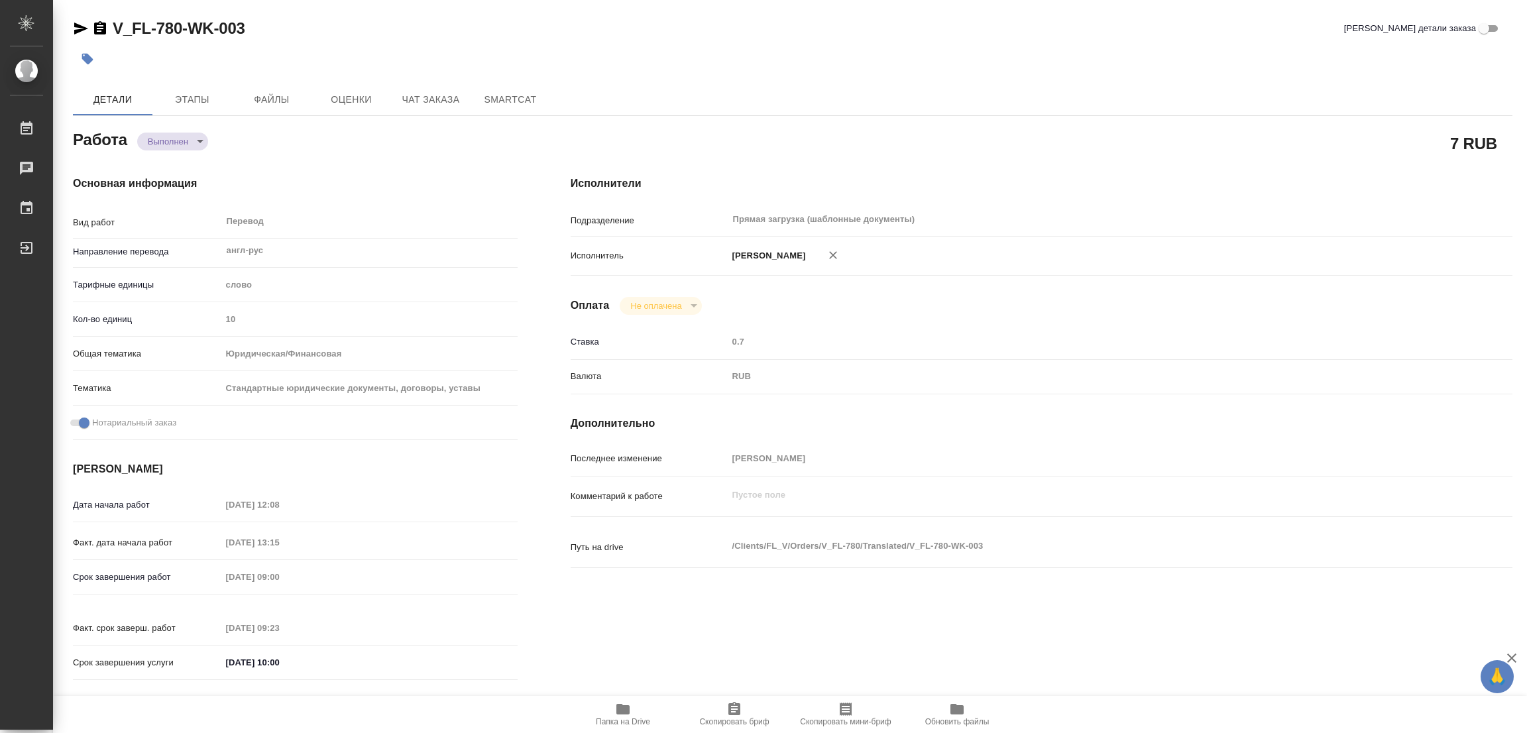
type input "completed"
type textarea "Перевод"
type textarea "x"
type input "англ-рус"
type input "5a8b1489cc6b4906c91bfd90"
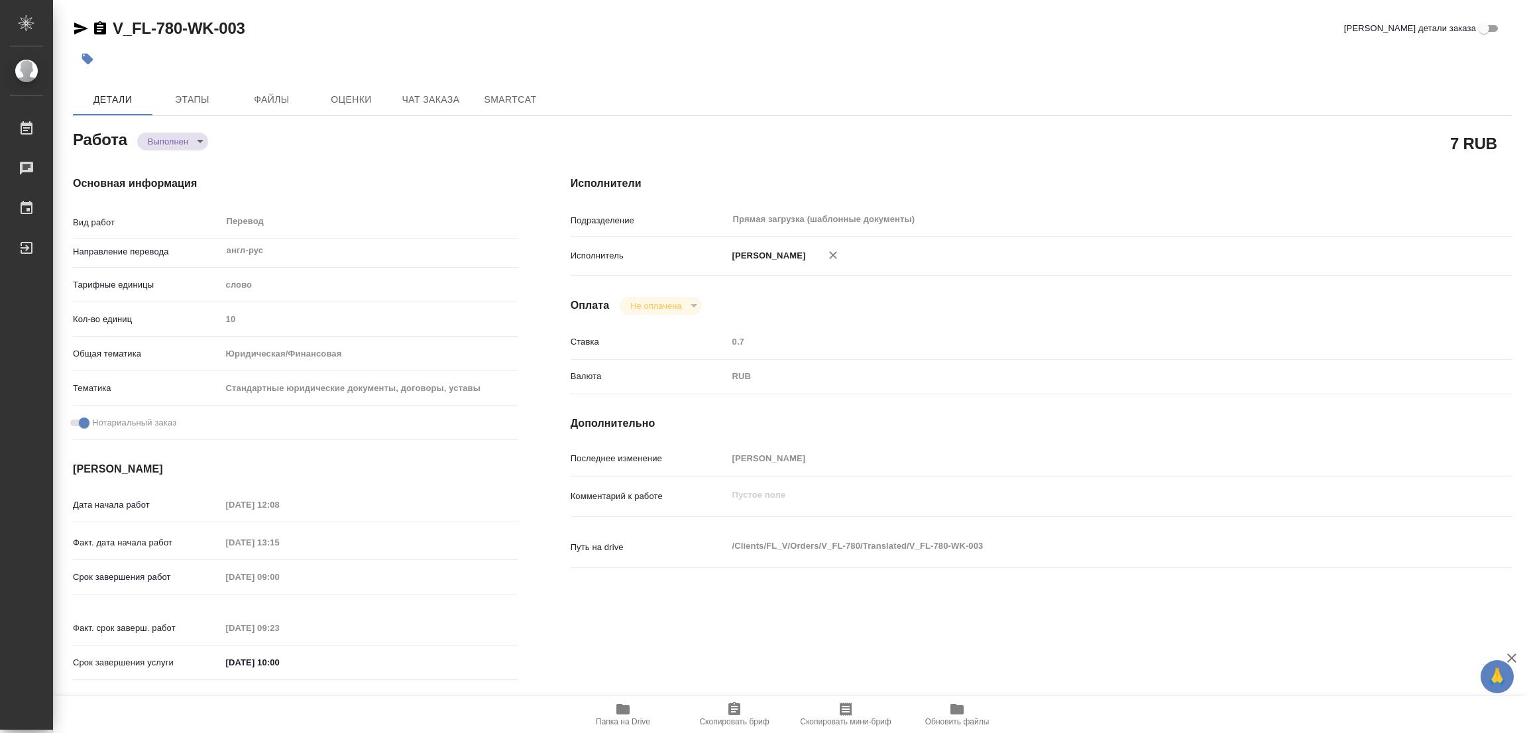
type input "10"
type input "yr-fn"
type input "5f647205b73bc97568ca66bf"
checkbox input "true"
type input "[DATE] 12:08"
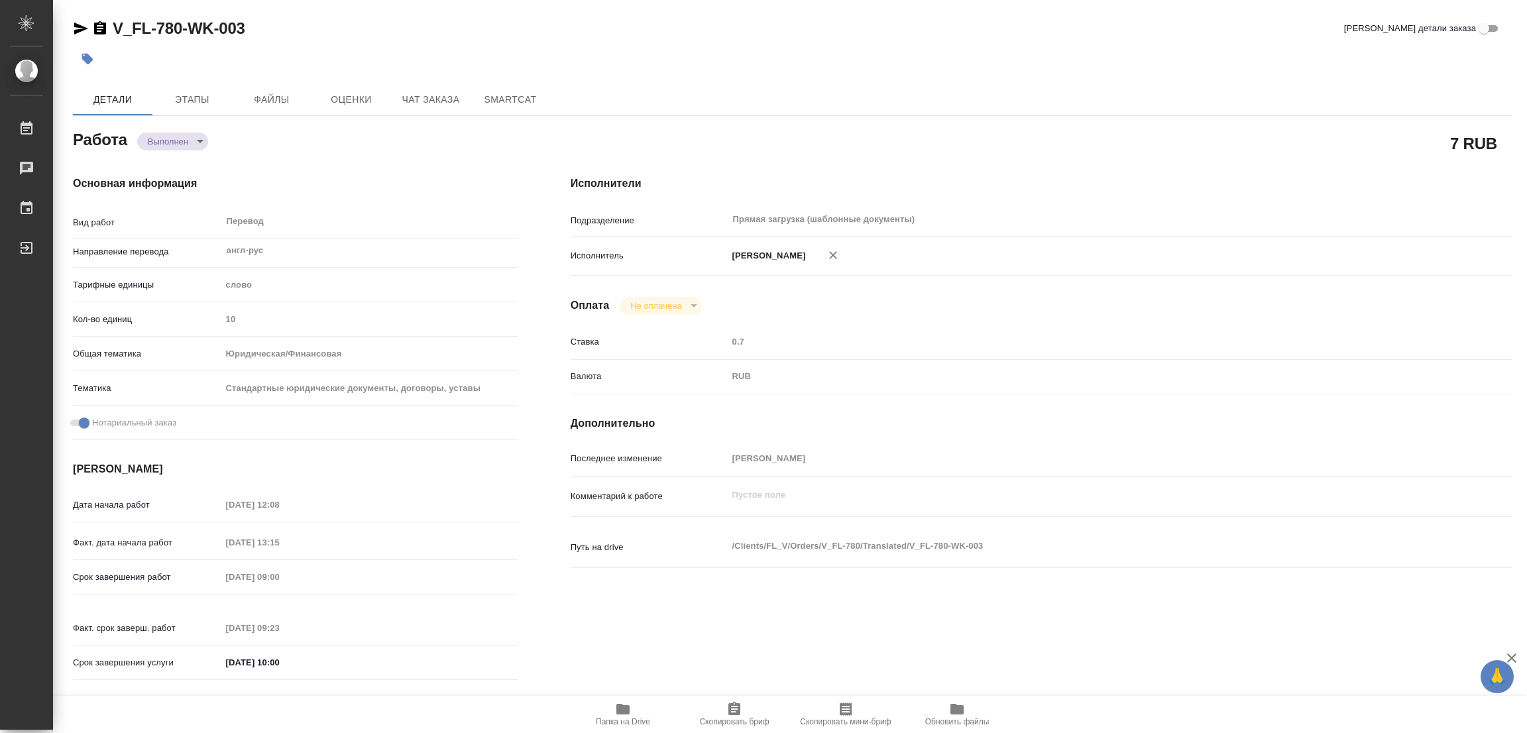
type input "[DATE] 13:15"
type input "[DATE] 09:00"
type input "[DATE] 09:23"
type input "[DATE] 10:00"
type input "Прямая загрузка (шаблонные документы)"
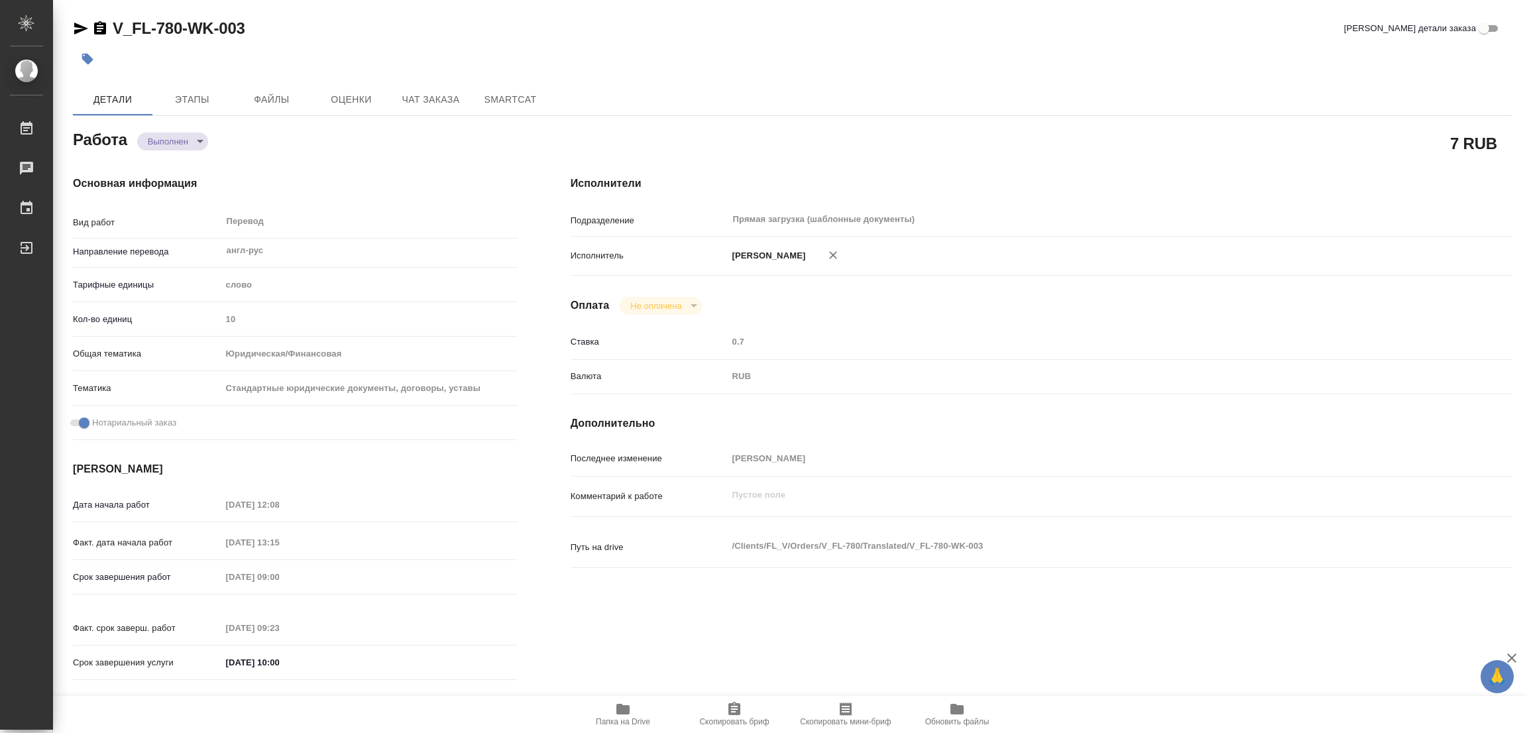
type input "notPayed"
type input "0.7"
type input "RUB"
type input "[PERSON_NAME]"
type textarea "x"
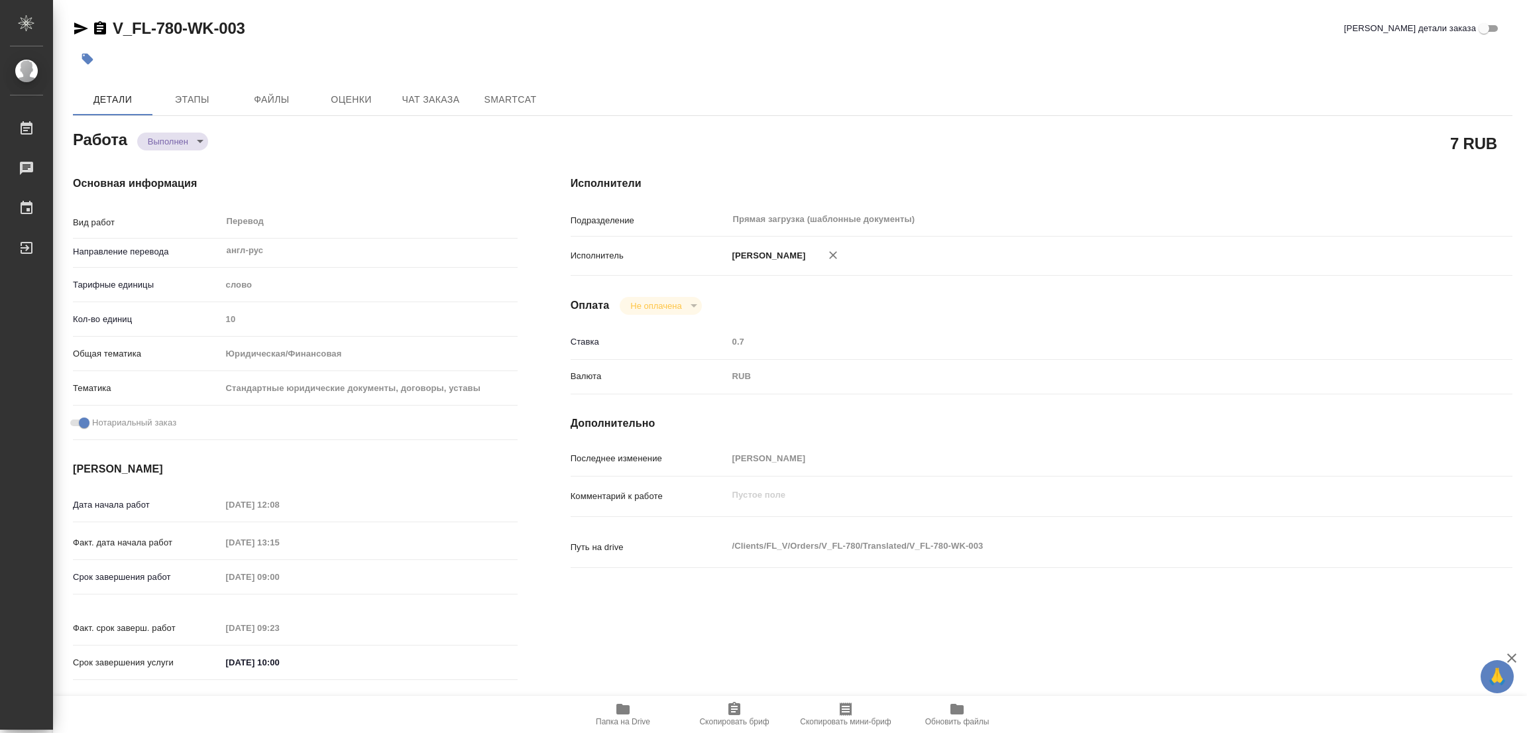
type textarea "/Clients/FL_V/Orders/V_FL-780/Translated/V_FL-780-WK-003"
type textarea "x"
type input "V_FL-780"
type input "Перевод Стандарт"
type input "Редактура, Корректура, Перевод, Приёмка по качеству, Постредактура машинного пе…"
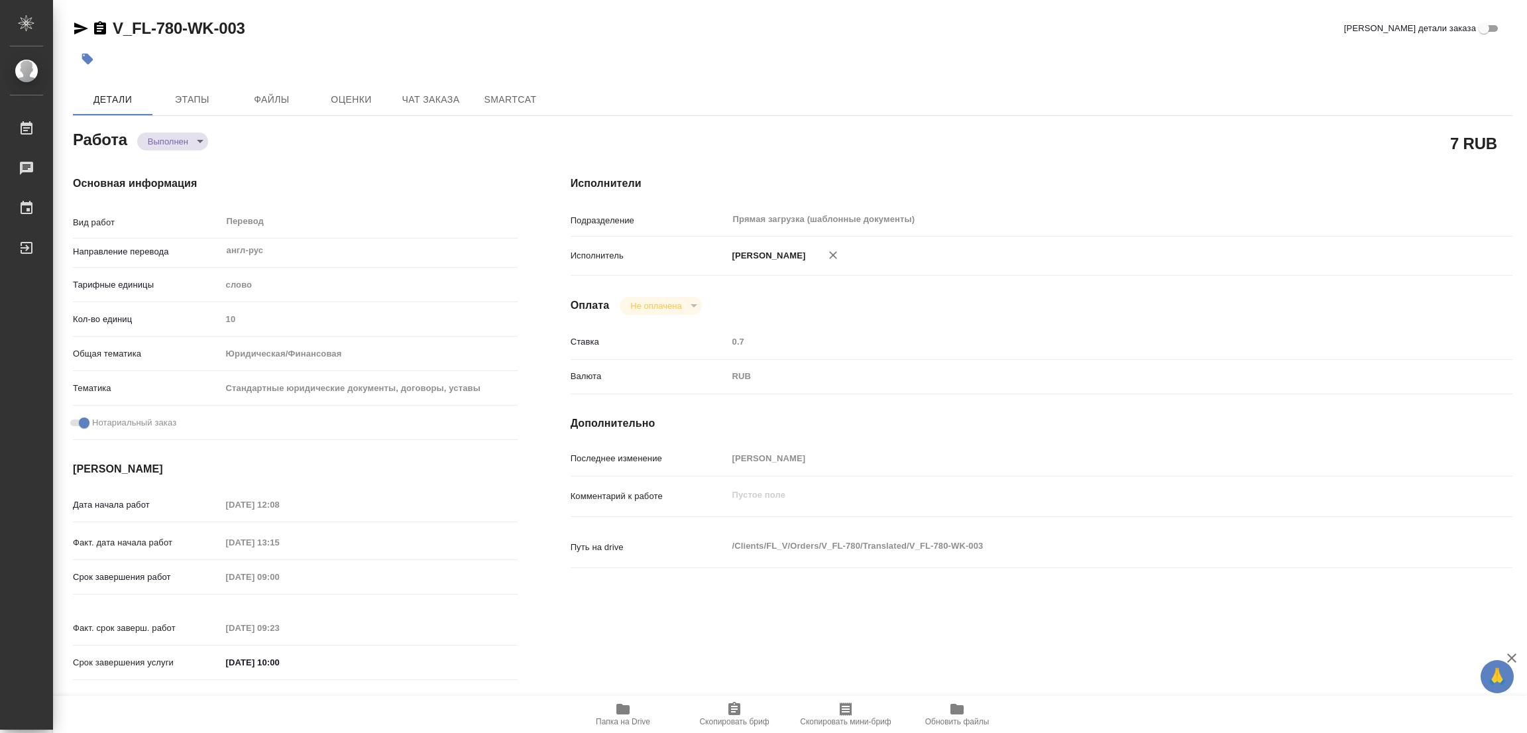
type input "[PERSON_NAME]"
type input "/Clients/FL_V/Orders/V_FL-780"
type textarea "x"
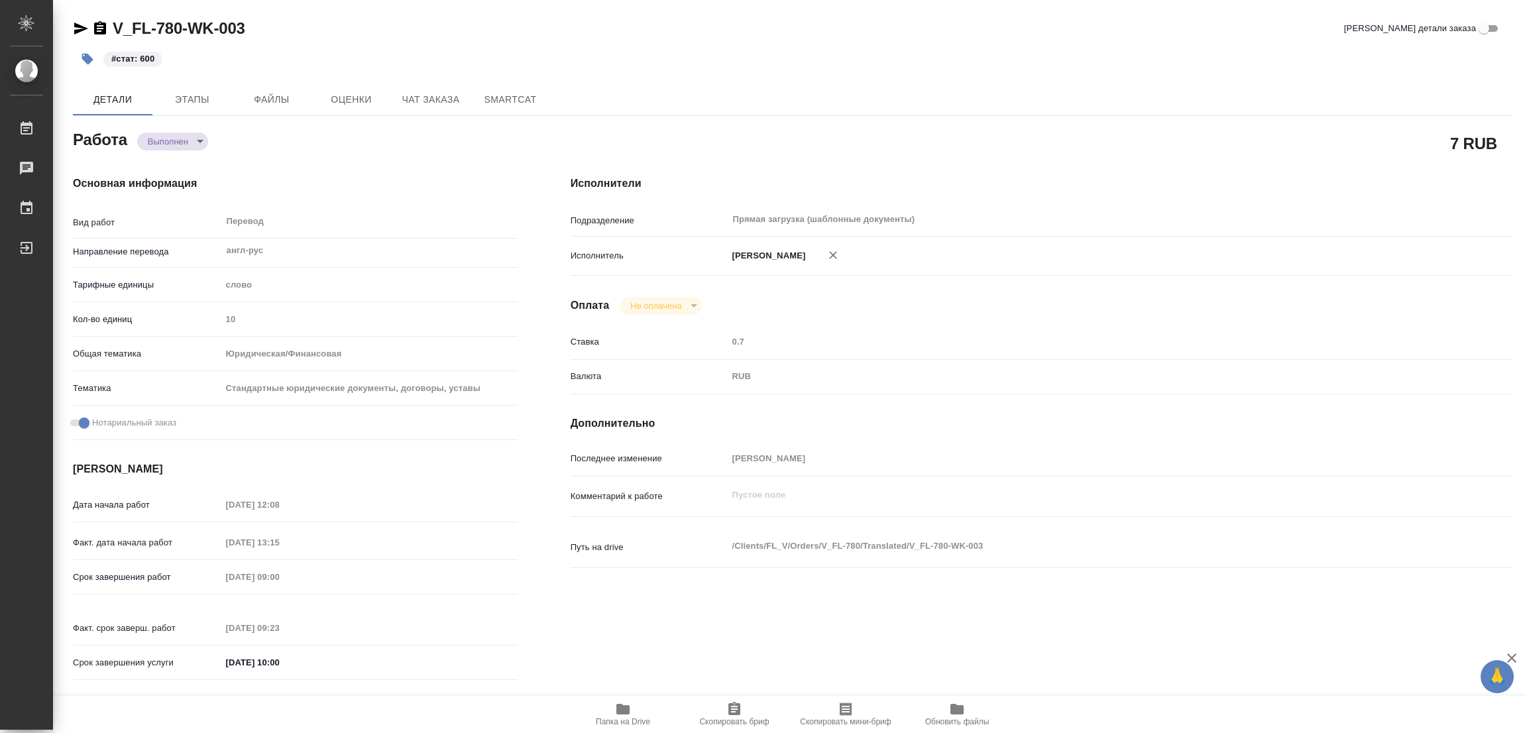
type textarea "x"
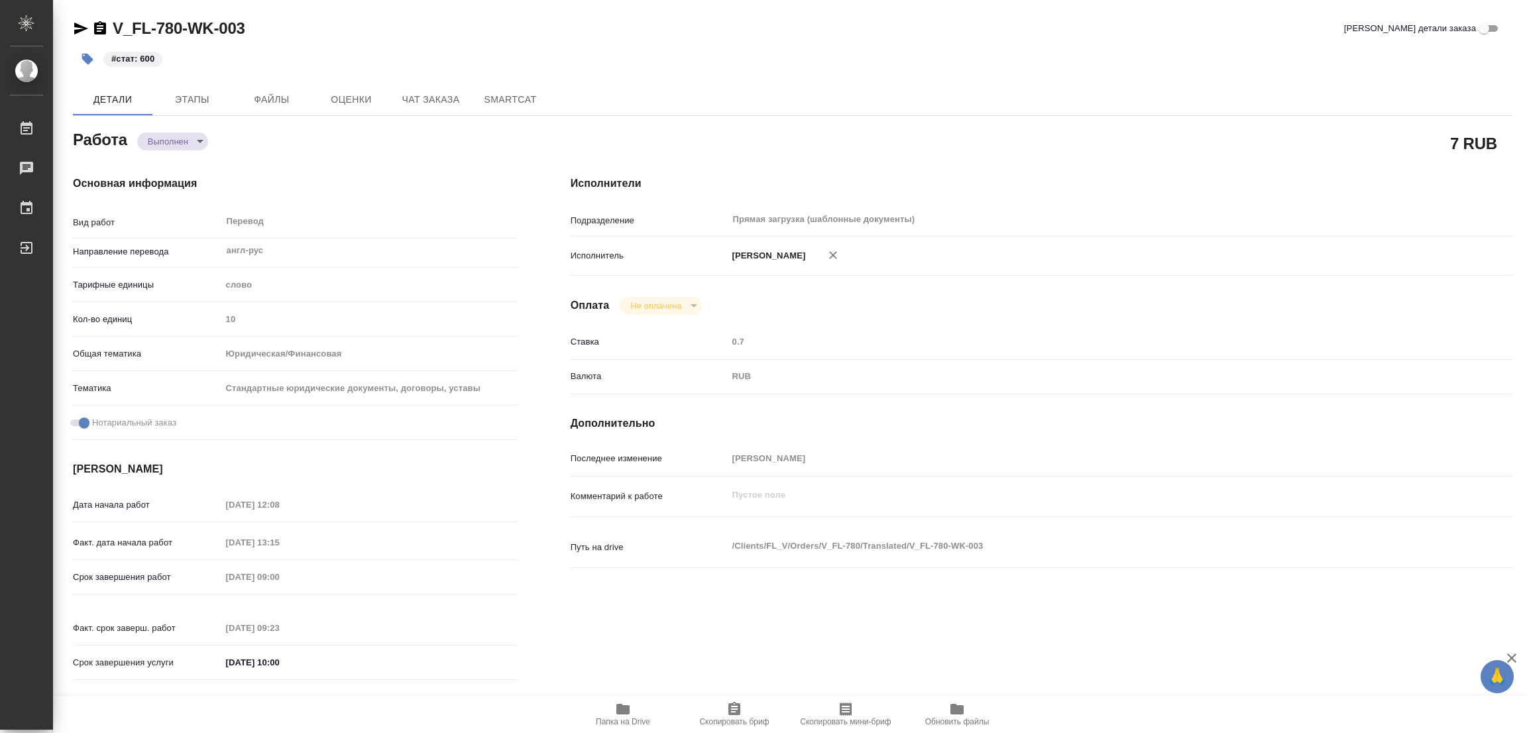
type textarea "x"
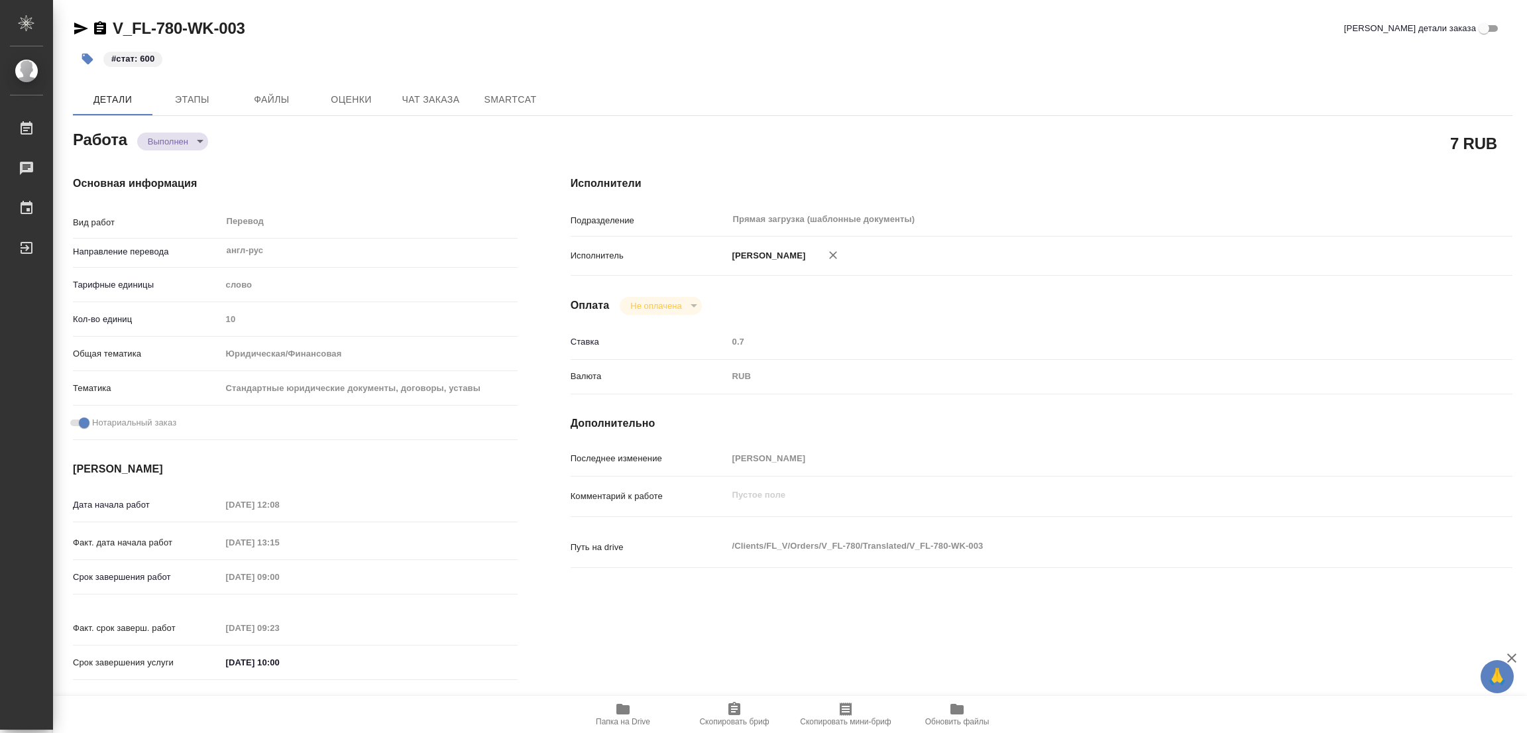
type textarea "x"
click at [1092, 290] on div "Исполнители Подразделение Прямая загрузка (шаблонные документы) ​ Исполнитель П…" at bounding box center [1041, 432] width 995 height 566
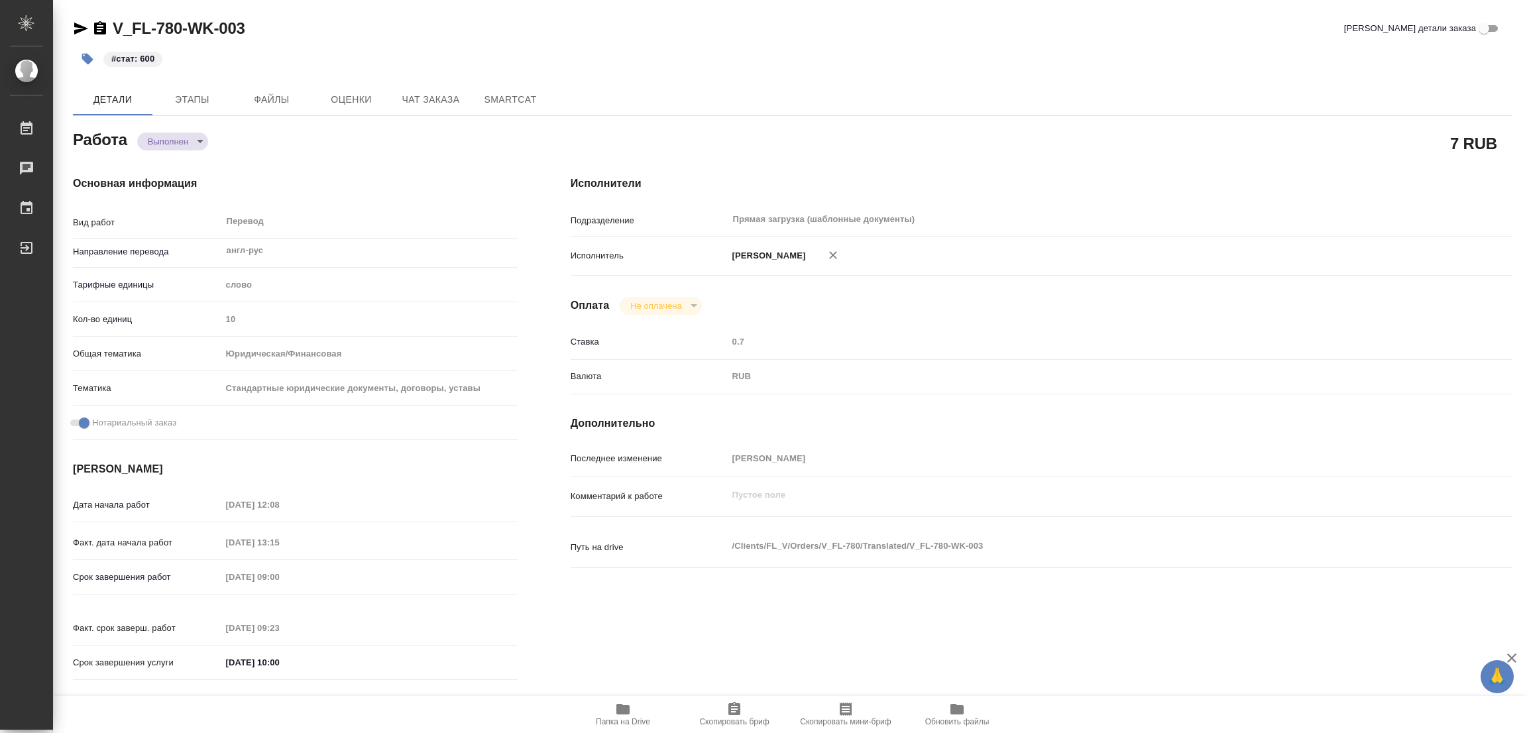
click at [394, 28] on div "V_FL-780-WK-003 Кратко детали заказа" at bounding box center [792, 28] width 1439 height 21
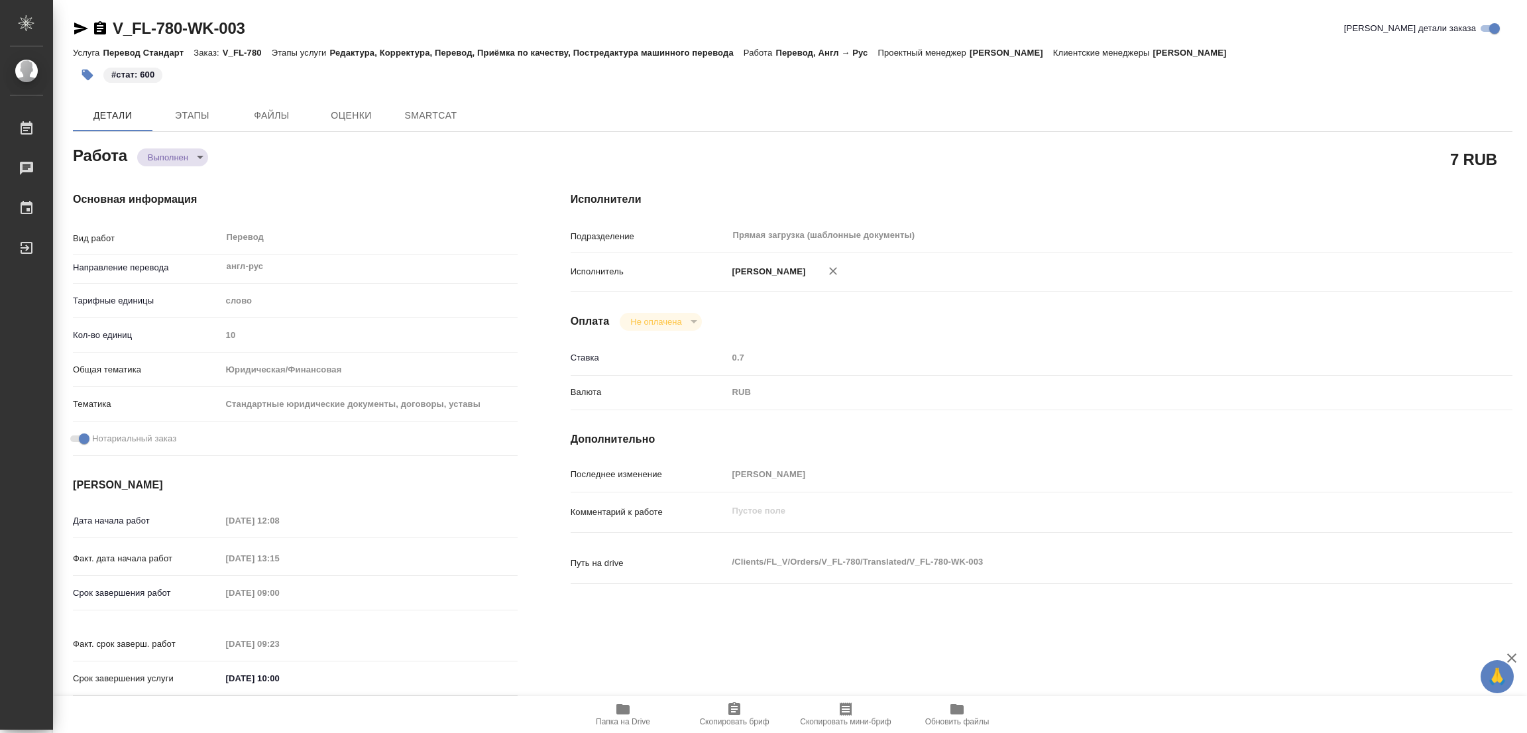
type textarea "x"
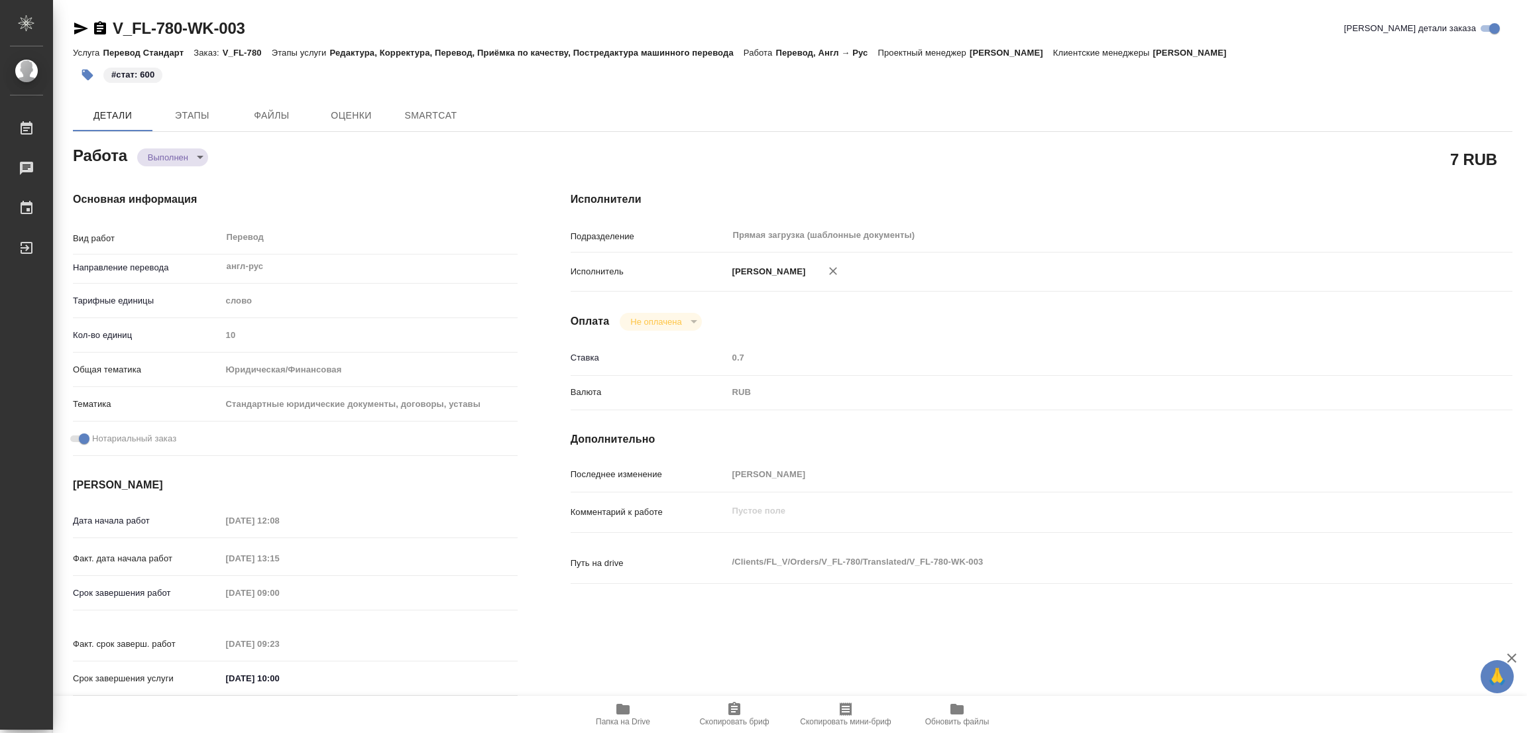
type textarea "x"
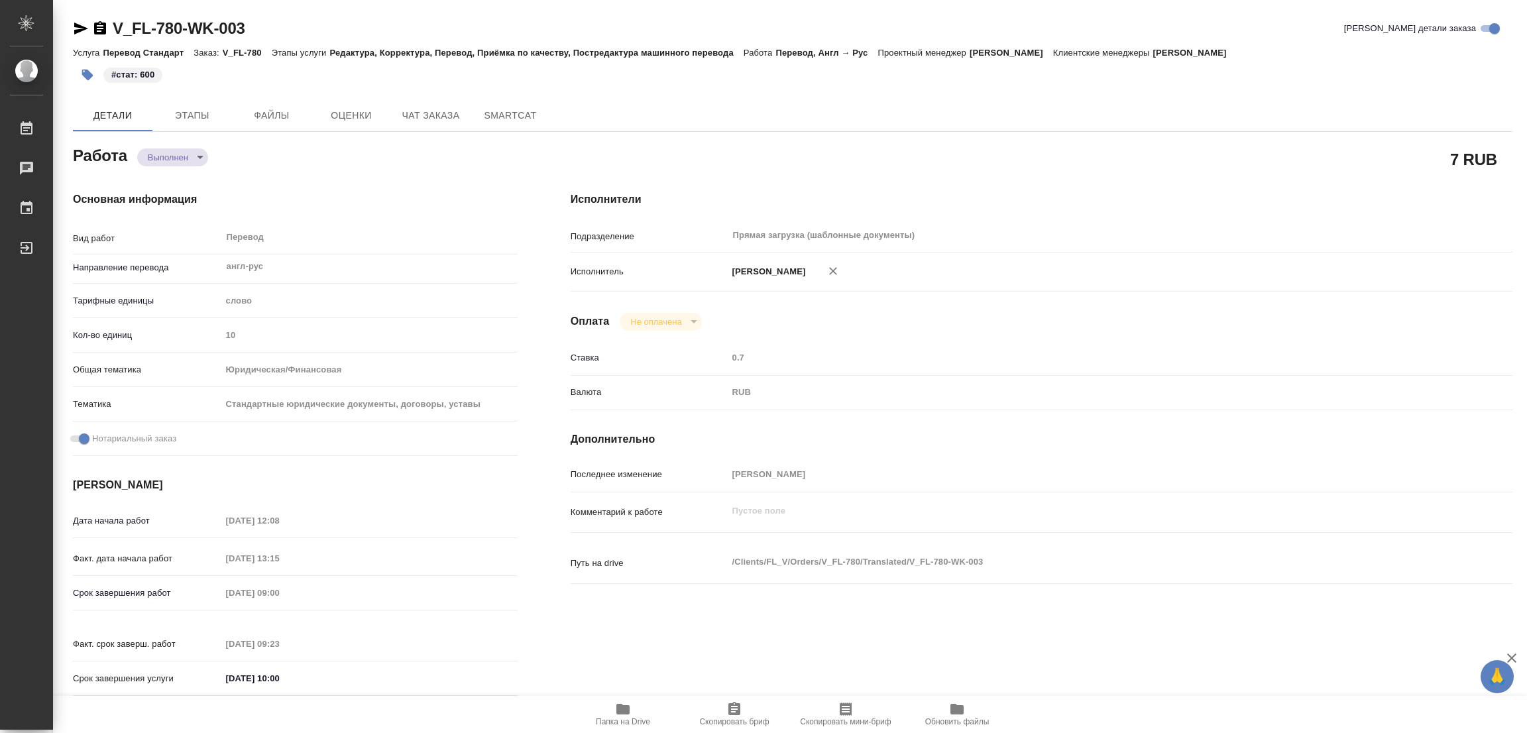
type textarea "x"
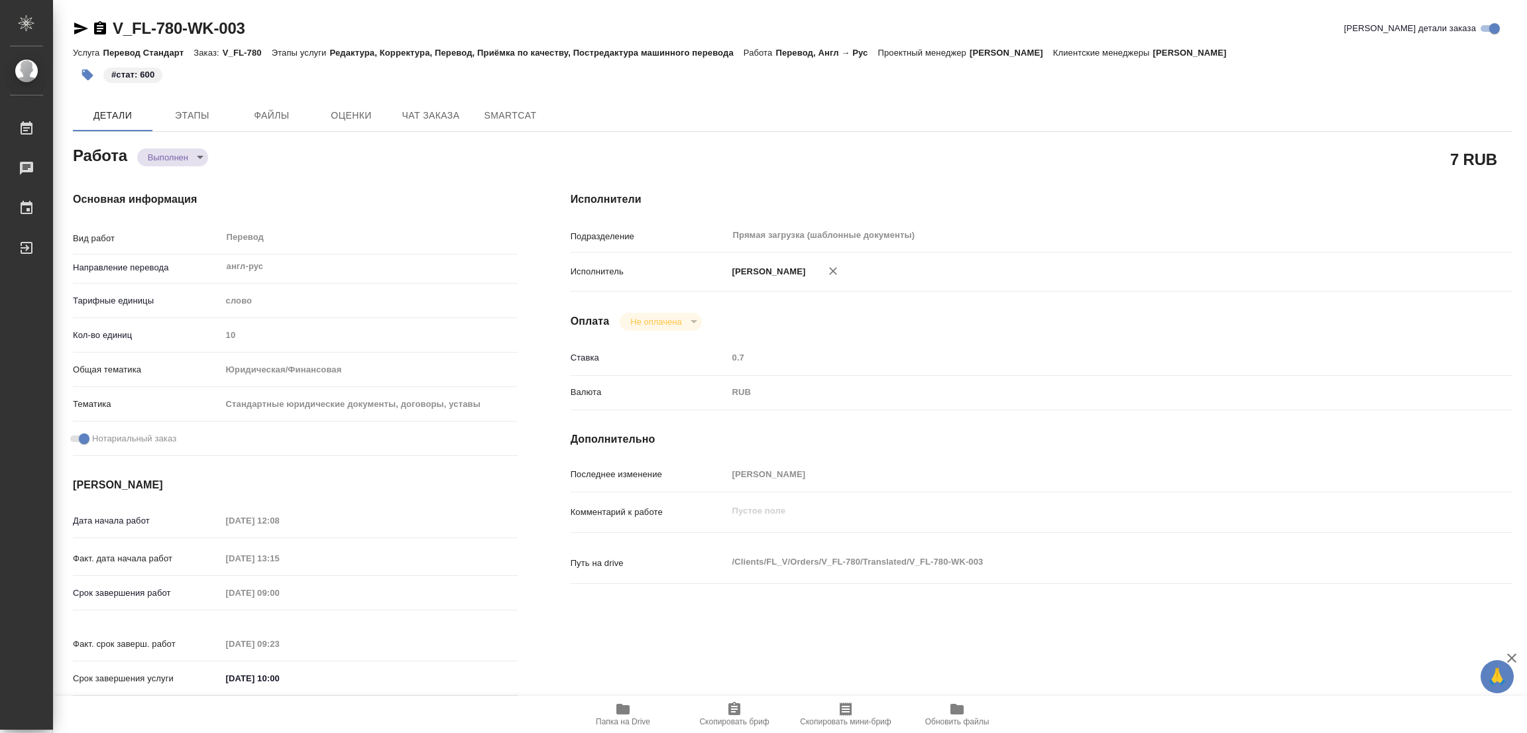
type textarea "x"
